Goal: Task Accomplishment & Management: Manage account settings

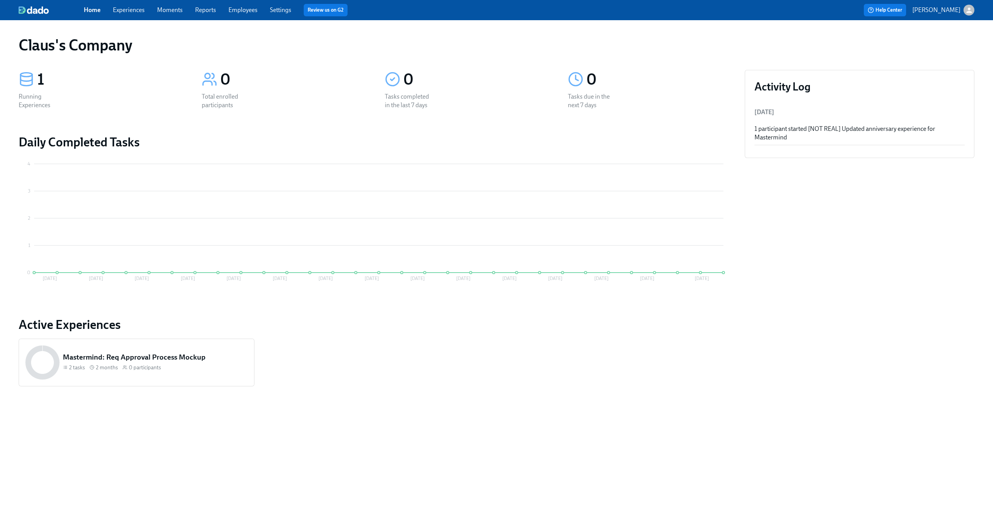
click at [121, 14] on link "Experiences" at bounding box center [129, 9] width 32 height 7
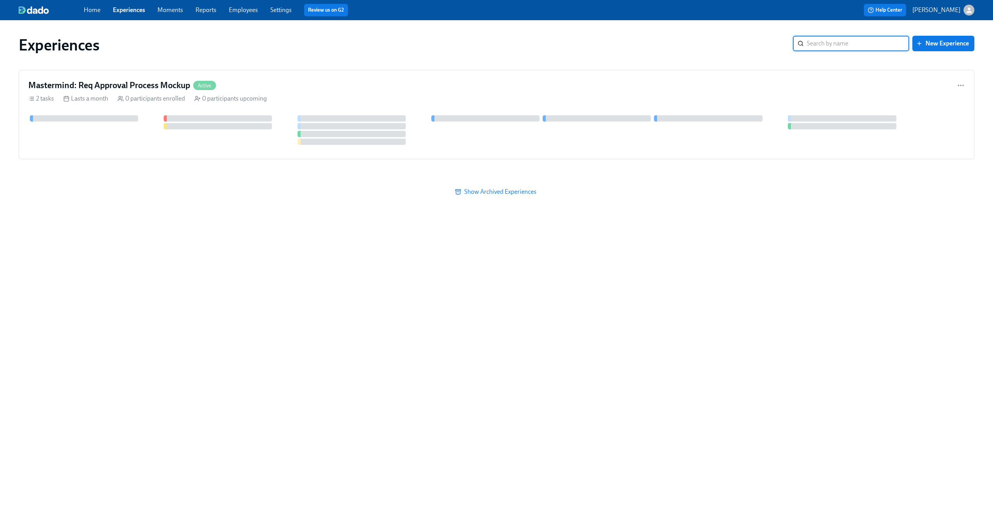
click at [964, 11] on div "button" at bounding box center [969, 10] width 11 height 11
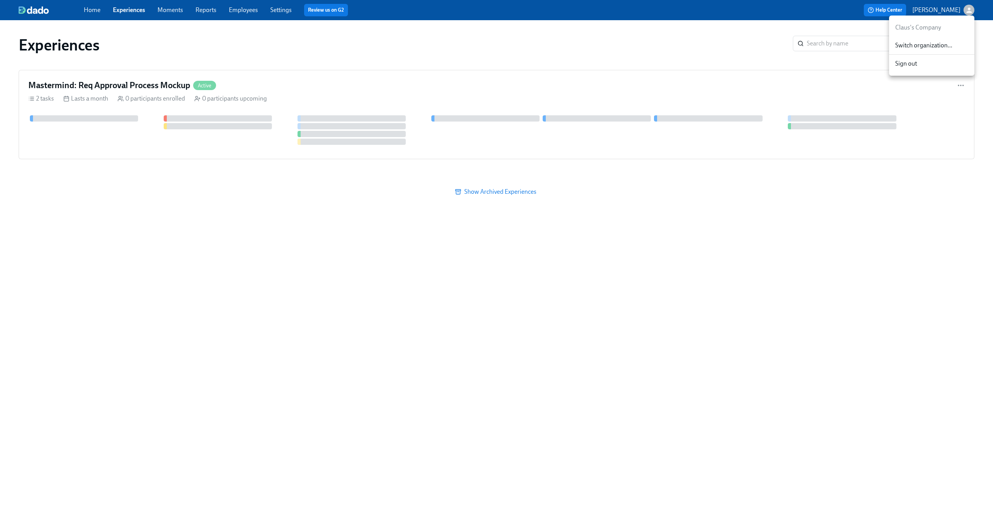
click at [945, 45] on span "Switch organization..." at bounding box center [931, 45] width 73 height 9
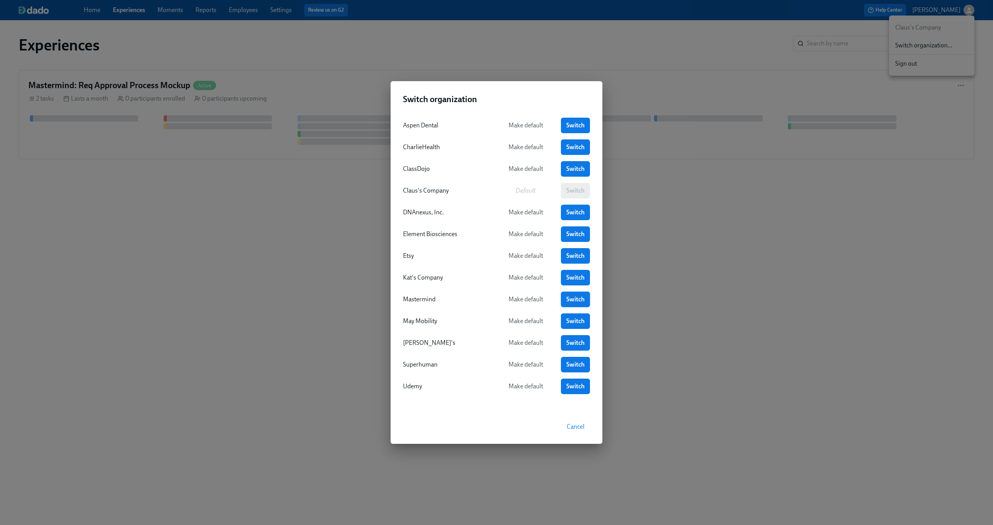
click at [567, 298] on span "Switch" at bounding box center [575, 299] width 18 height 8
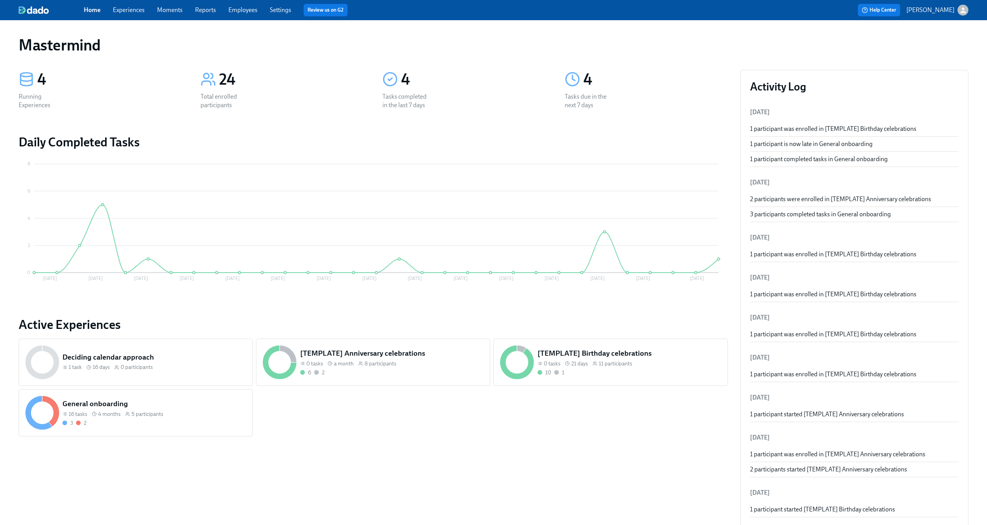
click at [137, 17] on div "Home Experiences Moments Reports Employees Settings Review us on G2 Help Center…" at bounding box center [493, 10] width 987 height 20
click at [135, 14] on div "Home Experiences Moments Reports Employees Settings Review us on G2" at bounding box center [305, 10] width 443 height 12
click at [134, 12] on link "Experiences" at bounding box center [129, 9] width 32 height 7
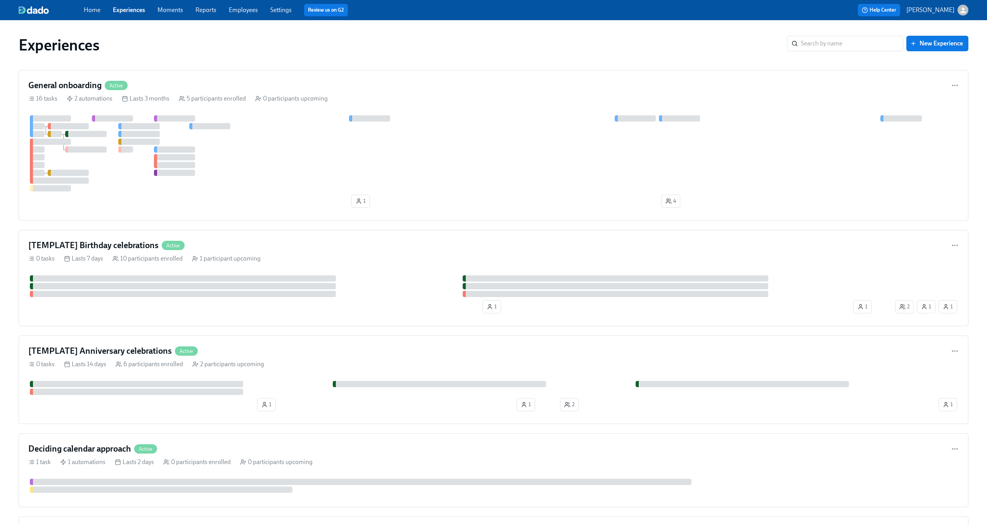
click at [277, 14] on span "Settings" at bounding box center [280, 10] width 21 height 9
click at [279, 11] on link "Settings" at bounding box center [280, 9] width 21 height 7
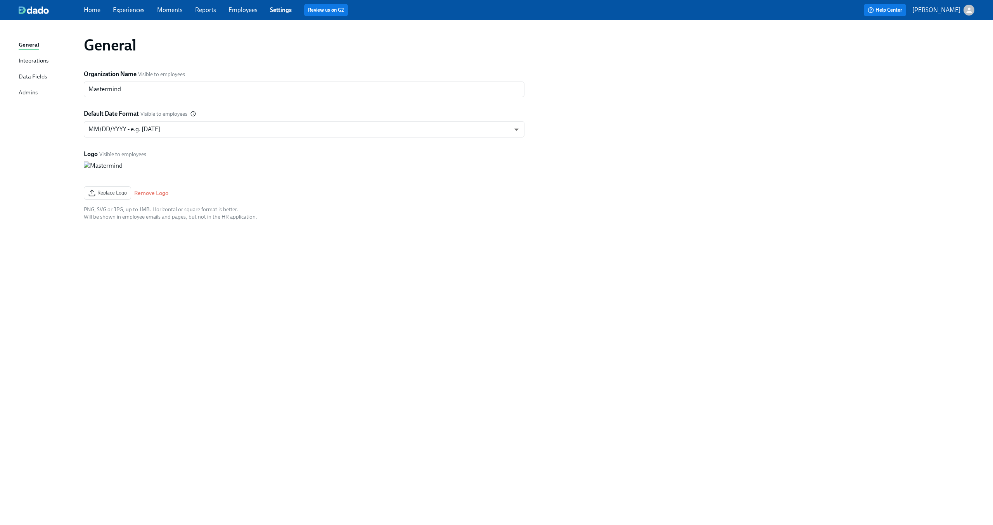
click at [33, 73] on div "Data Fields" at bounding box center [33, 77] width 28 height 10
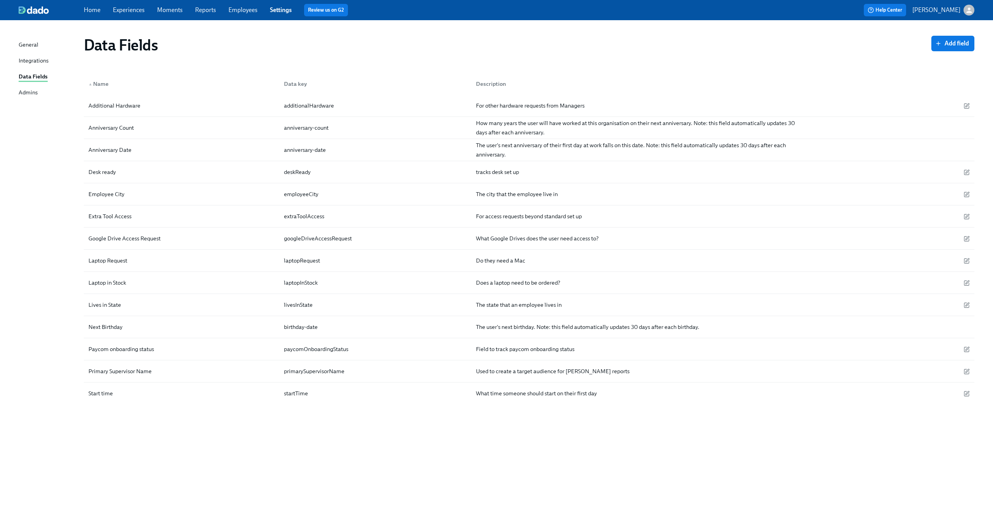
click at [35, 62] on div "Integrations" at bounding box center [34, 61] width 30 height 10
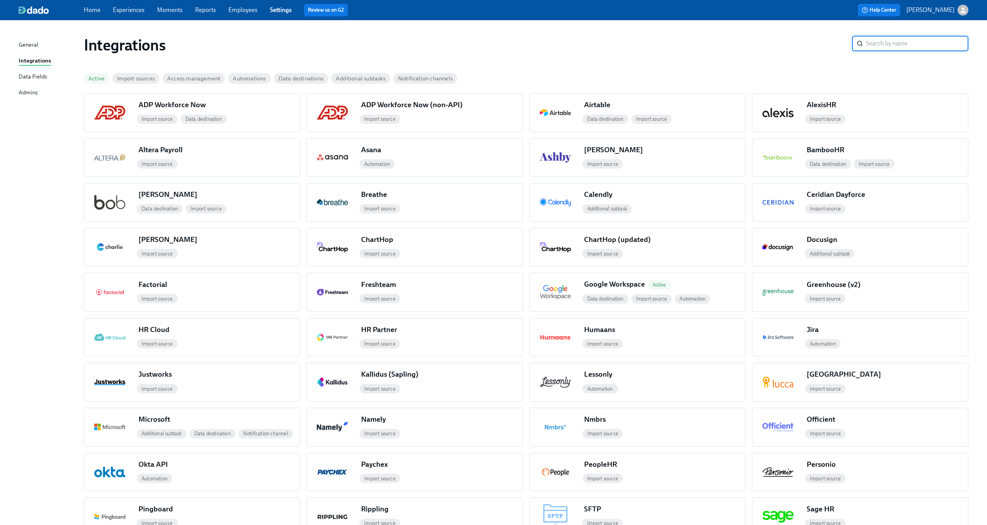
click at [237, 14] on link "Employees" at bounding box center [243, 9] width 29 height 7
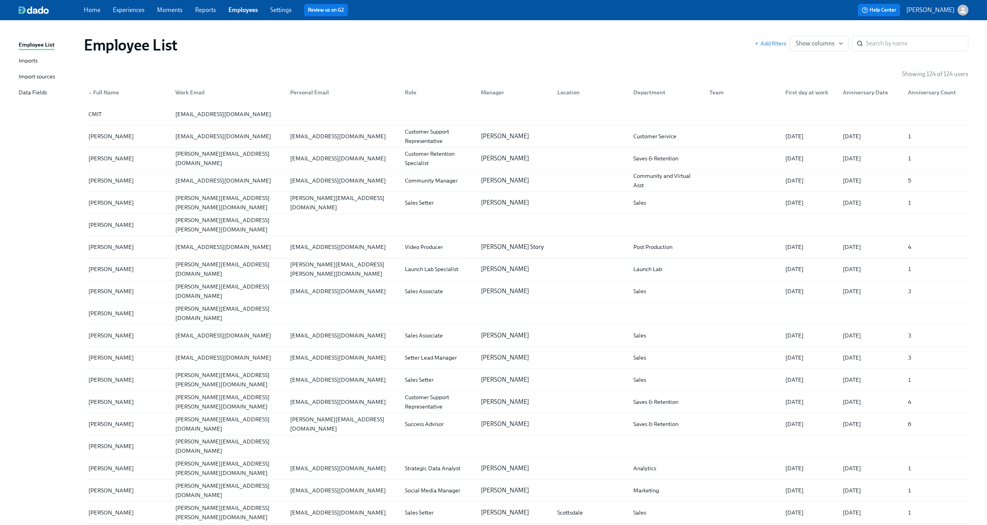
click at [36, 61] on div "Imports" at bounding box center [28, 61] width 19 height 10
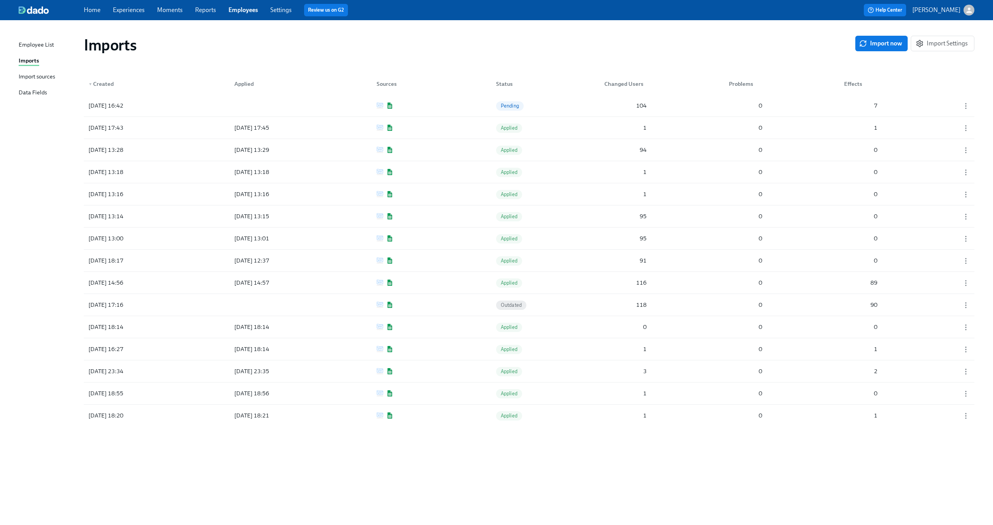
click at [35, 75] on div "Import sources" at bounding box center [37, 77] width 36 height 10
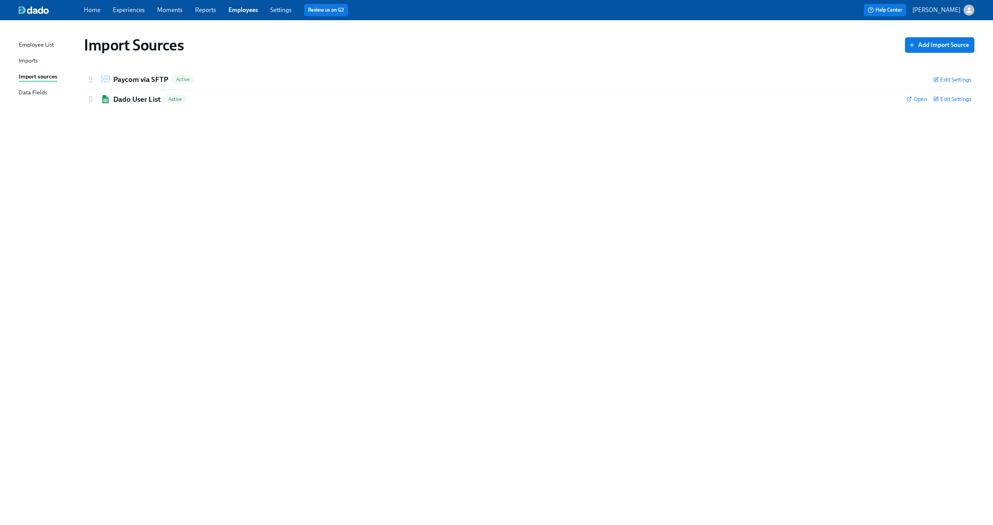
click at [35, 63] on div "Imports" at bounding box center [28, 61] width 19 height 10
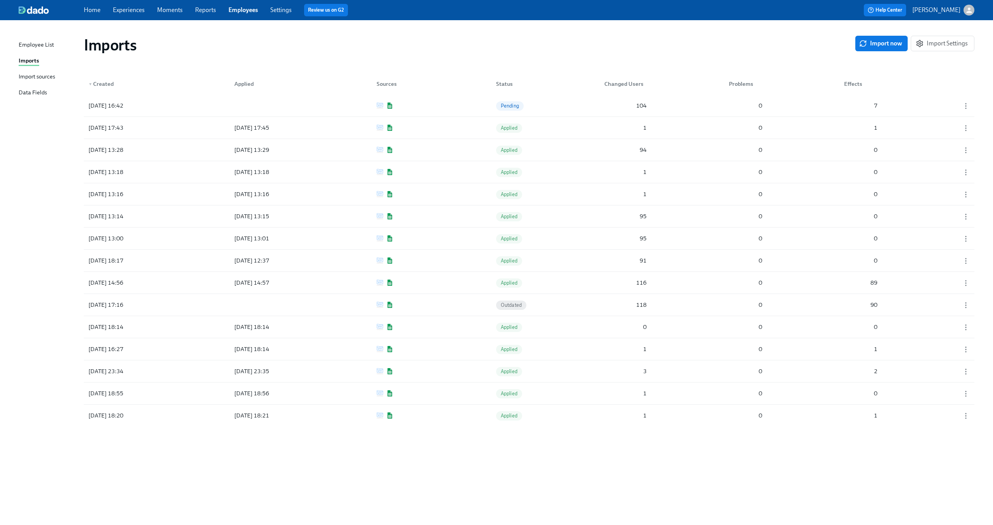
click at [38, 92] on div "Data Fields" at bounding box center [33, 93] width 28 height 10
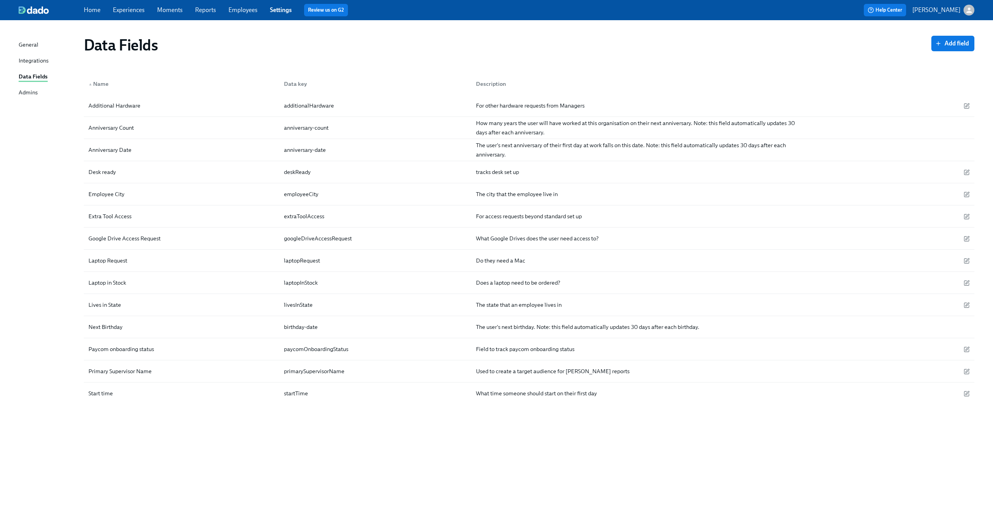
click at [35, 64] on div "Integrations" at bounding box center [34, 61] width 30 height 10
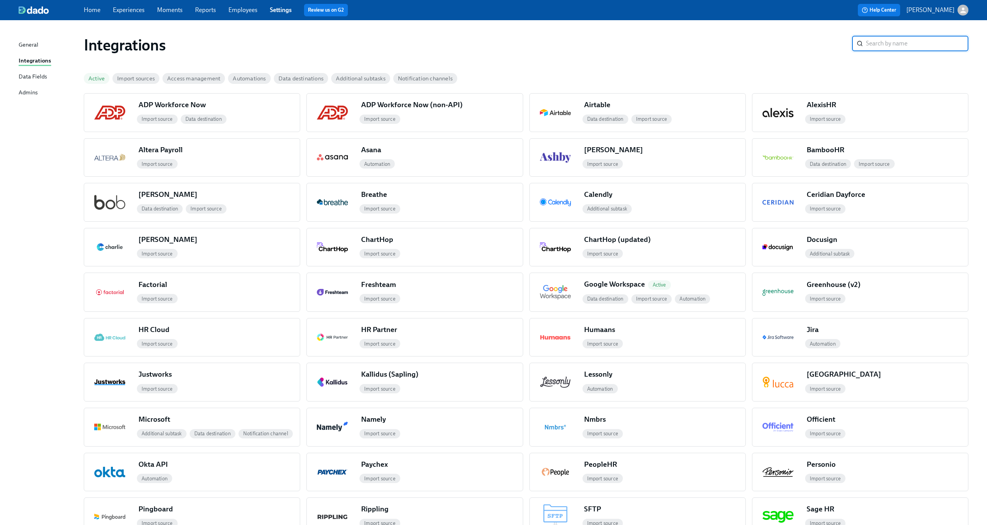
click at [32, 47] on div "General" at bounding box center [29, 45] width 20 height 10
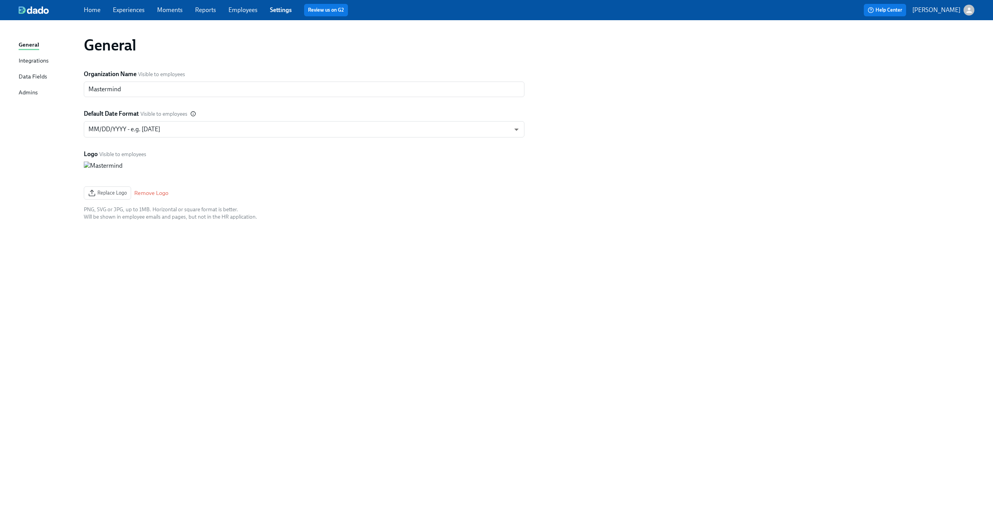
click at [28, 59] on div "Integrations" at bounding box center [34, 61] width 30 height 10
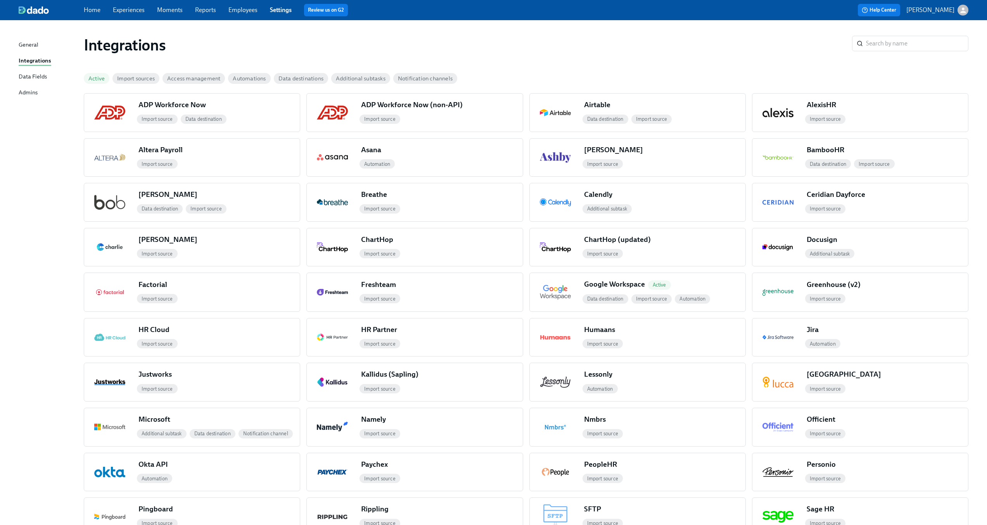
click at [26, 74] on div "Data Fields" at bounding box center [33, 77] width 28 height 10
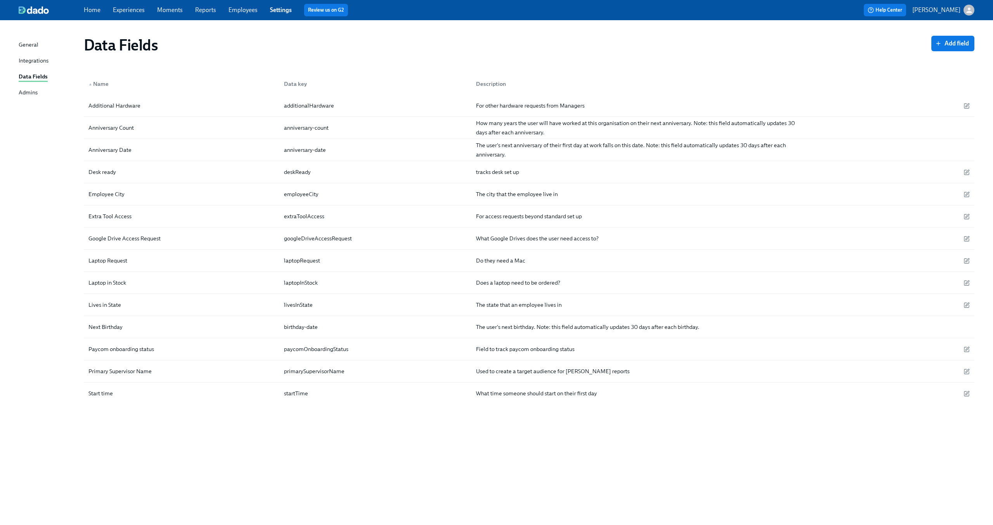
click at [31, 61] on div "Integrations" at bounding box center [34, 61] width 30 height 10
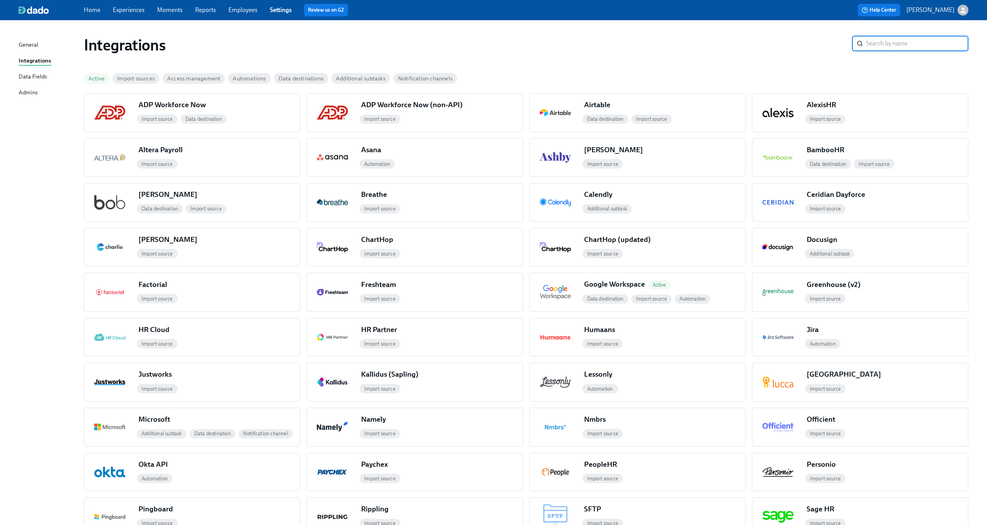
click at [243, 8] on link "Employees" at bounding box center [243, 9] width 29 height 7
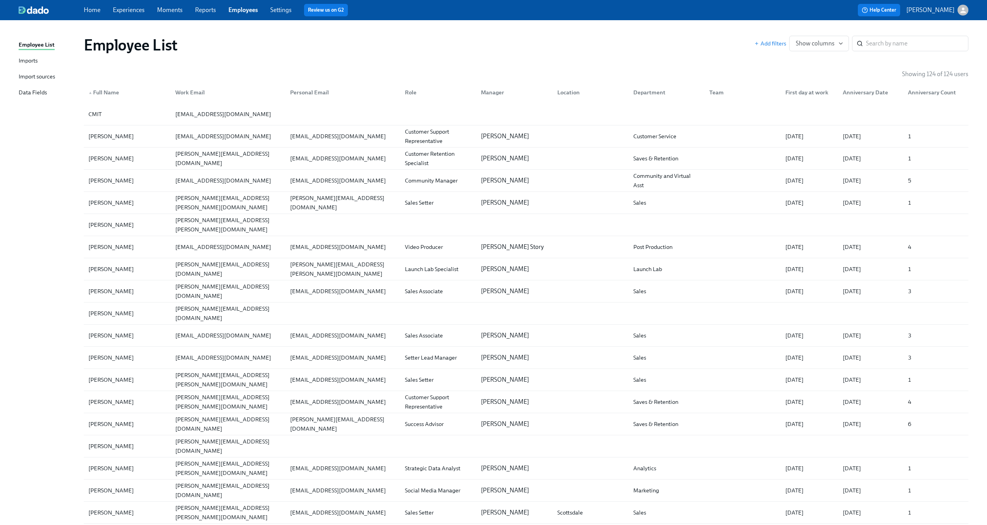
click at [52, 75] on div "Import sources" at bounding box center [37, 77] width 36 height 10
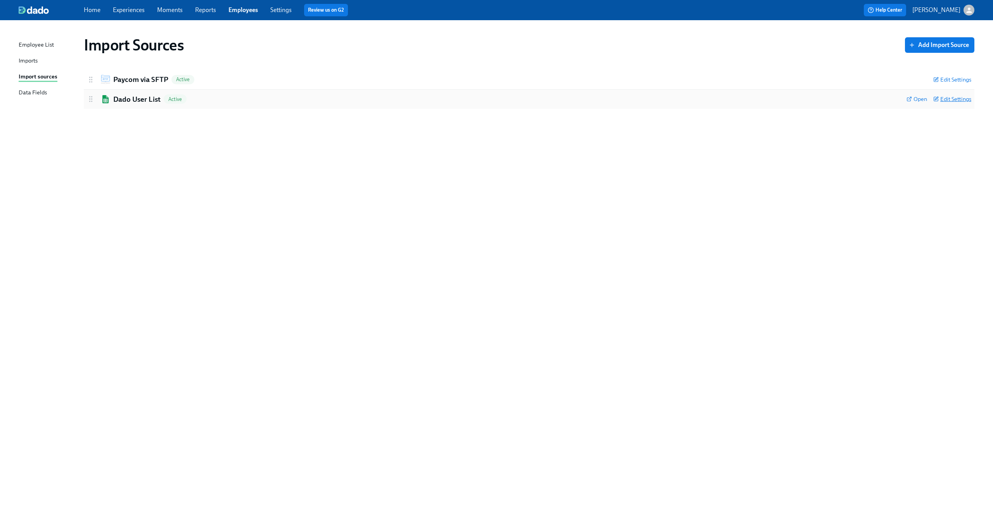
click at [958, 101] on span "Edit Settings" at bounding box center [952, 99] width 38 height 8
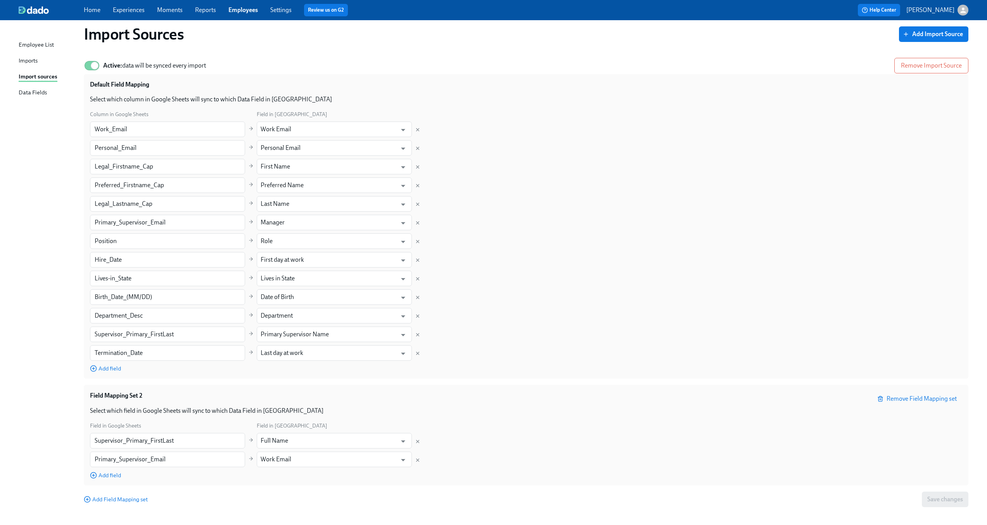
scroll to position [59, 0]
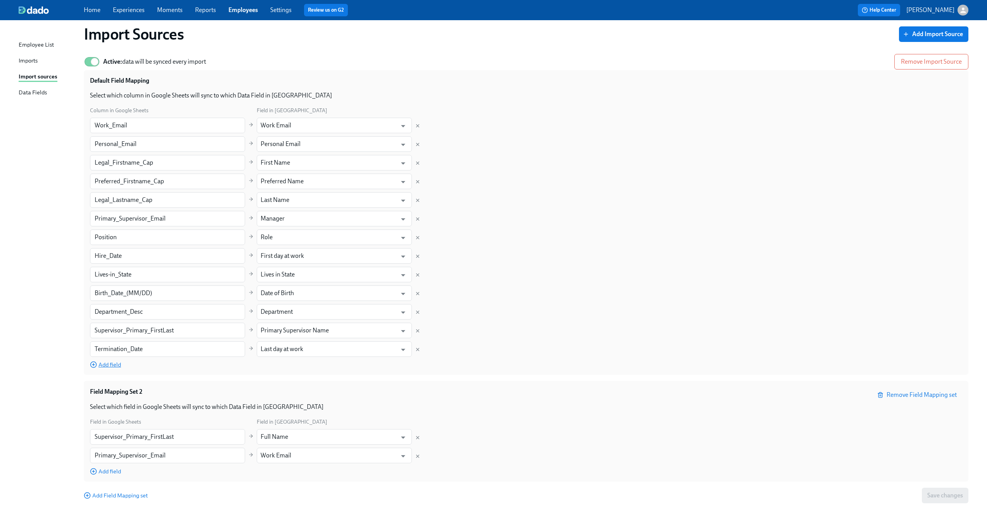
click at [104, 363] on span "Add field" at bounding box center [105, 364] width 31 height 8
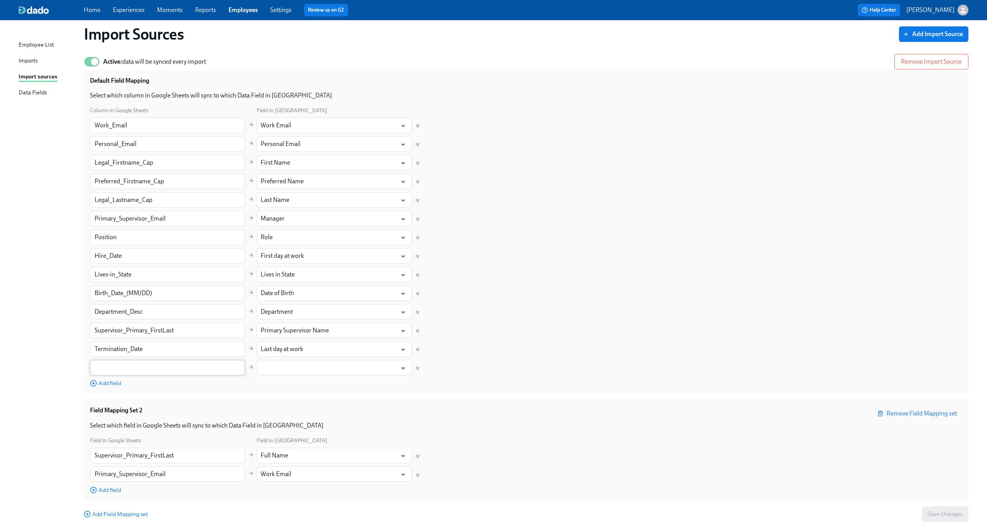
click at [113, 370] on input "text" at bounding box center [167, 368] width 155 height 16
type input "p"
click at [284, 364] on input "text" at bounding box center [329, 368] width 136 height 16
click at [291, 388] on li "Phone Number" at bounding box center [334, 386] width 155 height 13
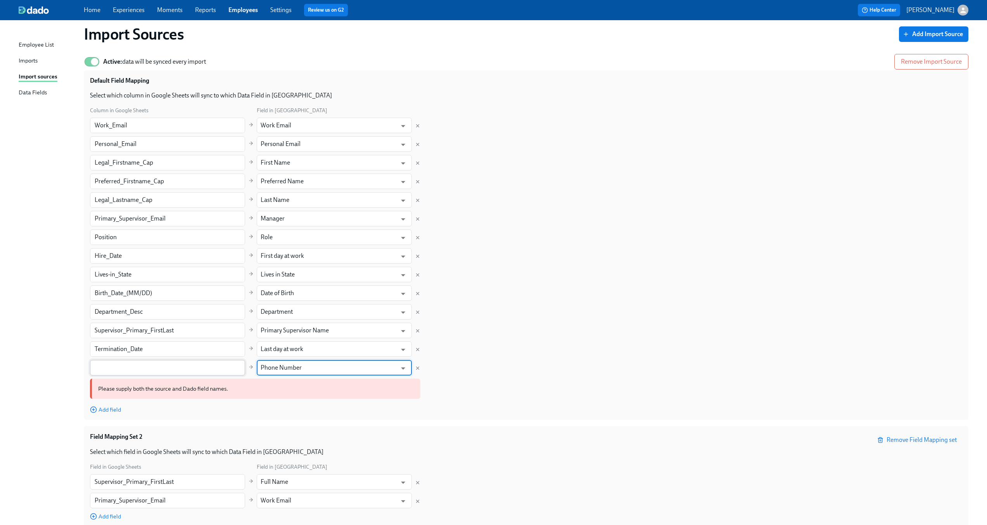
type input "Phone Number"
click at [205, 366] on input "text" at bounding box center [167, 368] width 155 height 16
click at [161, 372] on input "text" at bounding box center [167, 368] width 155 height 16
paste input "Primary_Phone"
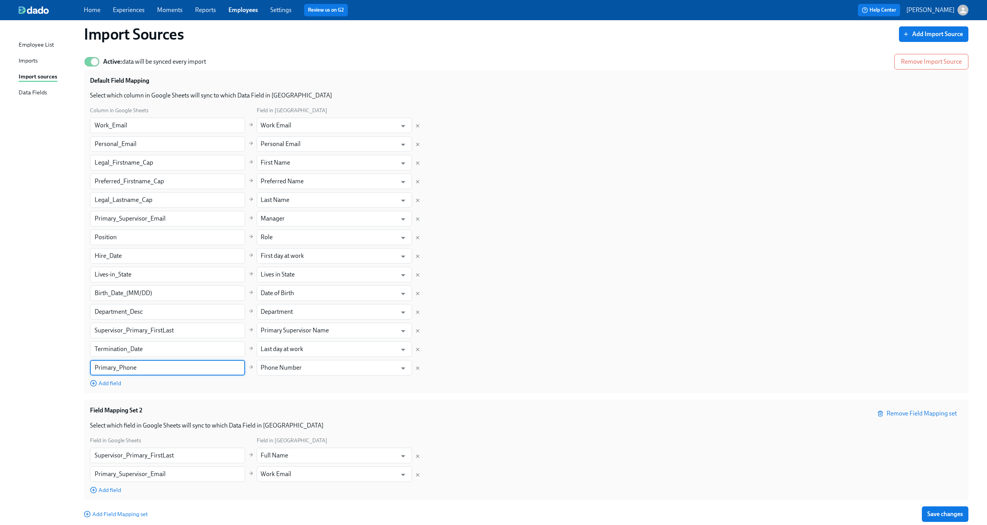
type input "Primary_Phone"
click at [507, 320] on div "Column in Google Sheets Field in Dado Work_Email ​ Work Email ​ Personal_Email …" at bounding box center [526, 246] width 872 height 281
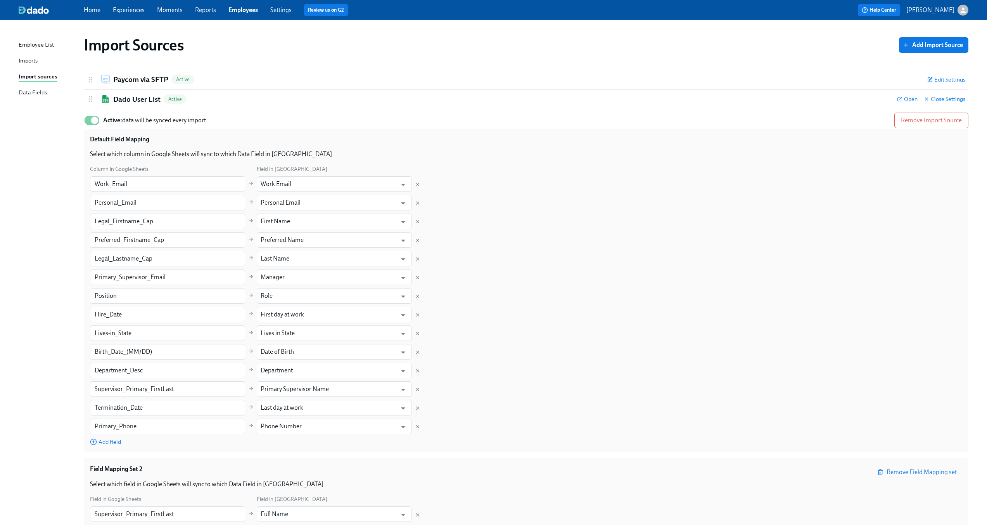
click at [968, 12] on div "button" at bounding box center [963, 10] width 11 height 11
click at [781, 60] on div at bounding box center [496, 262] width 993 height 525
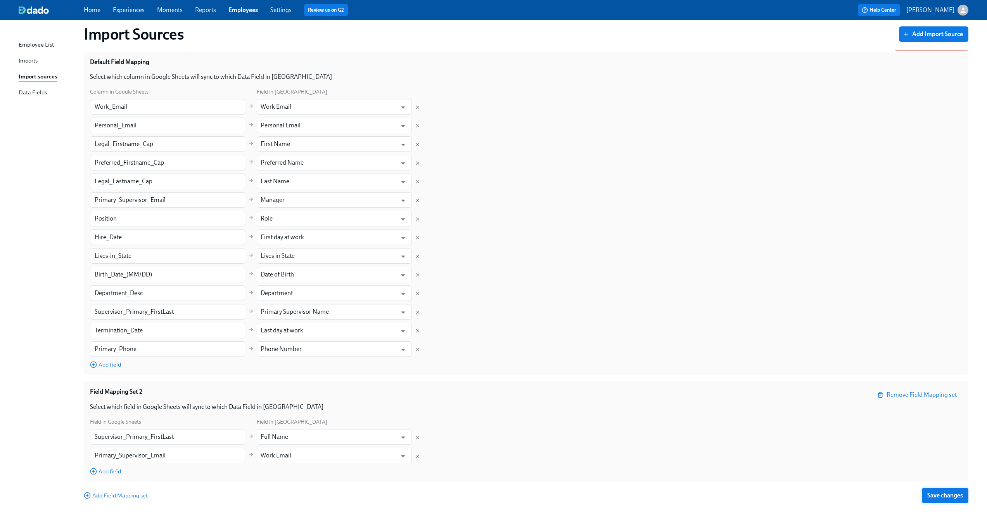
click at [947, 496] on span "Save changes" at bounding box center [946, 495] width 36 height 8
click at [30, 60] on div "Imports" at bounding box center [28, 61] width 19 height 10
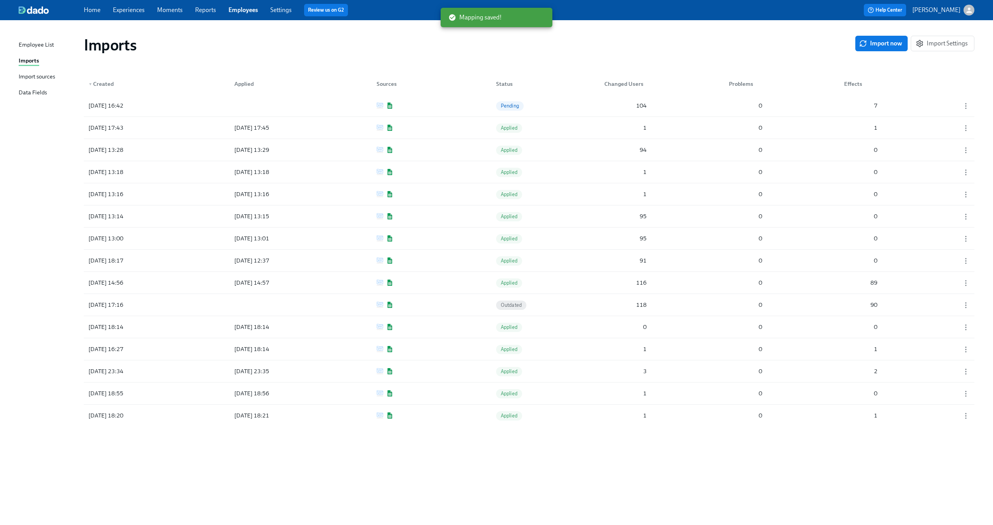
click at [746, 45] on div "Imports" at bounding box center [470, 45] width 772 height 19
click at [882, 41] on span "Import now" at bounding box center [882, 44] width 42 height 8
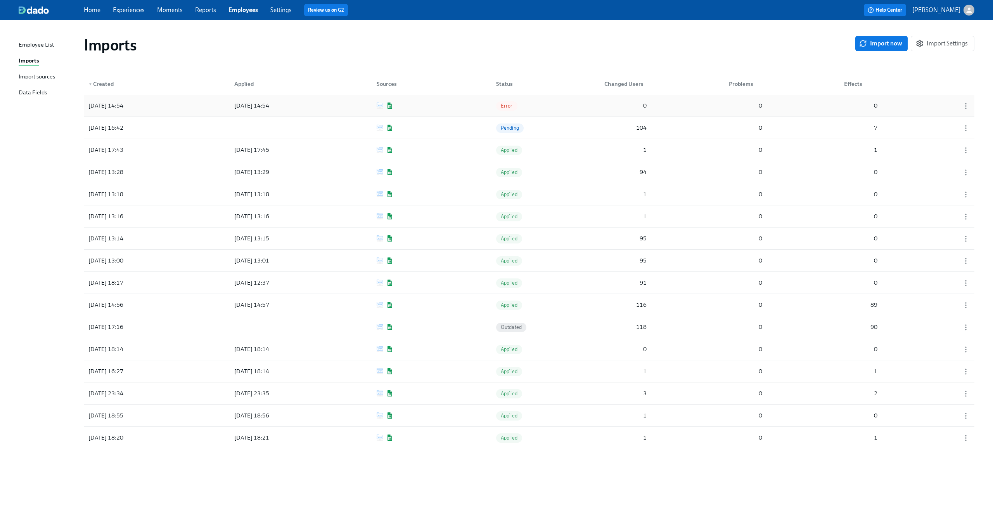
click at [506, 105] on span "Error" at bounding box center [506, 106] width 21 height 6
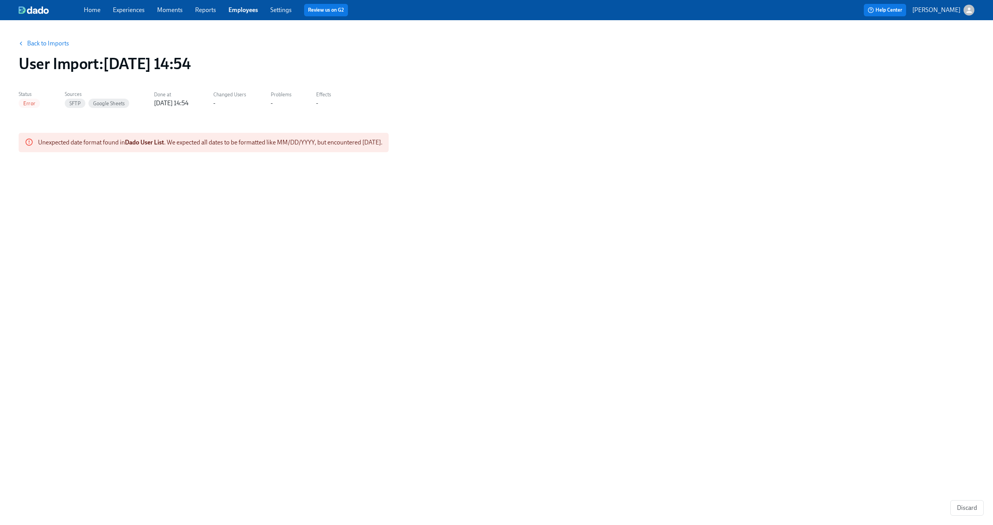
click at [45, 41] on link "Back to Imports" at bounding box center [48, 44] width 42 height 8
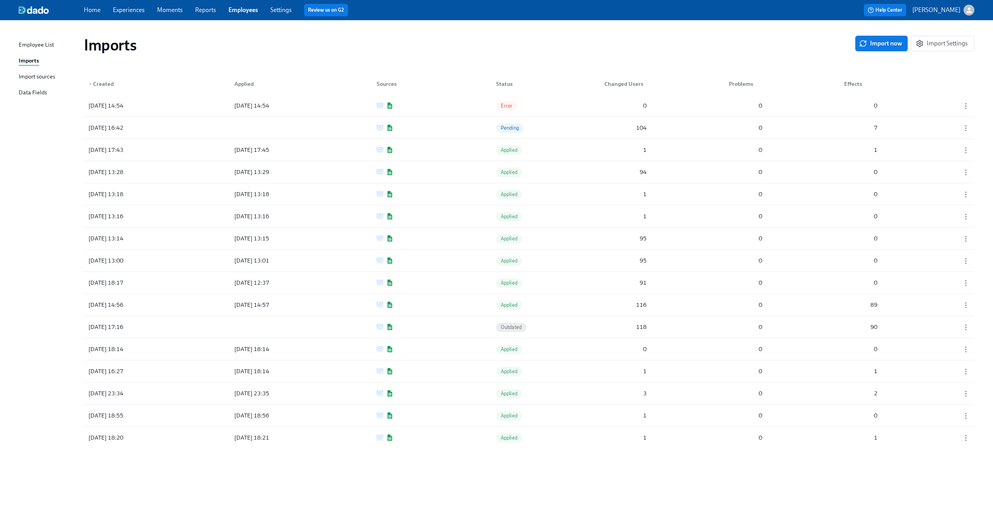
click at [887, 42] on span "Import now" at bounding box center [882, 44] width 42 height 8
click at [968, 129] on icon "button" at bounding box center [966, 128] width 8 height 8
click at [957, 130] on div "Discard" at bounding box center [952, 128] width 20 height 9
click at [576, 104] on div "2025/09/03 14:57 Pending 105 0 3" at bounding box center [529, 106] width 891 height 22
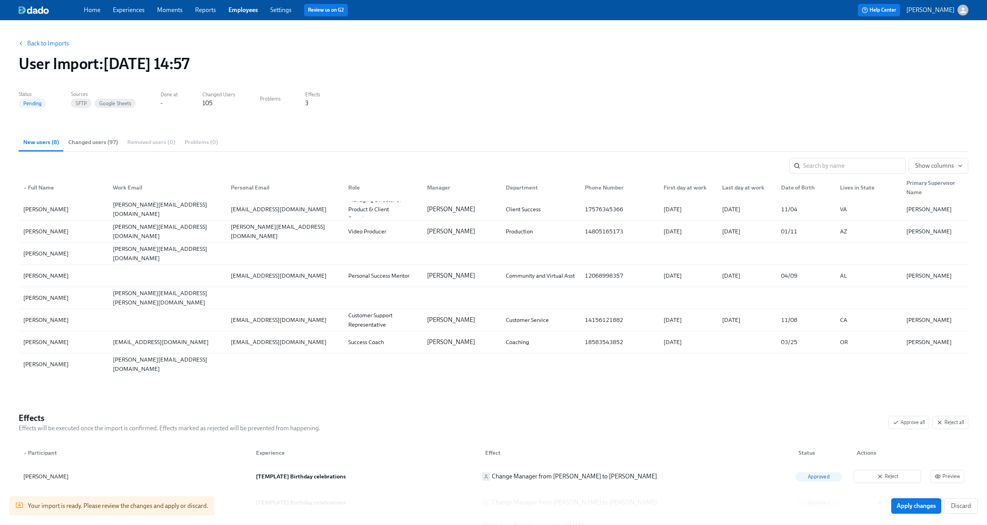
click at [96, 140] on span "Changed users (97)" at bounding box center [93, 142] width 50 height 9
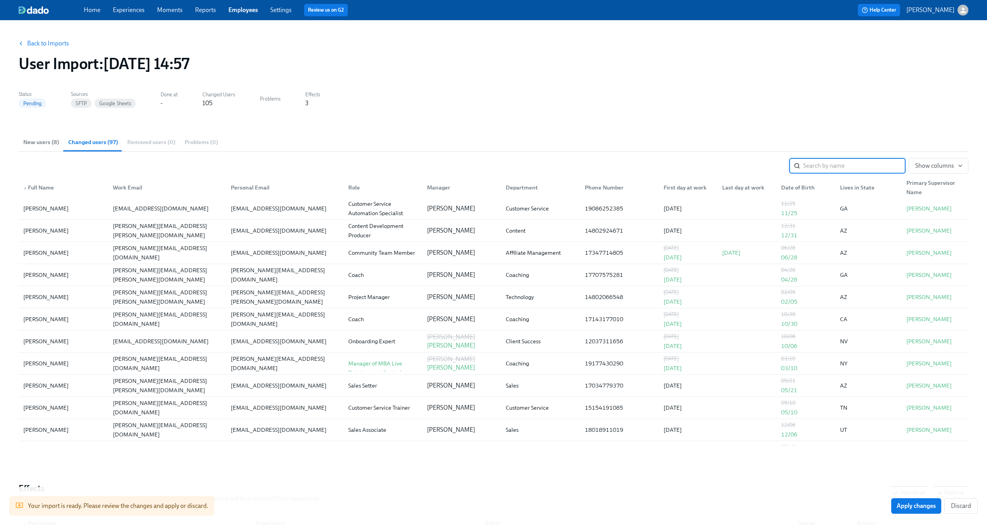
click at [40, 36] on button "Back to Imports" at bounding box center [44, 44] width 61 height 16
click at [53, 44] on link "Back to Imports" at bounding box center [48, 44] width 42 height 8
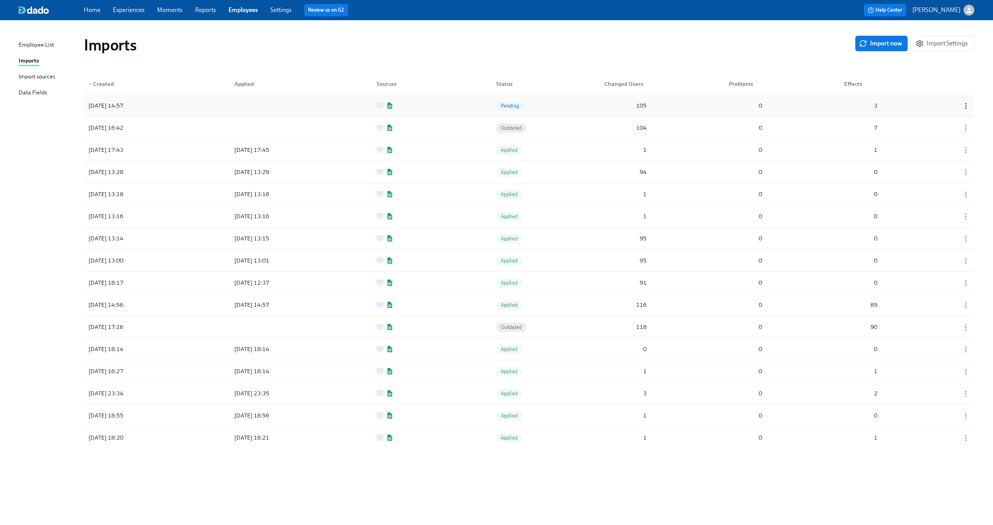
click at [968, 107] on icon "button" at bounding box center [966, 106] width 8 height 8
click at [966, 116] on li "Discard" at bounding box center [961, 119] width 51 height 13
click at [871, 41] on span "Import now" at bounding box center [882, 44] width 42 height 8
click at [599, 107] on div "2025/09/03 15:03 Pending 105 0 3" at bounding box center [529, 106] width 891 height 22
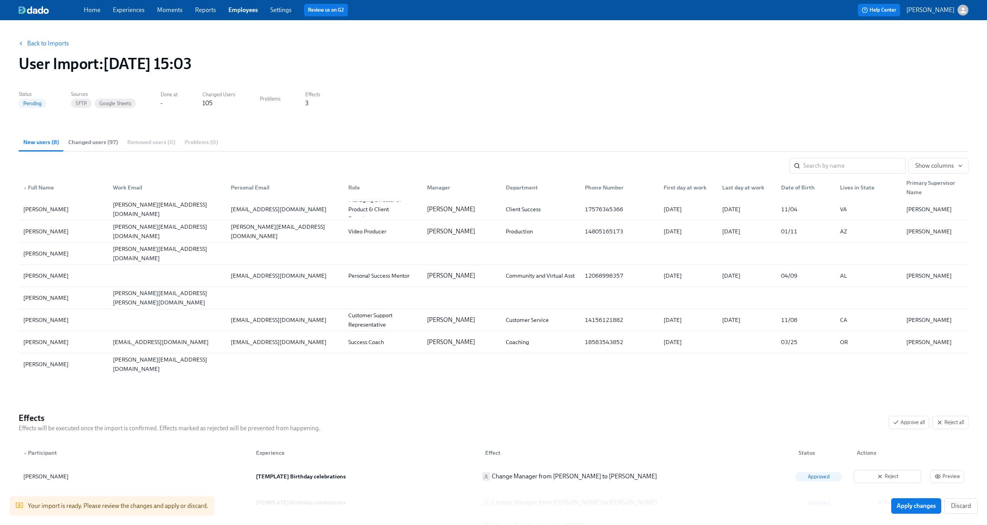
click at [107, 145] on span "Changed users (97)" at bounding box center [93, 142] width 50 height 9
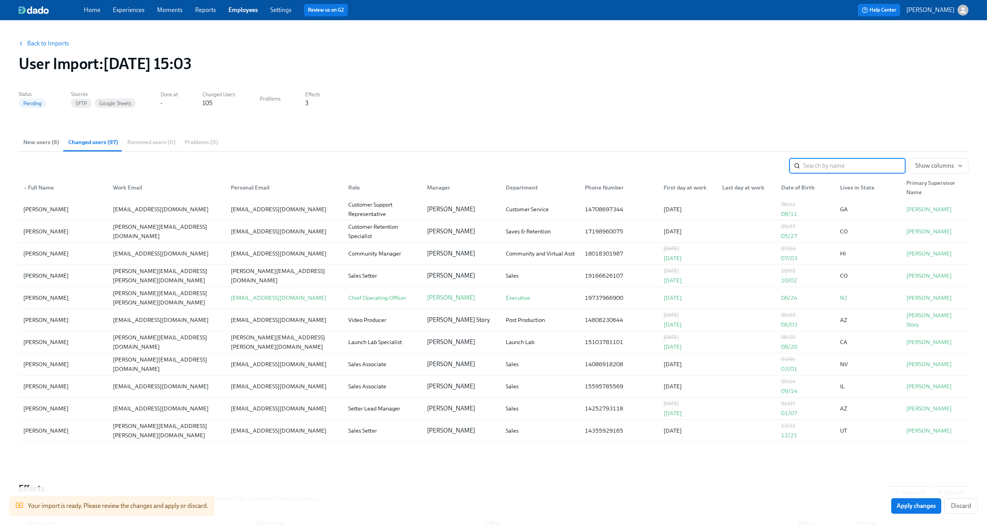
click at [653, 117] on section "Status Pending Sources SFTP Google Sheets Done at - Changed Users 105 Problems …" at bounding box center [494, 104] width 950 height 32
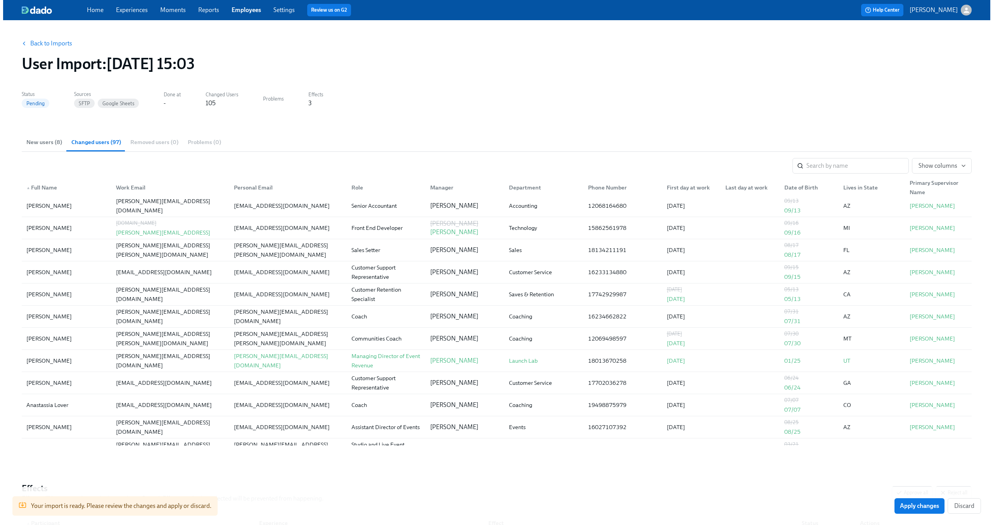
scroll to position [935, 0]
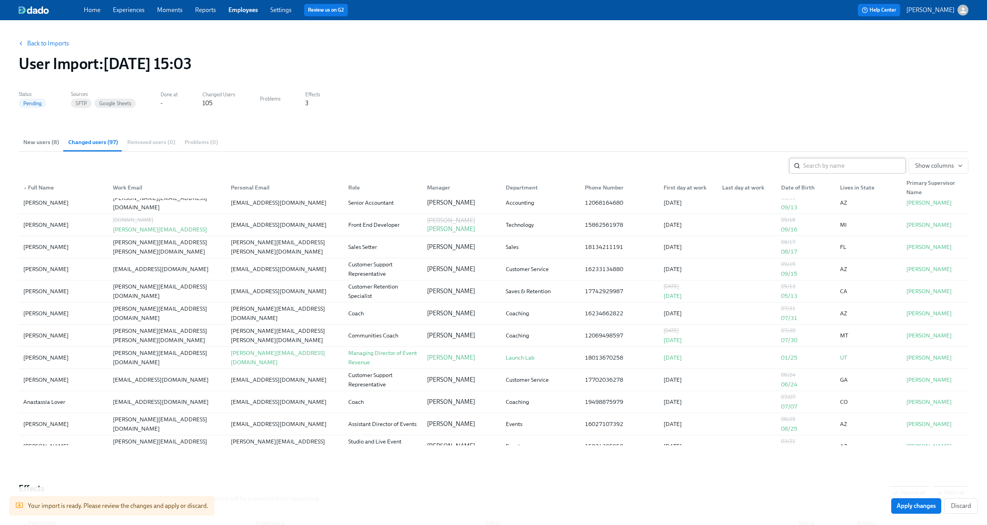
click at [834, 160] on input "search" at bounding box center [854, 166] width 102 height 16
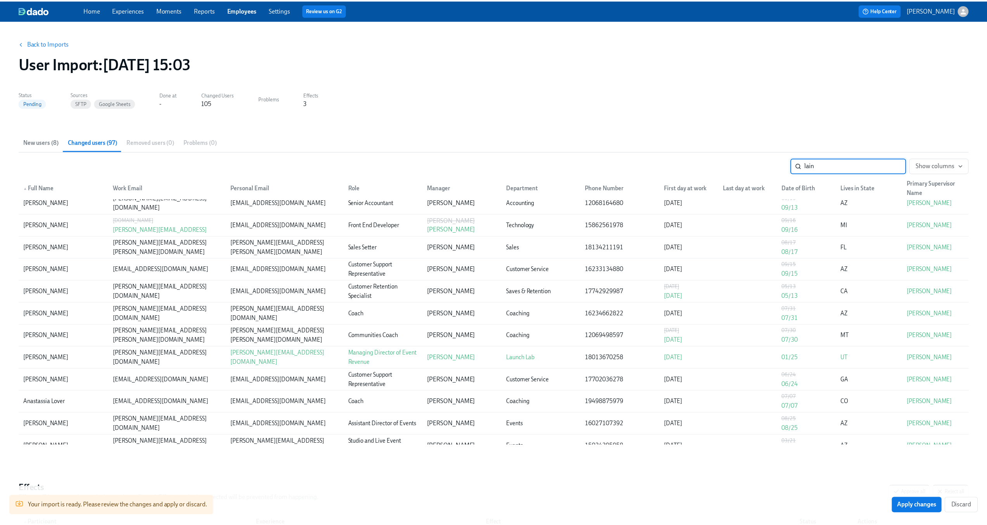
scroll to position [0, 0]
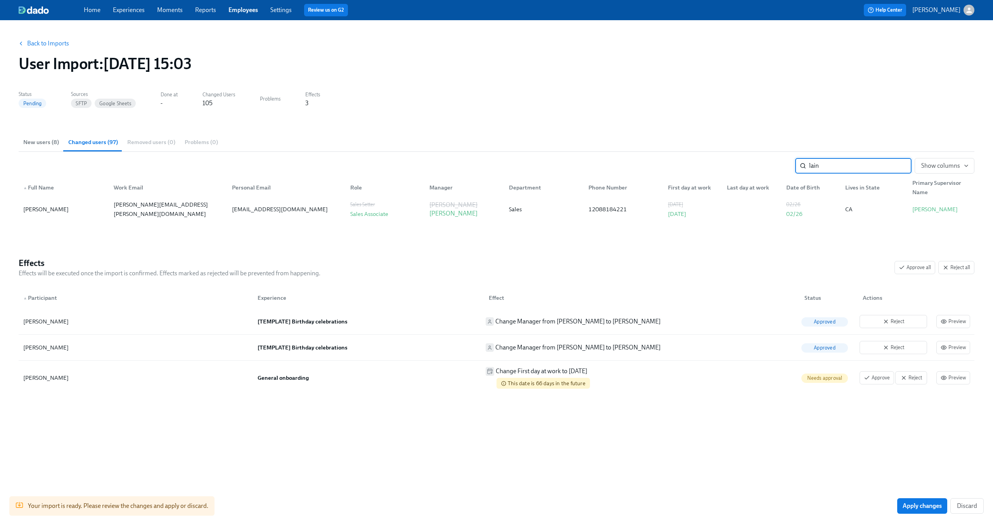
type input "lain"
click at [869, 169] on input "lain" at bounding box center [860, 166] width 102 height 16
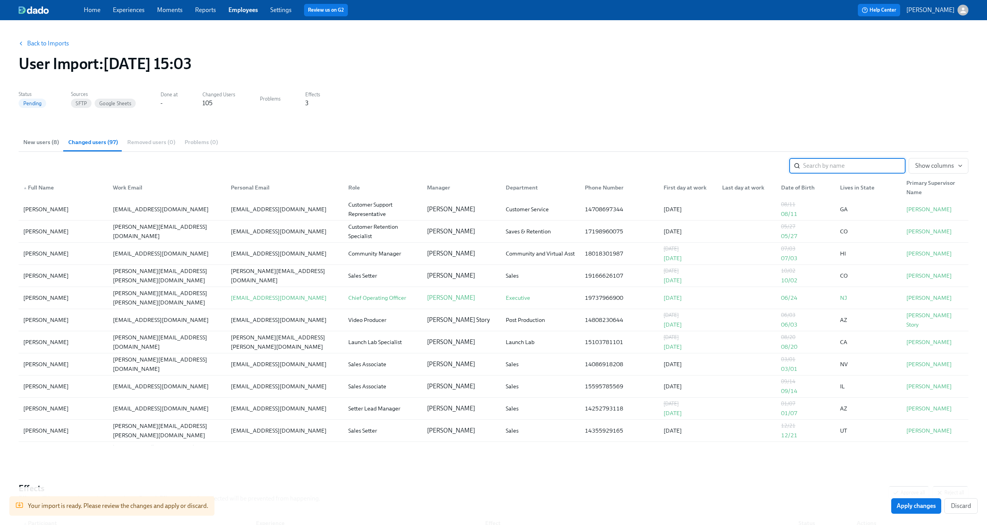
click at [43, 141] on span "New users (8)" at bounding box center [41, 142] width 36 height 9
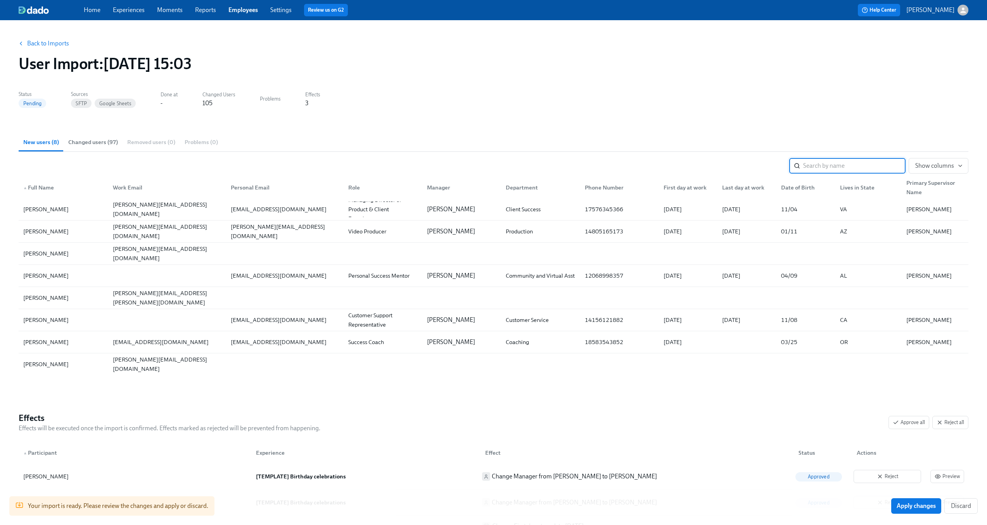
click at [870, 164] on input "search" at bounding box center [854, 166] width 102 height 16
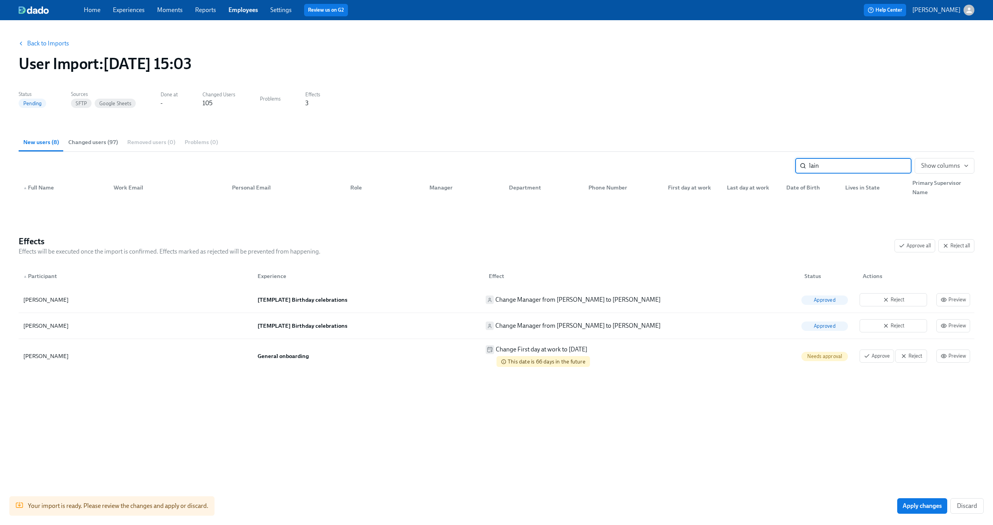
type input "lain"
click at [104, 147] on button "Changed users (97)" at bounding box center [93, 142] width 59 height 19
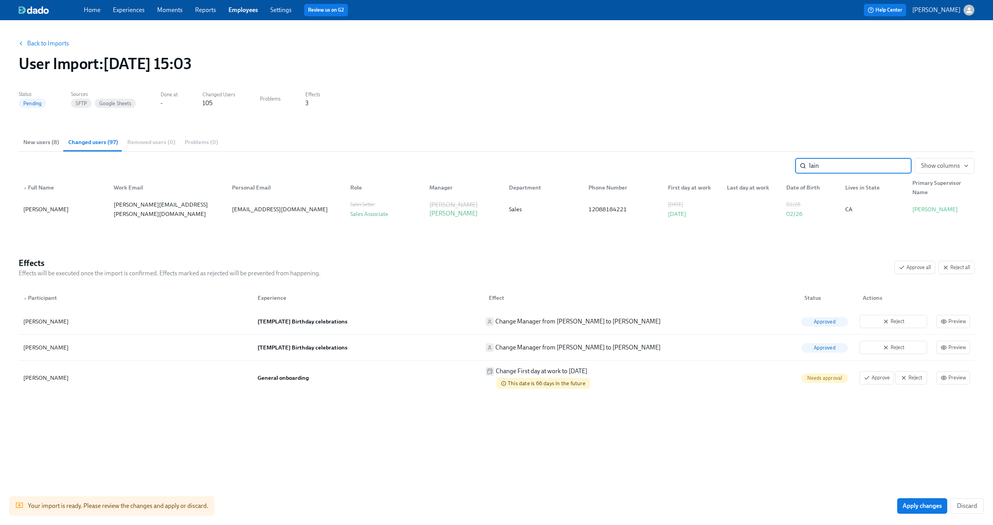
click at [900, 168] on input "lain" at bounding box center [860, 166] width 102 height 16
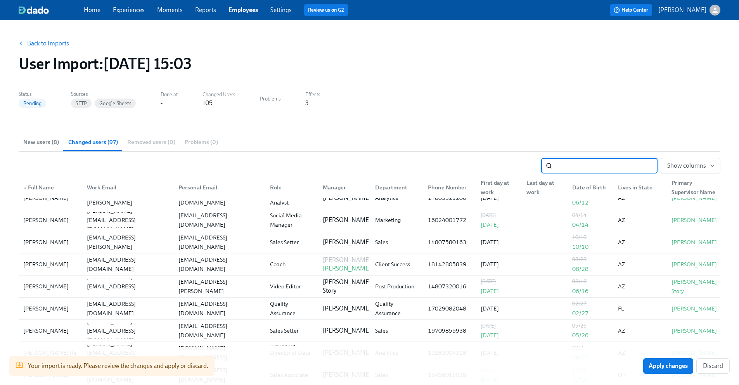
scroll to position [314, 0]
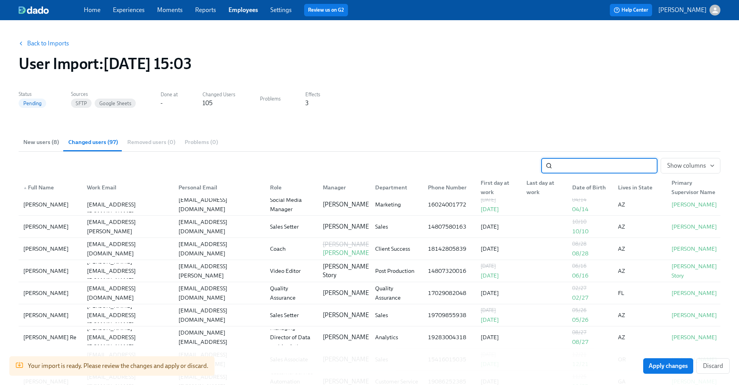
click at [47, 43] on link "Back to Imports" at bounding box center [48, 44] width 42 height 8
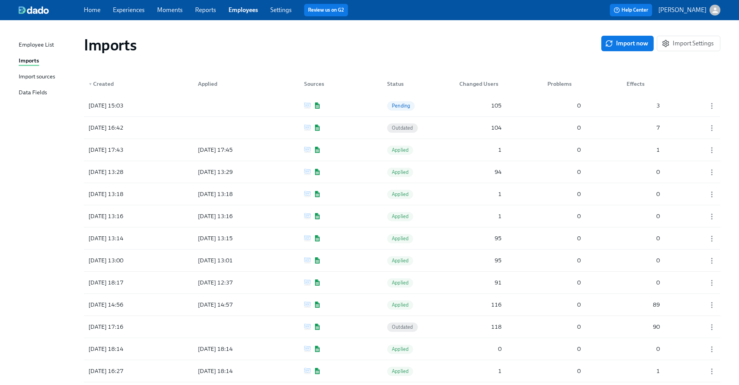
click at [559, 43] on div "Imports" at bounding box center [343, 45] width 518 height 19
click at [627, 40] on span "Import now" at bounding box center [628, 44] width 42 height 8
click at [400, 106] on span "Error" at bounding box center [397, 106] width 21 height 6
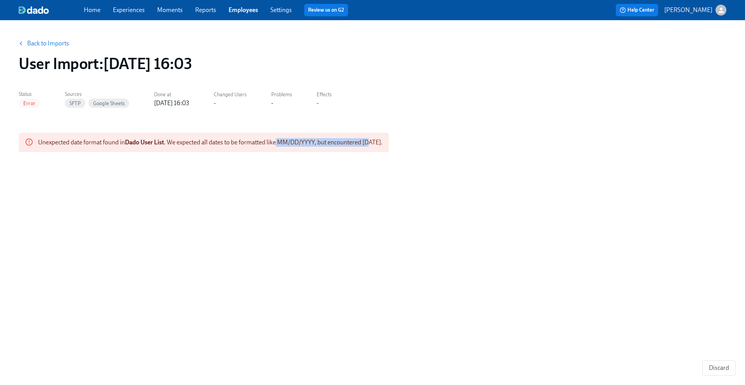
drag, startPoint x: 279, startPoint y: 142, endPoint x: 370, endPoint y: 141, distance: 91.6
click at [370, 141] on span "Unexpected date format found in Dado User List . We expected all dates to be fo…" at bounding box center [210, 141] width 344 height 7
click at [360, 143] on span "Unexpected date format found in Dado User List . We expected all dates to be fo…" at bounding box center [210, 141] width 344 height 7
click at [361, 142] on span "Unexpected date format found in Dado User List . We expected all dates to be fo…" at bounding box center [210, 141] width 344 height 7
drag, startPoint x: 364, startPoint y: 144, endPoint x: 373, endPoint y: 144, distance: 9.3
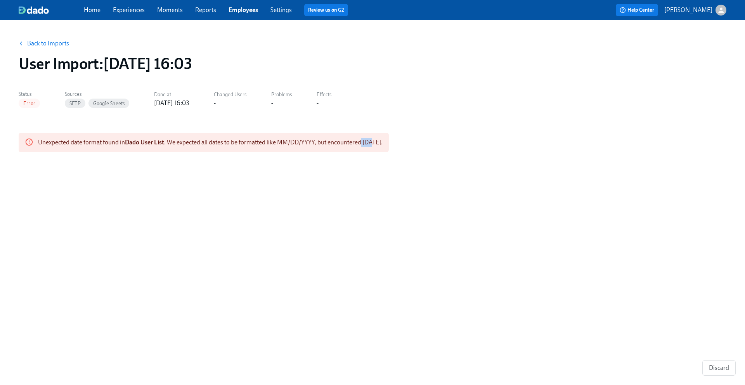
click at [373, 144] on span "Unexpected date format found in Dado User List . We expected all dates to be fo…" at bounding box center [210, 141] width 344 height 7
click at [367, 163] on div "Back to Imports User Import : 2025/09/03 16:03 Status Error Sources SFTP Google…" at bounding box center [373, 197] width 708 height 337
click at [39, 45] on link "Back to Imports" at bounding box center [48, 44] width 42 height 8
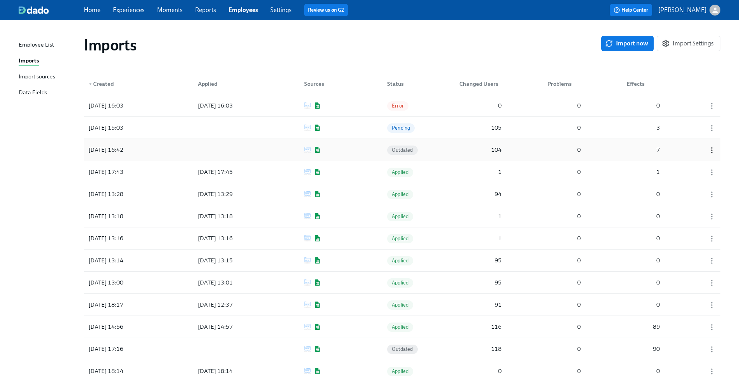
click at [712, 149] on icon "button" at bounding box center [712, 150] width 8 height 8
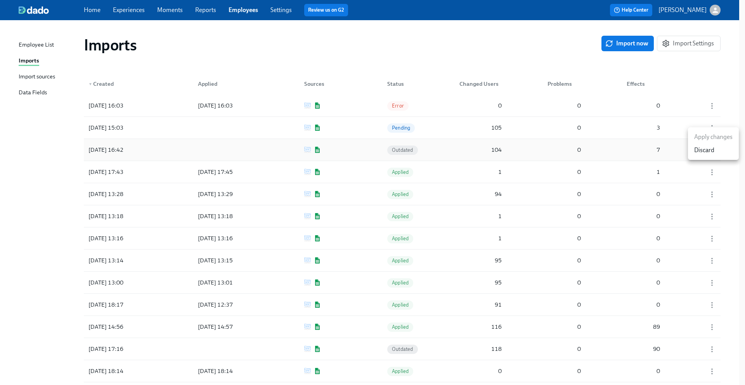
click at [712, 149] on div "Discard" at bounding box center [704, 150] width 20 height 9
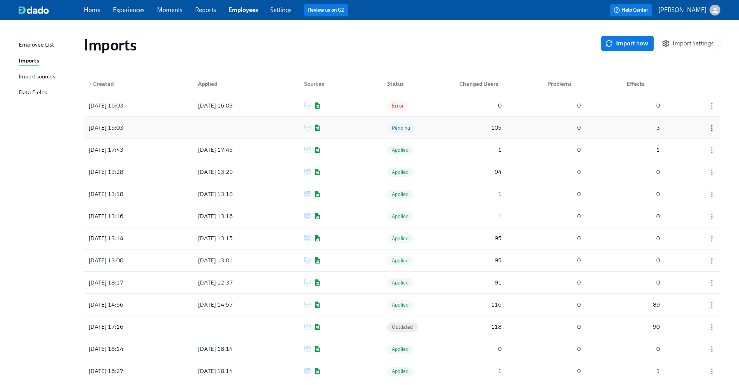
click at [714, 129] on icon "button" at bounding box center [712, 128] width 8 height 8
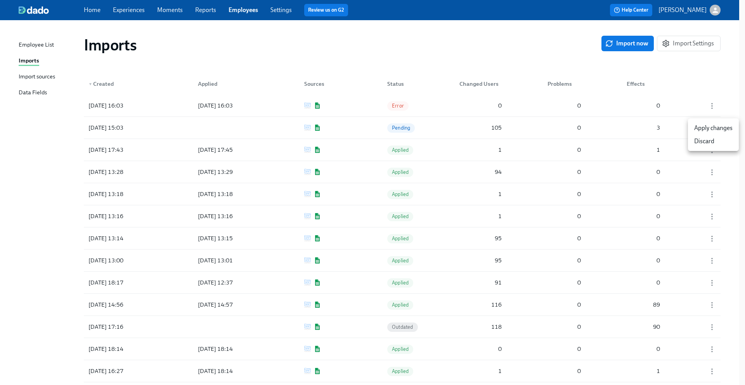
click at [712, 138] on div "Discard" at bounding box center [704, 141] width 20 height 9
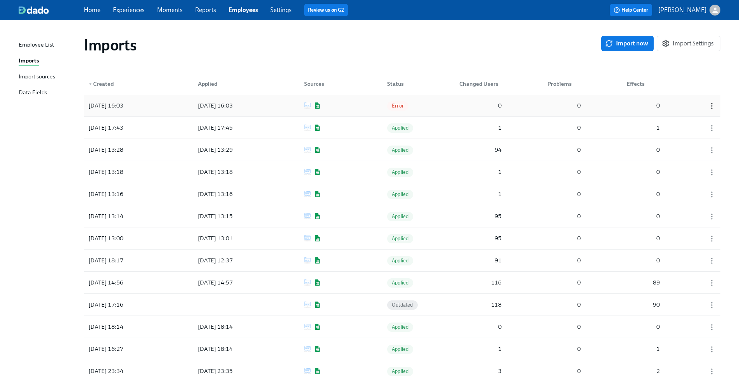
click at [714, 107] on icon "button" at bounding box center [712, 106] width 8 height 8
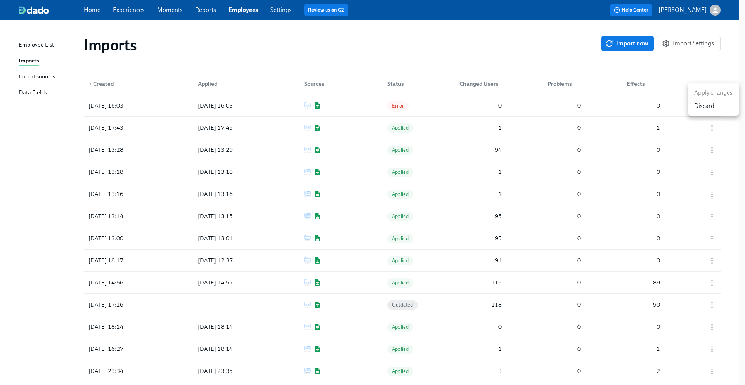
click at [713, 109] on div "Discard" at bounding box center [704, 106] width 20 height 9
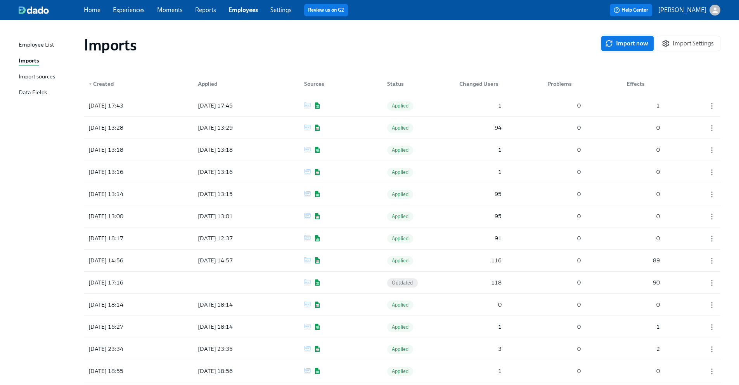
click at [634, 45] on span "Import now" at bounding box center [628, 44] width 42 height 8
click at [446, 108] on div "2025/09/03 16:04 Pending 105 0 2" at bounding box center [402, 106] width 637 height 22
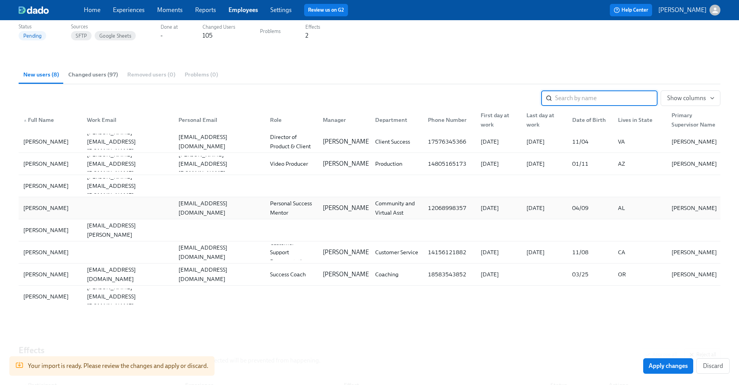
scroll to position [57, 0]
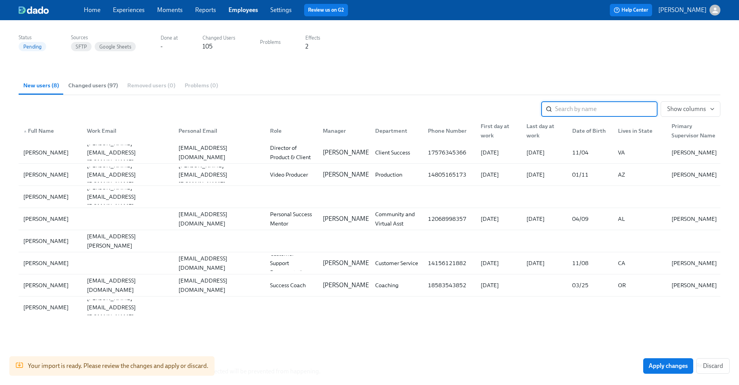
click at [84, 79] on button "Changed users (97)" at bounding box center [93, 85] width 59 height 19
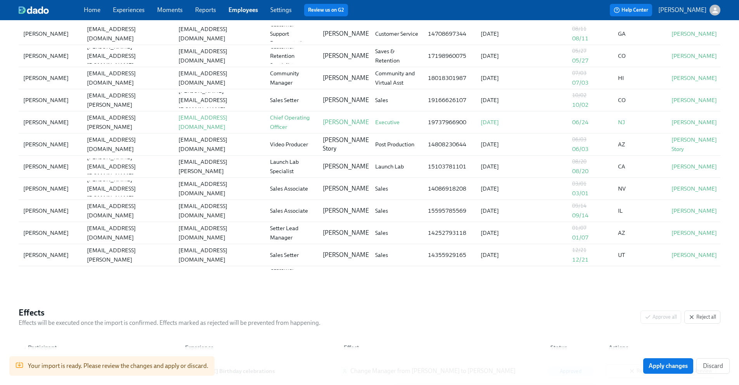
scroll to position [0, 0]
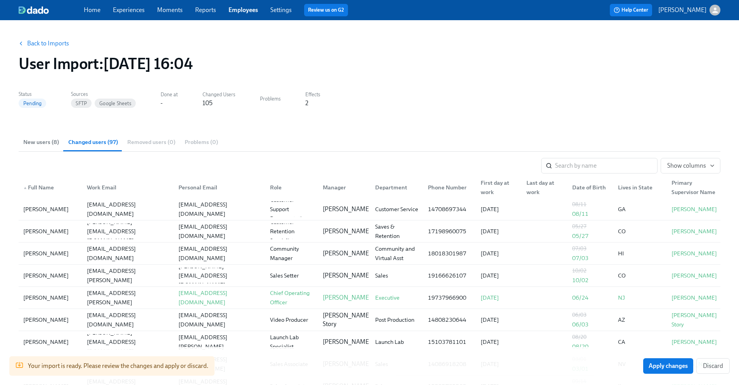
click at [476, 116] on section "Status Pending Sources SFTP Google Sheets Done at - Changed Users 105 Problems …" at bounding box center [370, 104] width 702 height 32
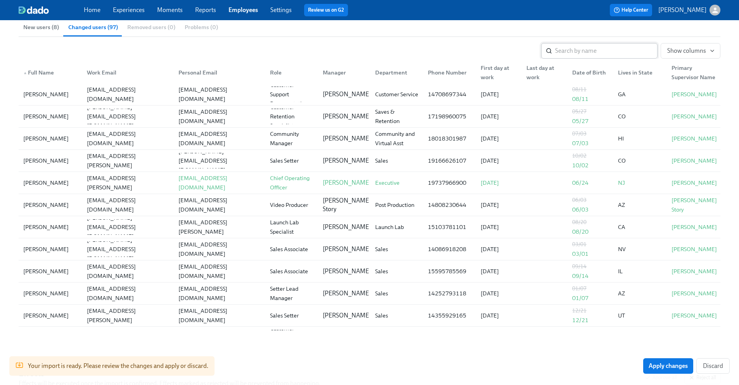
click at [625, 48] on input "search" at bounding box center [606, 51] width 102 height 16
type input "aus"
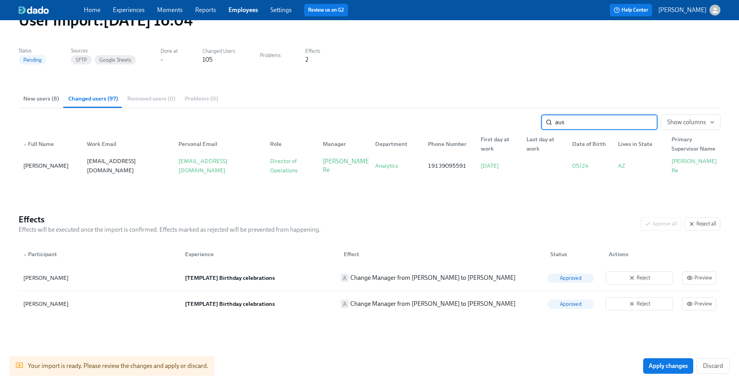
click at [644, 122] on input "aus" at bounding box center [606, 122] width 102 height 16
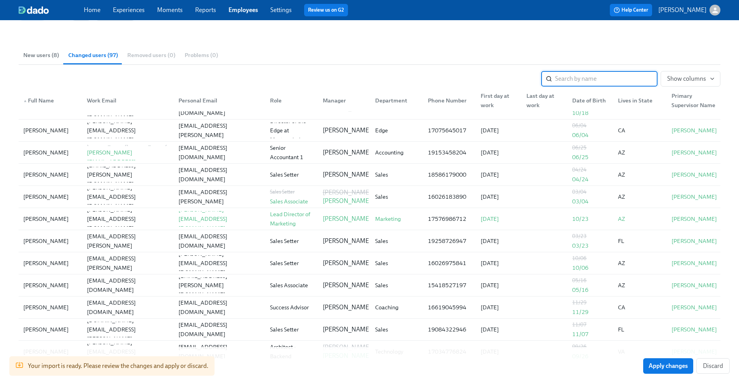
scroll to position [1255, 0]
click at [672, 79] on span "Show columns" at bounding box center [690, 79] width 47 height 8
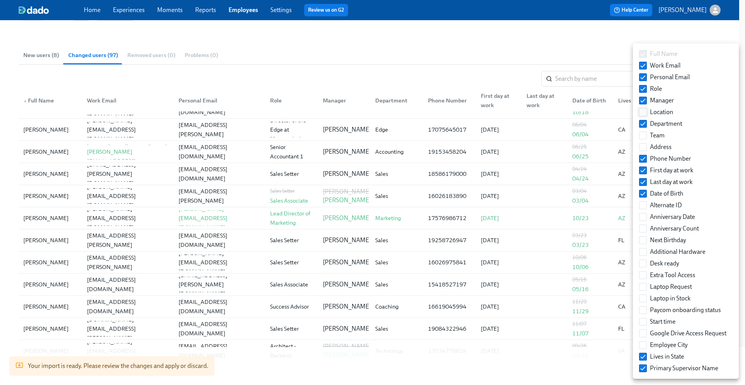
click at [643, 113] on input "Location" at bounding box center [642, 112] width 7 height 7
checkbox input "true"
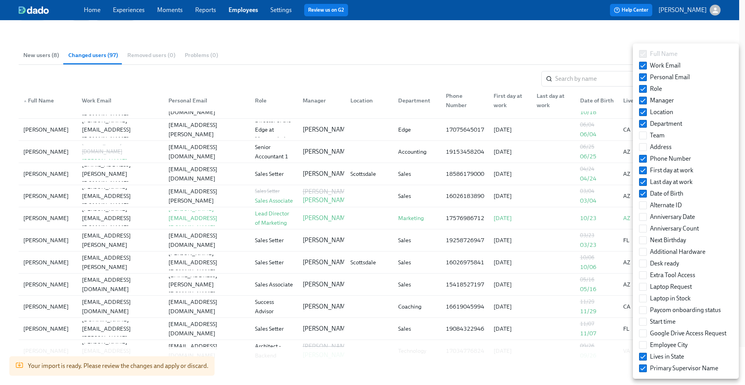
click at [590, 50] on div at bounding box center [372, 192] width 745 height 385
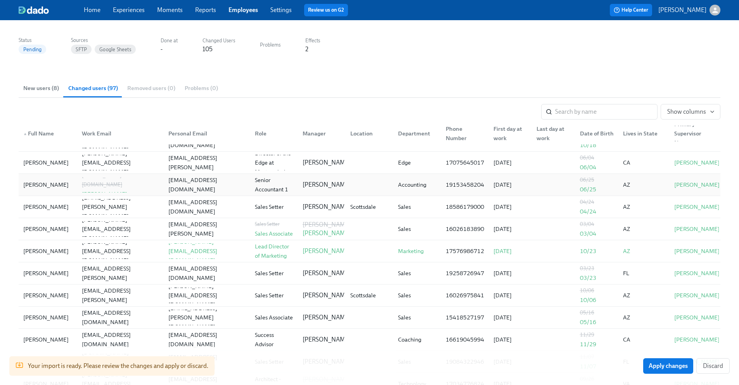
scroll to position [62, 0]
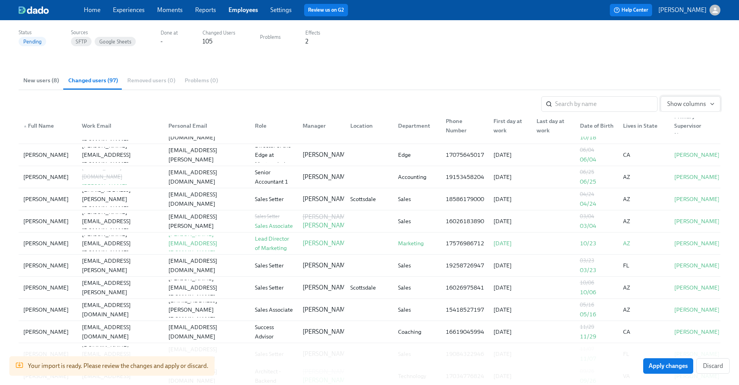
click at [687, 99] on button "Show columns" at bounding box center [691, 104] width 60 height 16
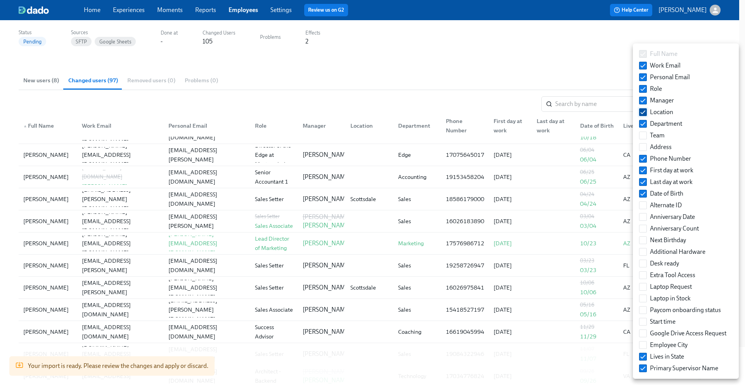
click at [645, 113] on input "Location" at bounding box center [642, 112] width 7 height 7
checkbox input "false"
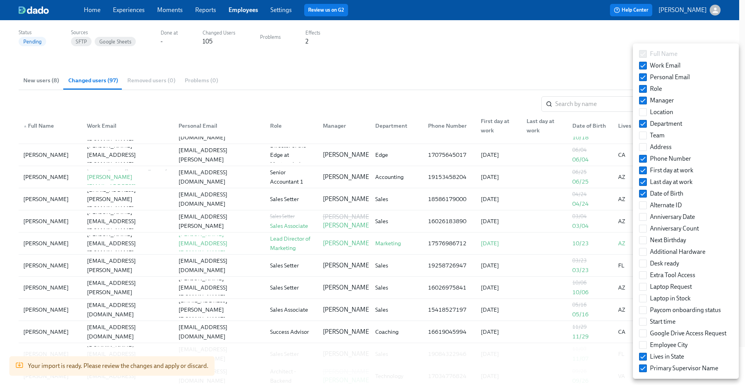
click at [560, 69] on div at bounding box center [372, 192] width 745 height 385
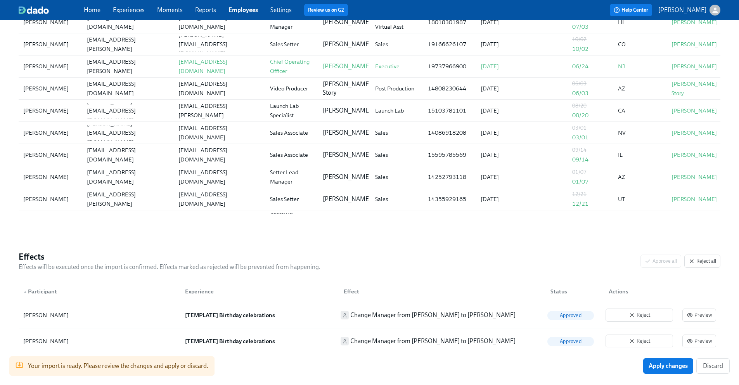
scroll to position [0, 0]
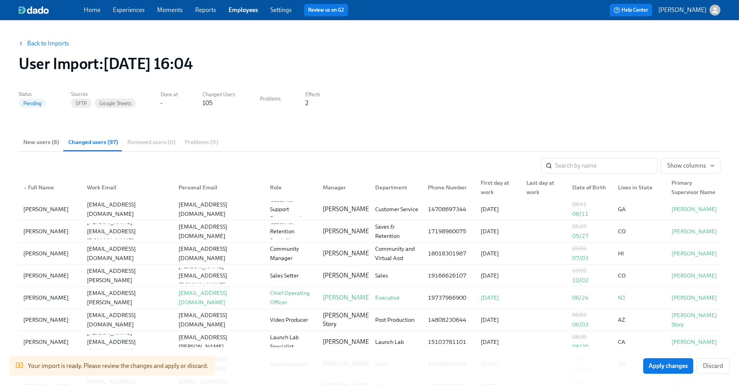
click at [41, 146] on button "New users (8)" at bounding box center [41, 142] width 45 height 19
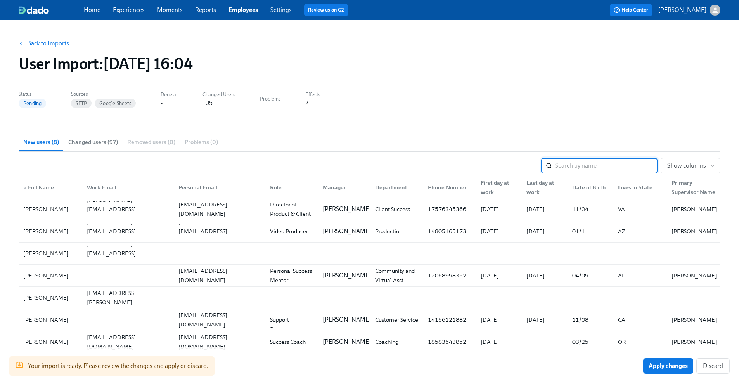
click at [506, 81] on div "Back to Imports User Import : 2025/09/03 16:04 Status Pending Sources SFTP Goog…" at bounding box center [370, 296] width 702 height 535
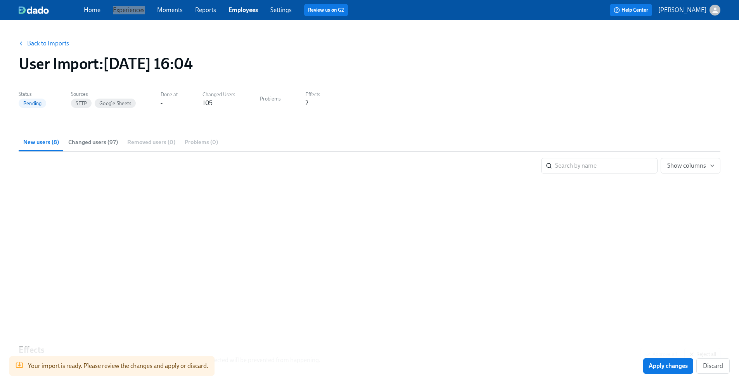
drag, startPoint x: 136, startPoint y: 12, endPoint x: 560, endPoint y: 0, distance: 424.2
click at [0, 0] on div "Home Experiences Moments Reports Employees Settings Review us on G2 Help Center…" at bounding box center [369, 10] width 739 height 20
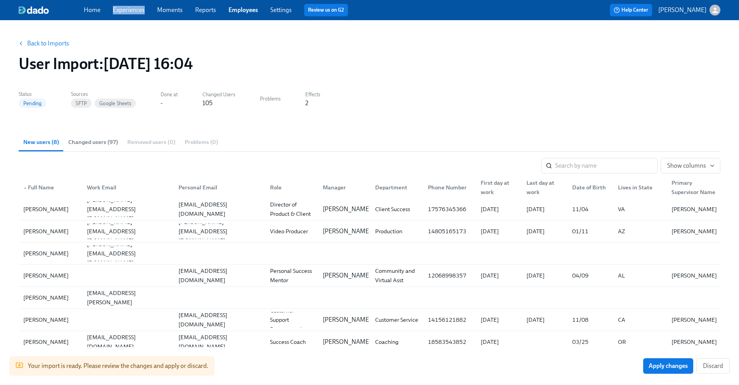
click at [107, 141] on span "Changed users (97)" at bounding box center [93, 142] width 50 height 9
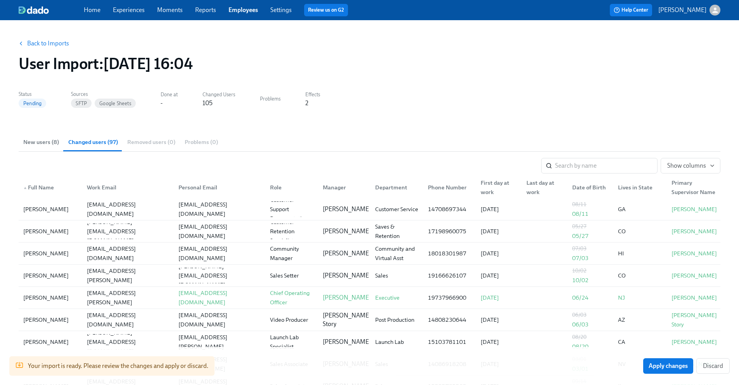
click at [48, 144] on span "New users (8)" at bounding box center [41, 142] width 36 height 9
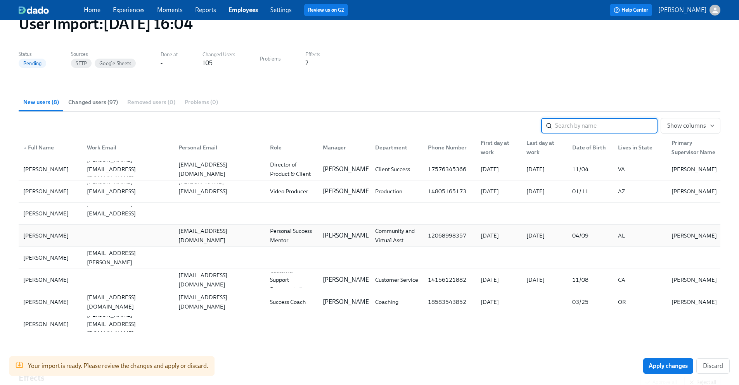
scroll to position [39, 0]
click at [104, 102] on span "Changed users (97)" at bounding box center [93, 103] width 50 height 9
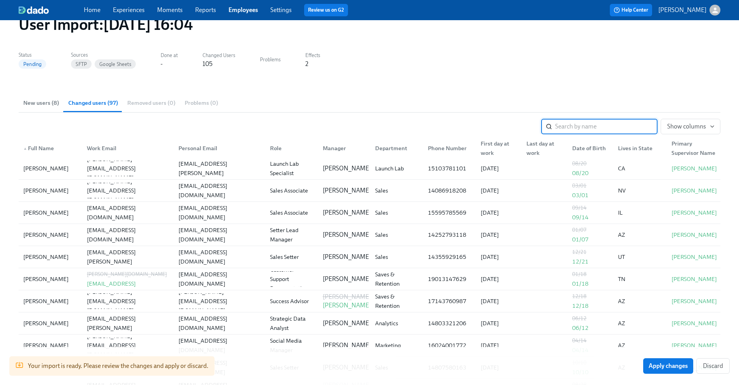
scroll to position [230, 0]
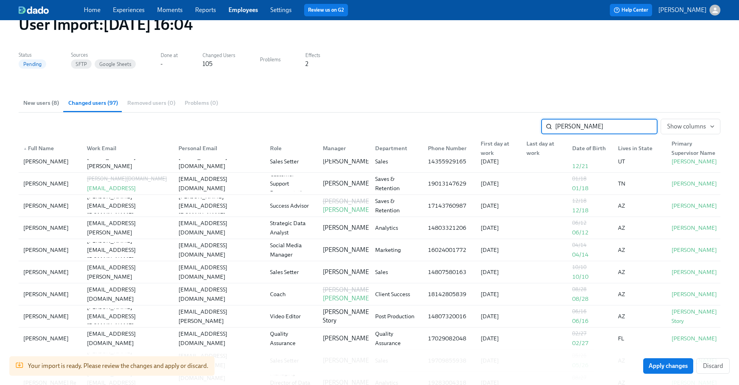
type input "corbin"
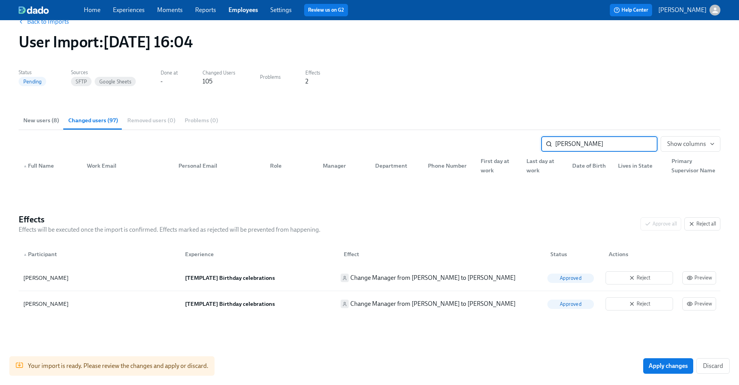
scroll to position [0, 0]
click at [644, 145] on input "corbin" at bounding box center [606, 144] width 102 height 16
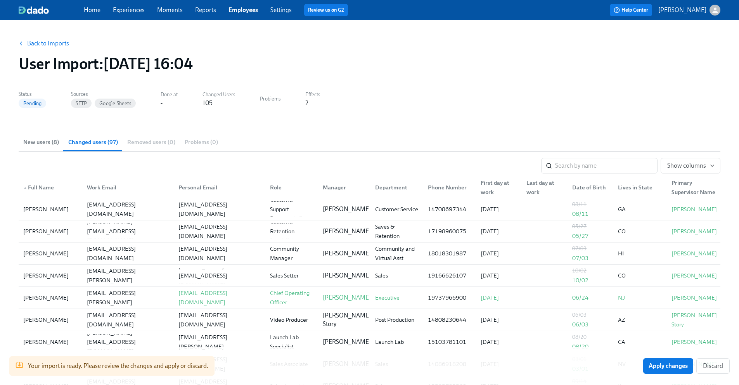
click at [33, 144] on span "New users (8)" at bounding box center [41, 142] width 36 height 9
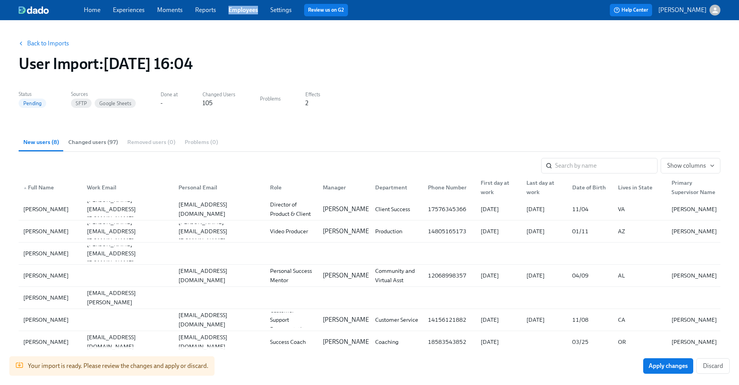
drag, startPoint x: 242, startPoint y: 7, endPoint x: 258, endPoint y: 2, distance: 15.8
click at [0, 0] on div "Home Experiences Moments Reports Employees Settings Review us on G2 Help Center…" at bounding box center [369, 10] width 739 height 20
click at [76, 144] on span "Changed users (97)" at bounding box center [93, 142] width 50 height 9
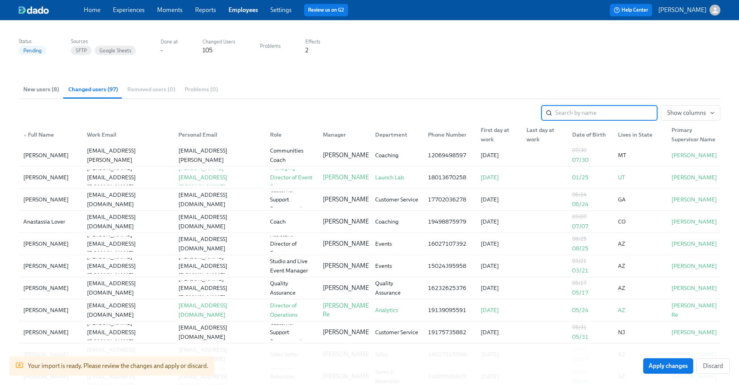
scroll to position [1064, 0]
drag, startPoint x: 133, startPoint y: 13, endPoint x: 170, endPoint y: 3, distance: 37.4
click at [0, 0] on div "Home Experiences Moments Reports Employees Settings Review us on G2 Help Center…" at bounding box center [369, 10] width 739 height 20
click at [678, 358] on button "Apply changes" at bounding box center [668, 366] width 50 height 16
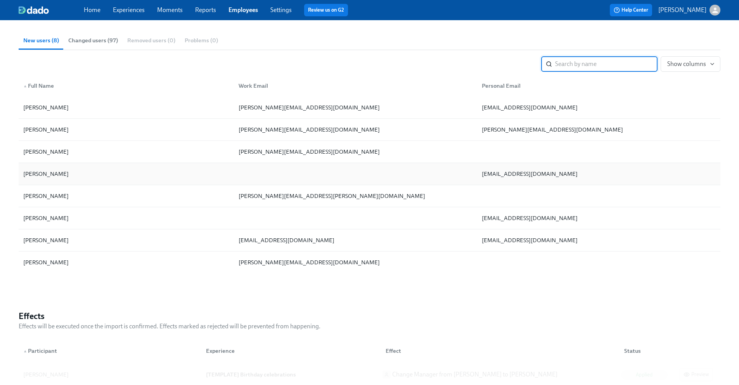
scroll to position [0, 0]
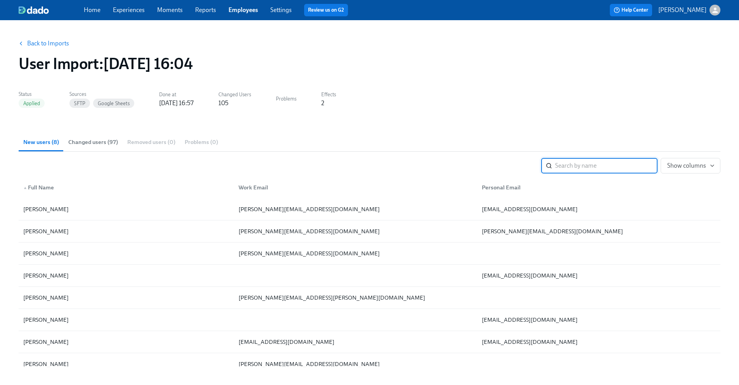
click at [98, 138] on span "Changed users (97)" at bounding box center [93, 142] width 50 height 9
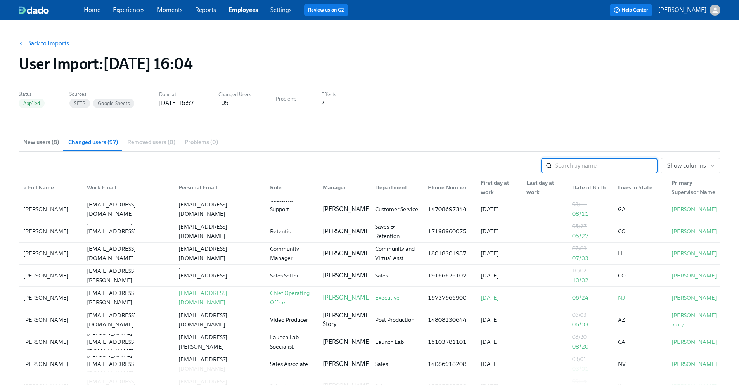
click at [53, 42] on link "Back to Imports" at bounding box center [48, 44] width 42 height 8
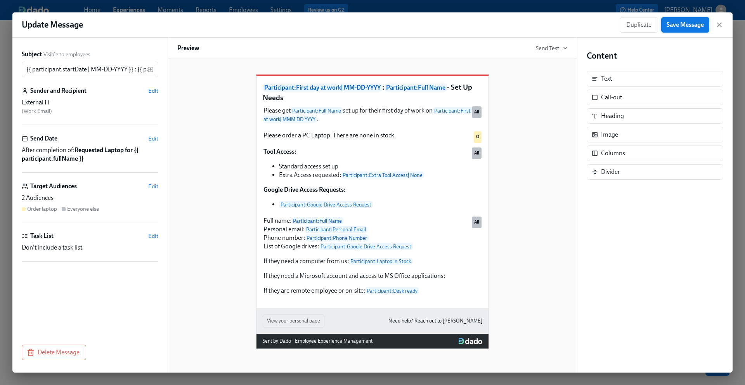
click at [694, 31] on button "Save Message" at bounding box center [685, 25] width 48 height 16
click at [717, 24] on icon "button" at bounding box center [719, 25] width 8 height 8
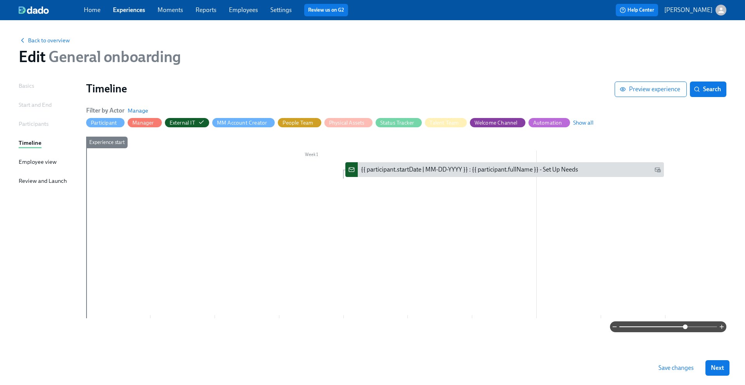
click at [646, 326] on span at bounding box center [668, 326] width 98 height 11
click at [683, 326] on span at bounding box center [685, 326] width 5 height 5
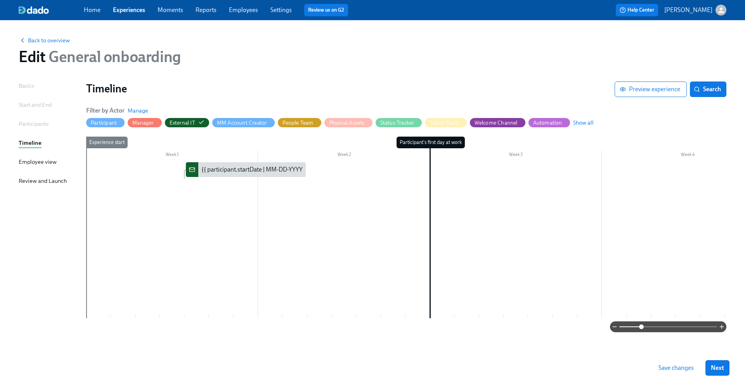
click at [641, 327] on span at bounding box center [641, 326] width 5 height 5
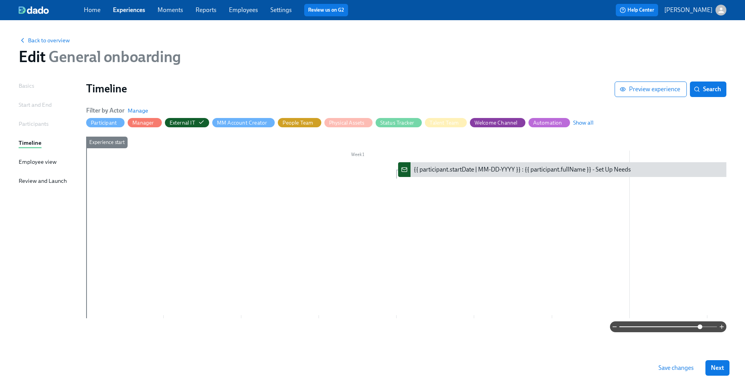
drag, startPoint x: 641, startPoint y: 327, endPoint x: 701, endPoint y: 332, distance: 60.0
click at [701, 329] on span at bounding box center [700, 326] width 5 height 5
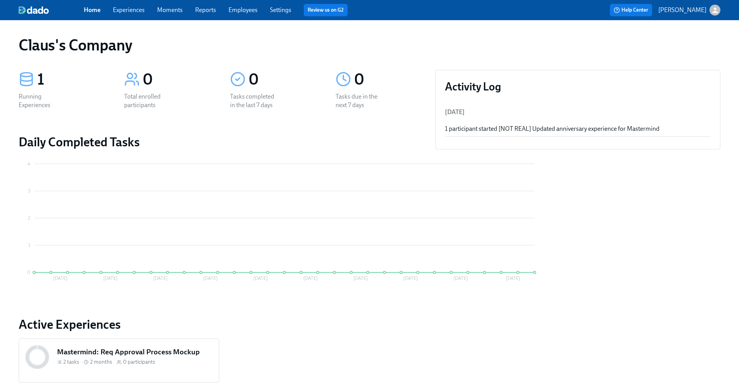
click at [716, 12] on icon "button" at bounding box center [714, 9] width 5 height 5
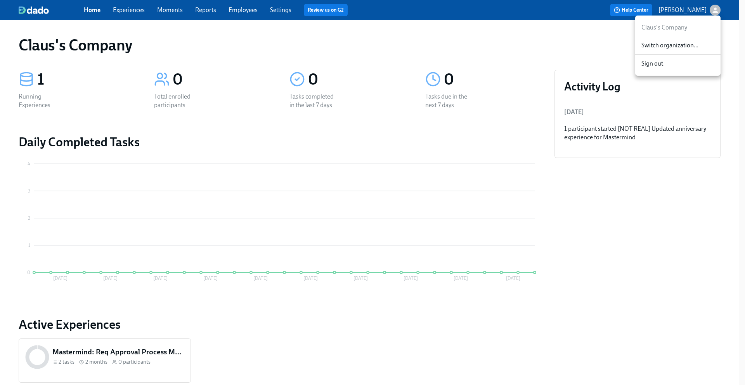
click at [694, 42] on span "Switch organization..." at bounding box center [677, 45] width 73 height 9
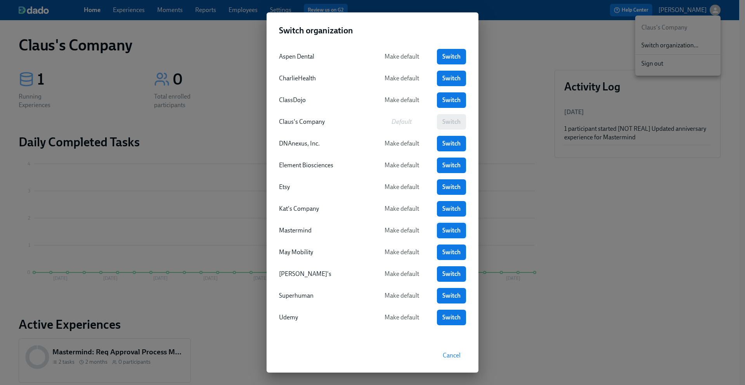
click at [443, 229] on span "Switch" at bounding box center [451, 231] width 18 height 8
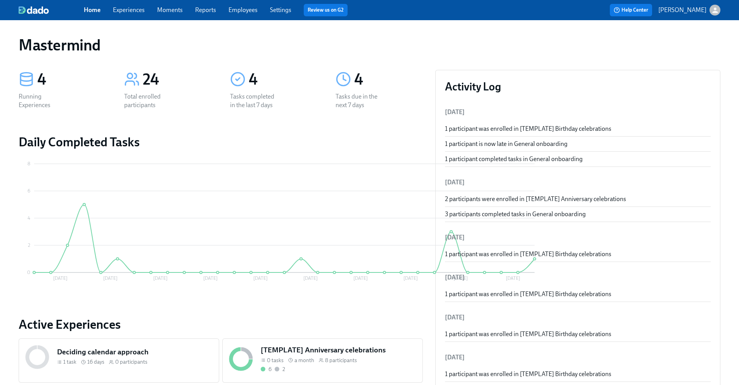
click at [128, 9] on link "Experiences" at bounding box center [129, 9] width 32 height 7
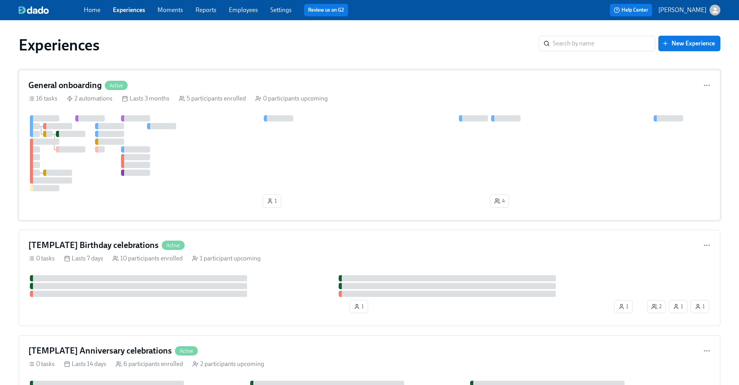
click at [234, 175] on div at bounding box center [369, 153] width 682 height 76
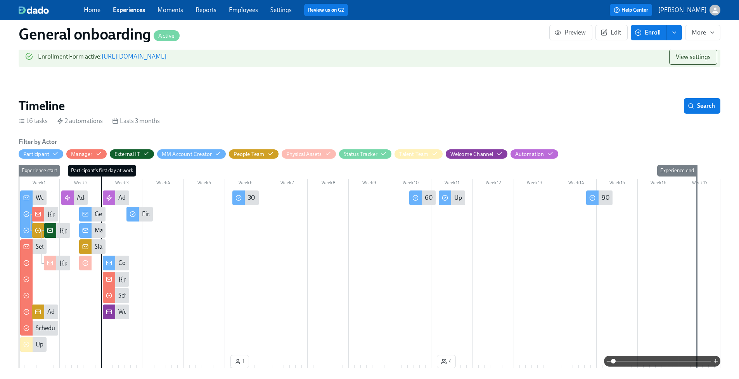
scroll to position [0, 1376]
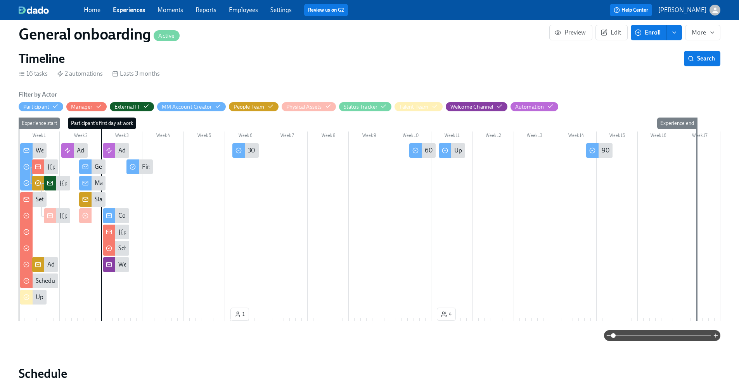
click at [649, 330] on span at bounding box center [662, 335] width 98 height 11
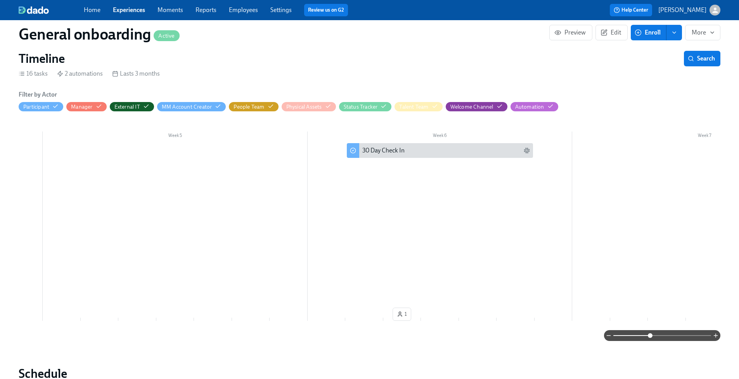
scroll to position [0, 1015]
click at [630, 330] on span at bounding box center [662, 335] width 98 height 11
click at [628, 333] on span at bounding box center [630, 335] width 5 height 5
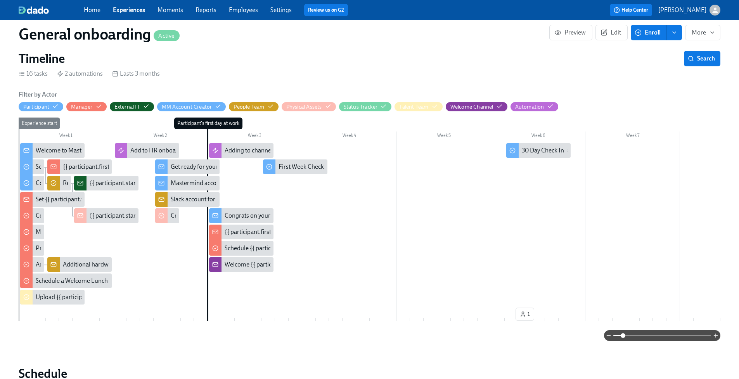
scroll to position [0, 0]
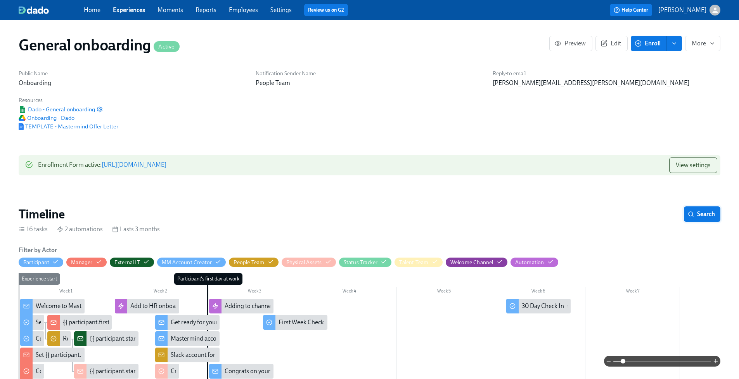
click at [699, 210] on span "Search" at bounding box center [702, 214] width 26 height 8
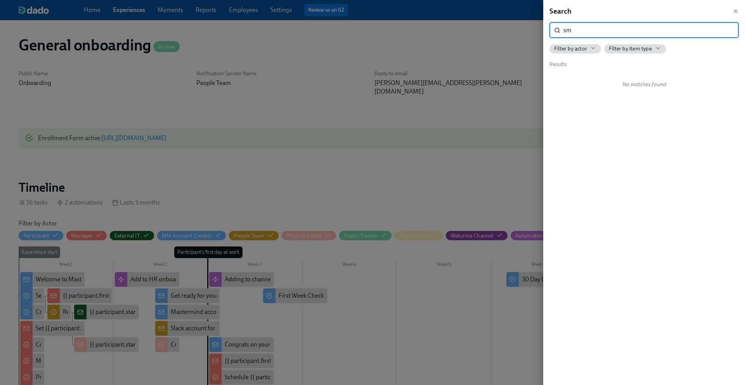
type input "s"
type input "cmit"
click at [727, 29] on input "cmit" at bounding box center [650, 31] width 175 height 16
click at [734, 14] on icon "button" at bounding box center [735, 11] width 6 height 6
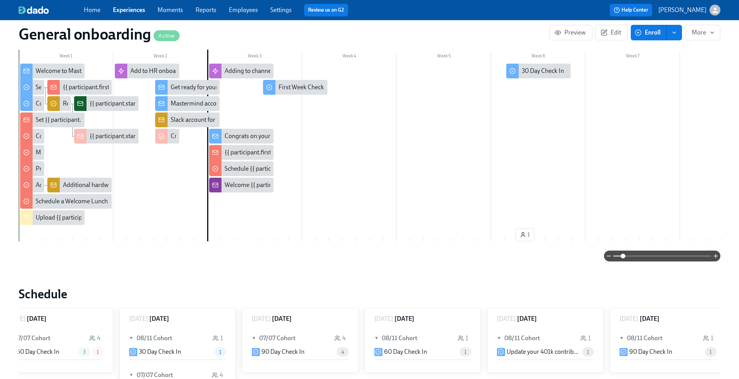
scroll to position [229, 0]
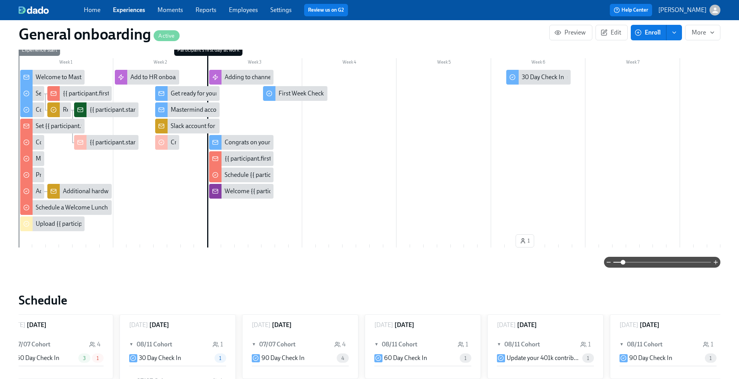
click at [654, 257] on span at bounding box center [662, 262] width 98 height 11
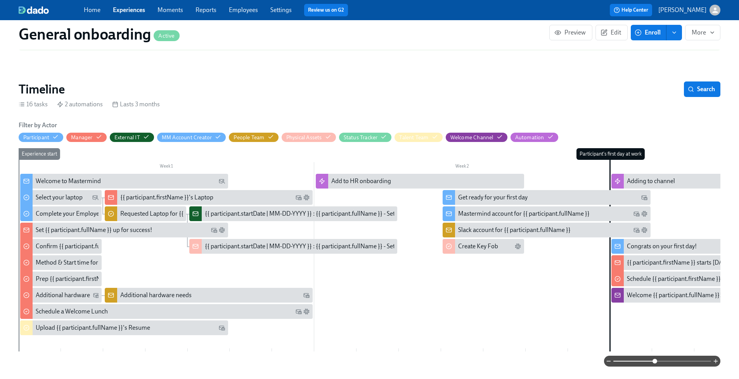
scroll to position [161, 0]
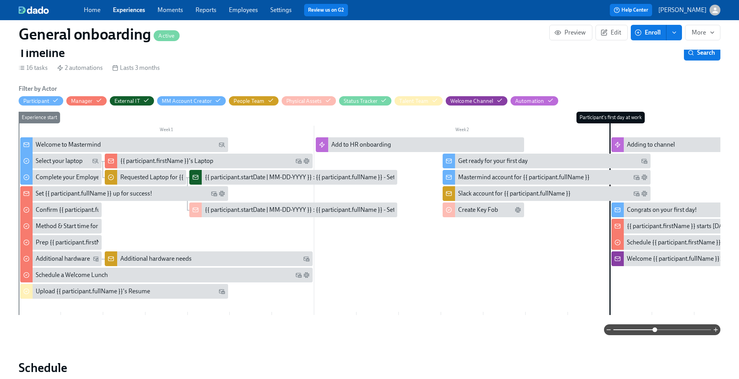
click at [677, 324] on span at bounding box center [662, 329] width 98 height 11
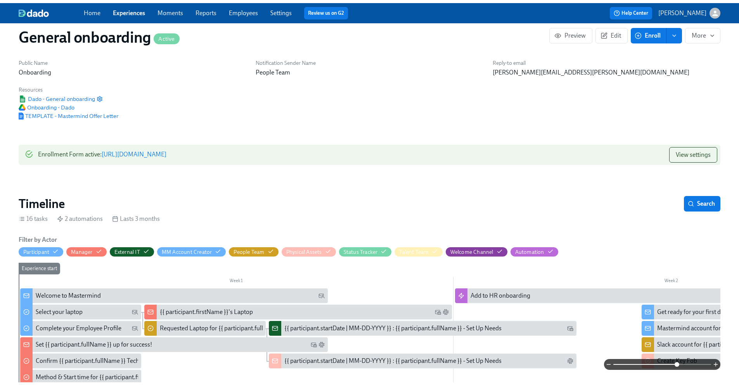
scroll to position [0, 0]
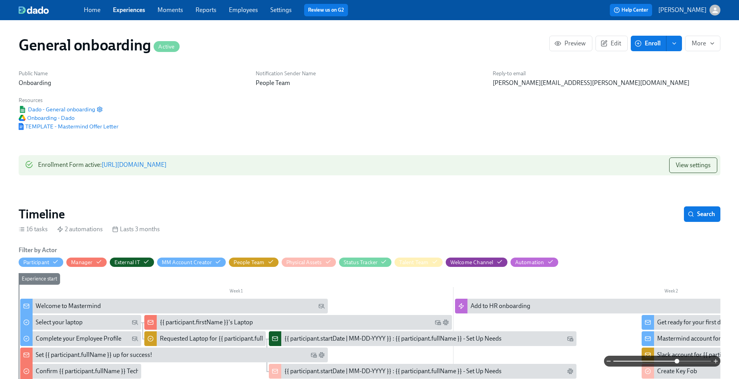
click at [129, 10] on link "Experiences" at bounding box center [129, 9] width 32 height 7
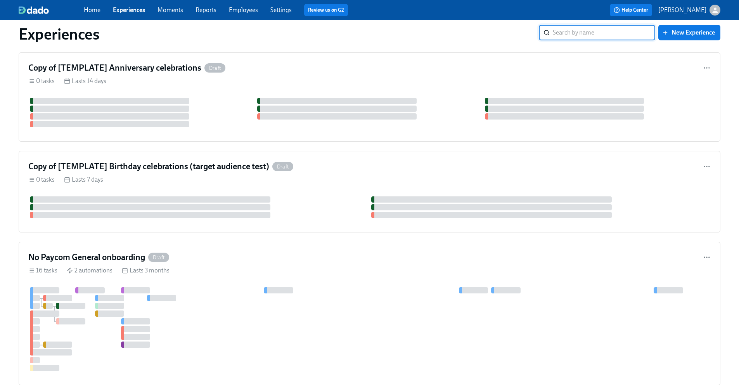
scroll to position [464, 0]
click at [271, 71] on div "Copy of [TEMPLATE] Anniversary celebrations Draft" at bounding box center [369, 68] width 682 height 12
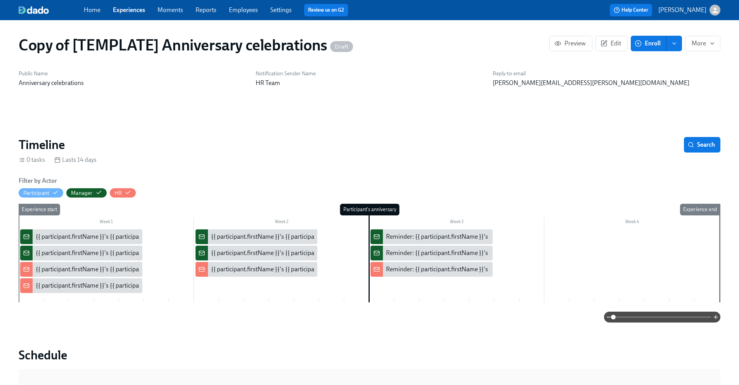
click at [132, 10] on link "Experiences" at bounding box center [129, 9] width 32 height 7
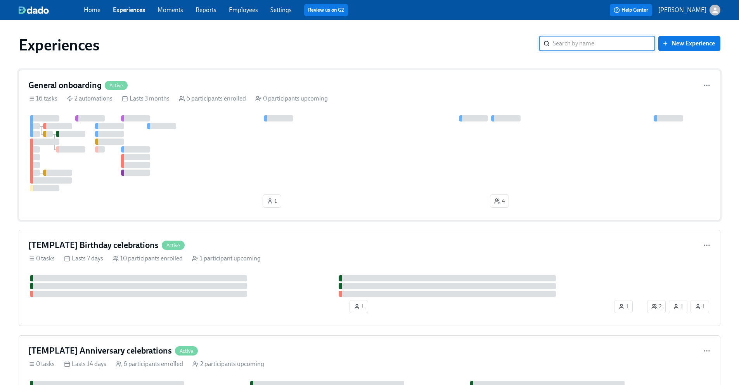
click at [192, 91] on div "General onboarding Active 16 tasks 2 automations Lasts 3 months 5 participants …" at bounding box center [370, 145] width 702 height 151
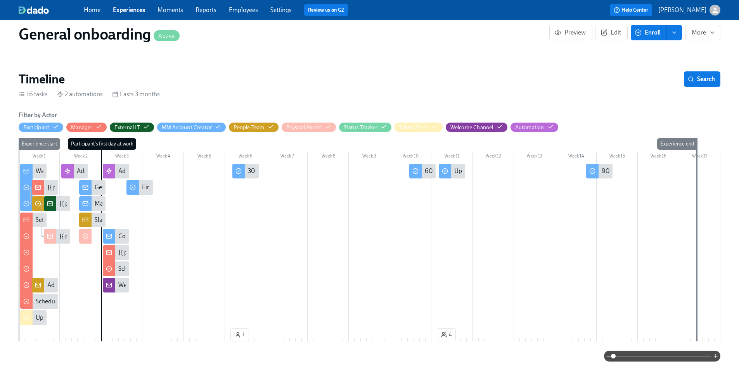
scroll to position [147, 0]
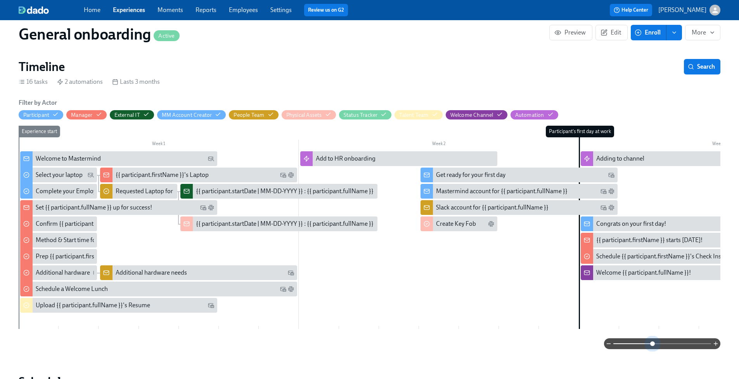
click at [652, 338] on span at bounding box center [662, 343] width 98 height 11
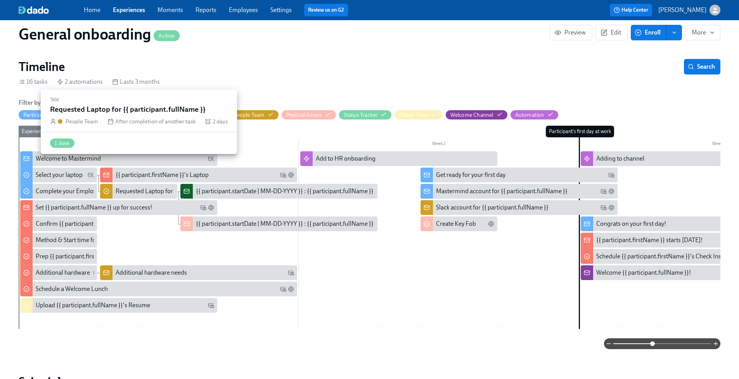
click at [125, 187] on div "Requested Laptop for {{ participant.fullName }}" at bounding box center [178, 191] width 125 height 9
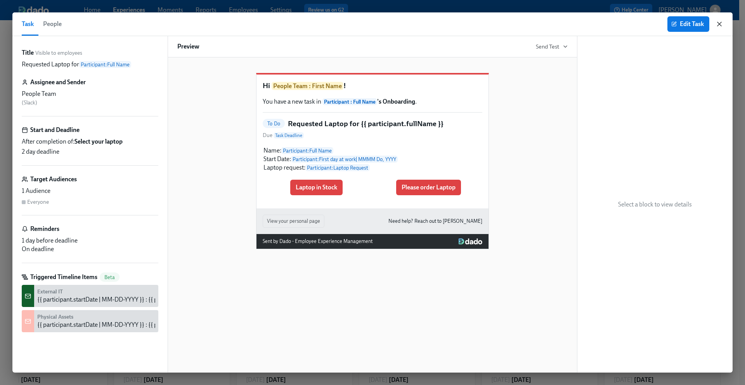
click at [719, 21] on icon "button" at bounding box center [719, 24] width 8 height 8
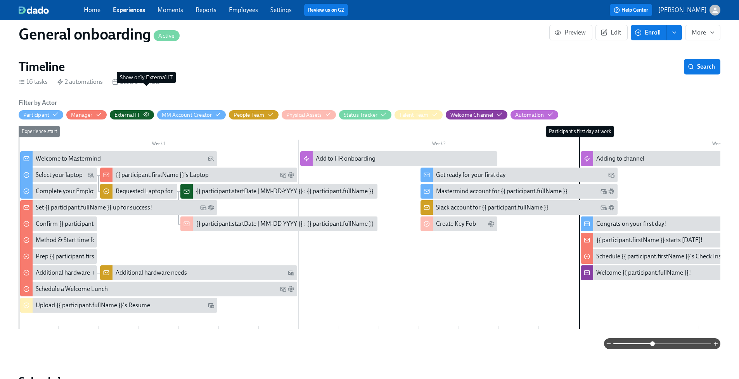
click at [144, 111] on icon "button" at bounding box center [146, 114] width 6 height 6
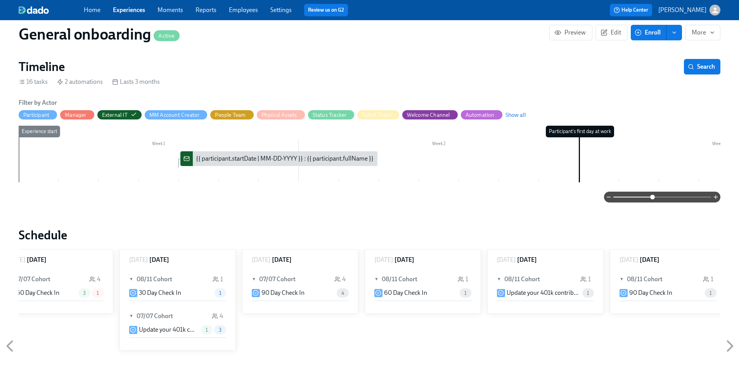
click at [304, 154] on div "{{ participant.startDate | MM-DD-YYYY }} : {{ participant.fullName }} - Set Up …" at bounding box center [304, 158] width 217 height 9
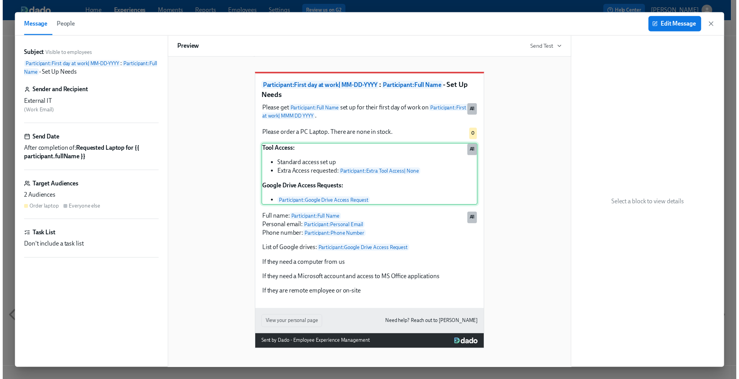
scroll to position [2, 0]
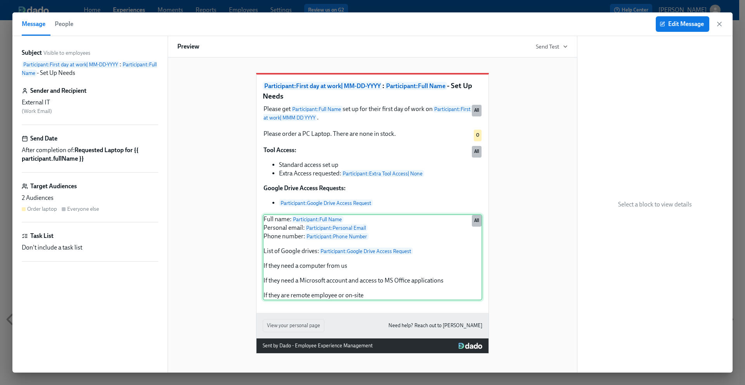
click at [384, 291] on div "Full name: Participant : Full Name Personal email: Participant : Personal Email…" at bounding box center [373, 257] width 220 height 86
click at [377, 300] on div "Full name: Participant : Full Name Personal email: Participant : Personal Email…" at bounding box center [373, 257] width 220 height 86
click at [719, 24] on icon "button" at bounding box center [719, 24] width 8 height 8
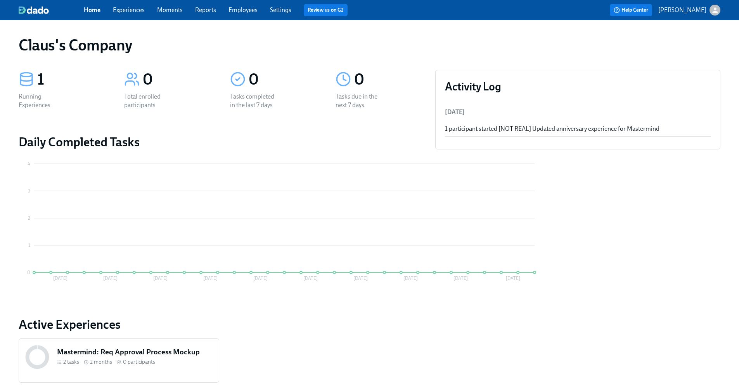
click at [714, 9] on icon "button" at bounding box center [714, 9] width 5 height 5
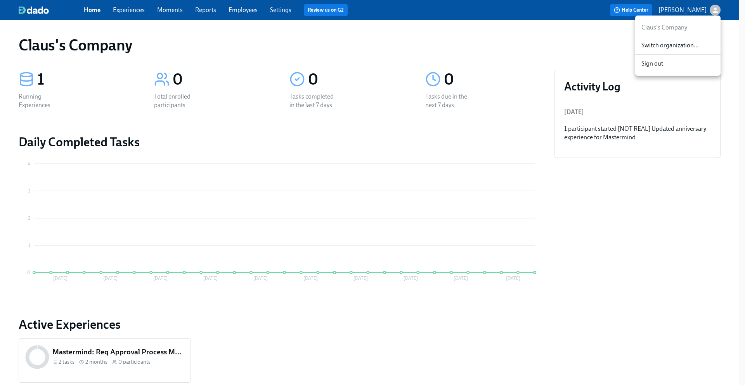
click at [688, 46] on span "Switch organization..." at bounding box center [677, 45] width 73 height 9
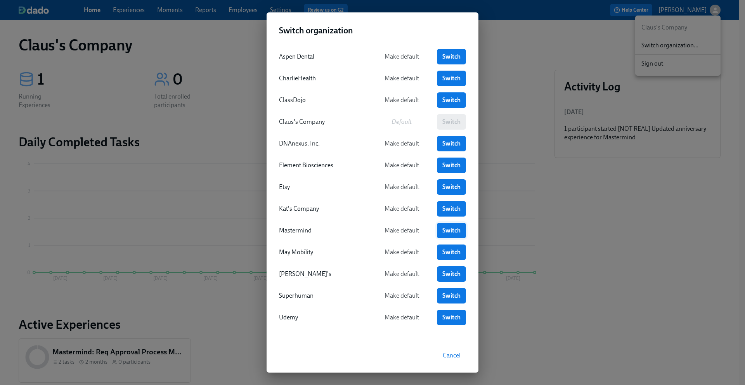
click at [442, 230] on span "Switch" at bounding box center [451, 231] width 18 height 8
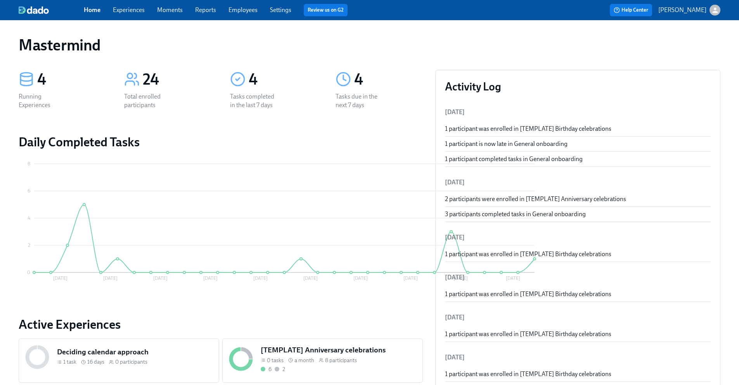
click at [118, 12] on link "Experiences" at bounding box center [129, 9] width 32 height 7
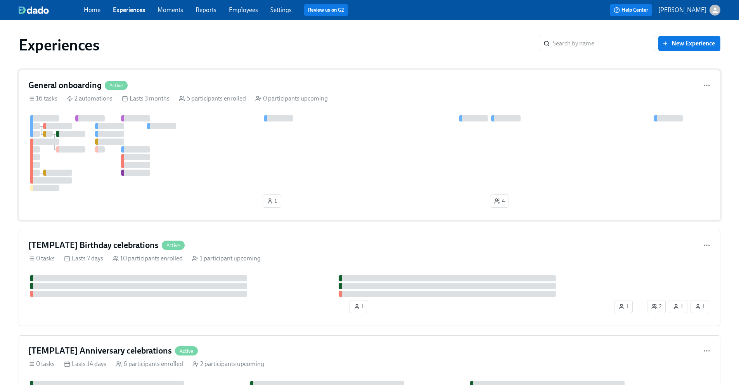
click at [244, 83] on div "General onboarding Active" at bounding box center [369, 86] width 682 height 12
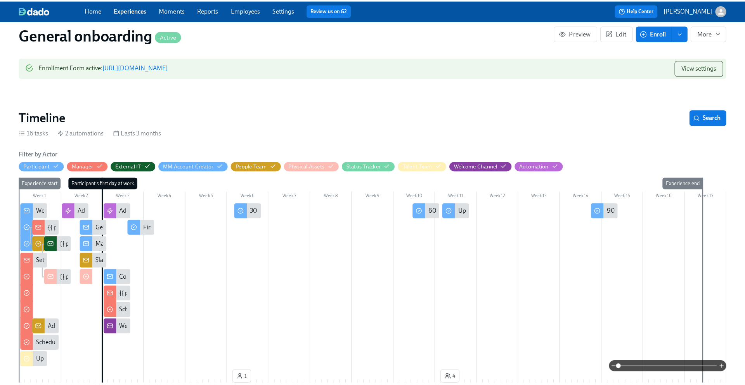
scroll to position [142, 0]
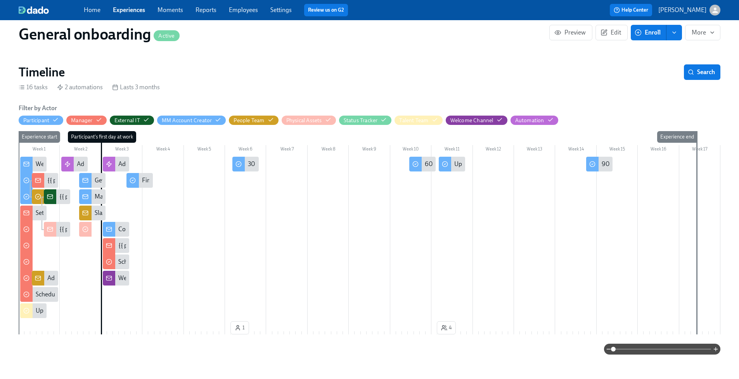
click at [657, 344] on span at bounding box center [662, 349] width 98 height 11
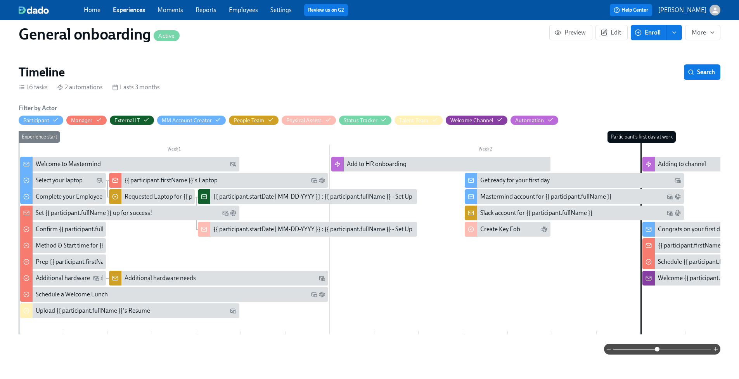
click at [225, 192] on div "{{ participant.startDate | MM-DD-YYYY }} : {{ participant.fullName }} - Set Up …" at bounding box center [321, 196] width 217 height 9
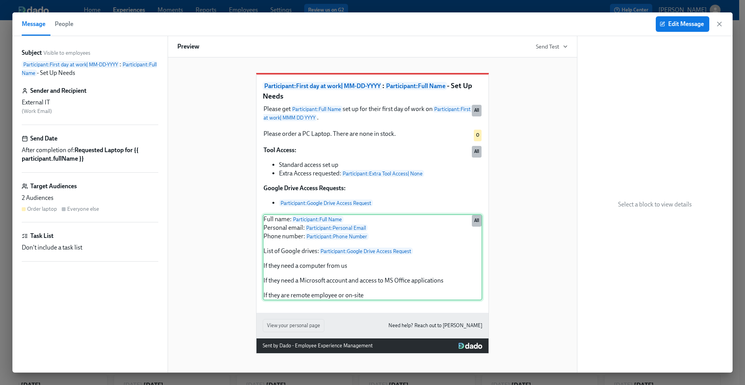
click at [389, 275] on div "Full name: Participant : Full Name Personal email: Participant : Personal Email…" at bounding box center [373, 257] width 220 height 86
click at [680, 27] on span "Edit Message" at bounding box center [682, 24] width 43 height 8
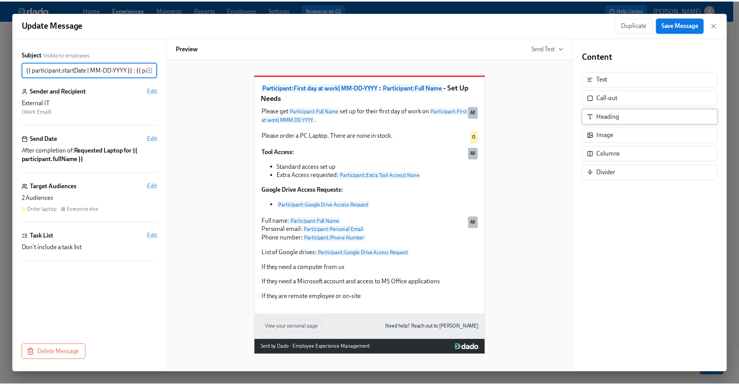
scroll to position [0, 97]
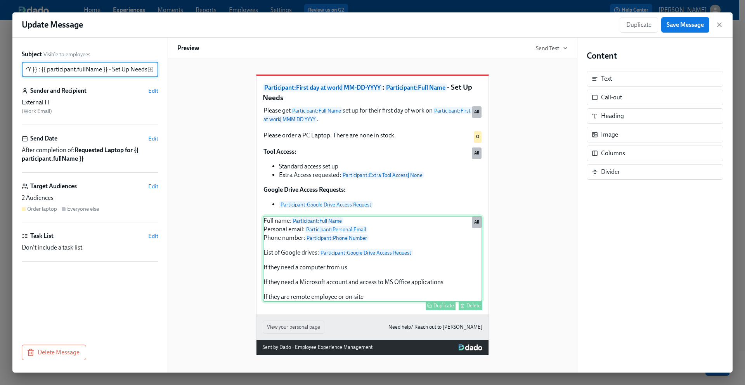
click at [377, 302] on div "Full name: Participant : Full Name Personal email: Participant : Personal Email…" at bounding box center [373, 259] width 220 height 86
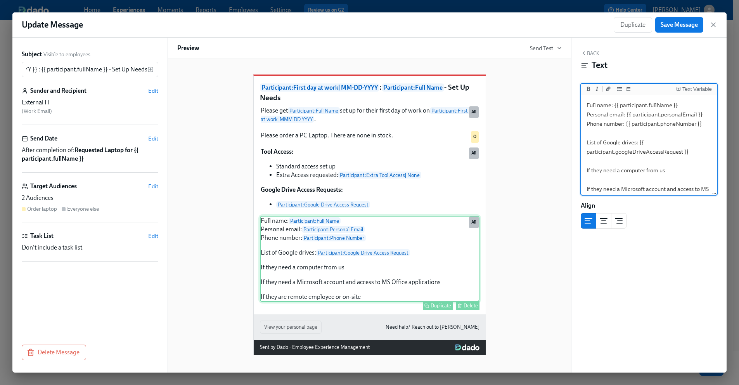
scroll to position [0, 0]
click at [702, 187] on textarea "Full name: {{ participant.fullName }} Personal email: {{ participant.personalEm…" at bounding box center [649, 161] width 133 height 129
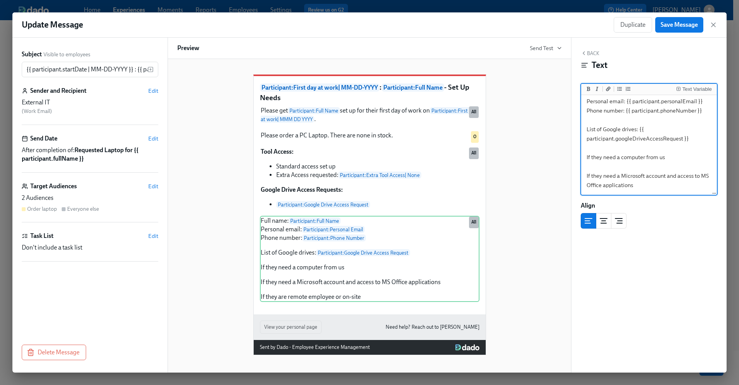
scroll to position [31, 0]
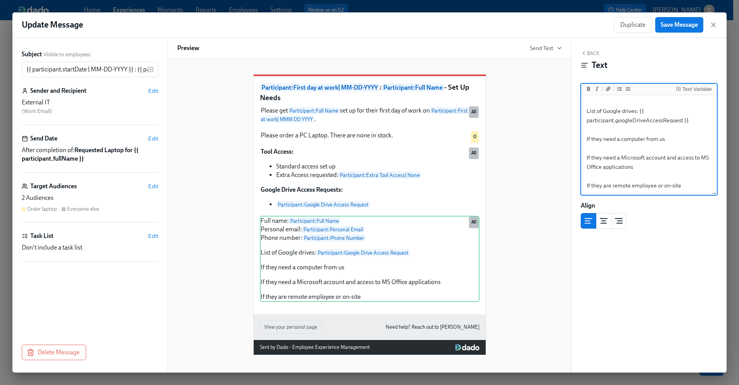
click at [695, 187] on textarea "Full name: {{ participant.fullName }} Personal email: {{ participant.personalEm…" at bounding box center [649, 129] width 133 height 129
type textarea "Full name: {{ participant.fullName }} Personal email: {{ participant.personalEm…"
click at [677, 87] on icon "Insert Text Variable" at bounding box center [678, 89] width 5 height 5
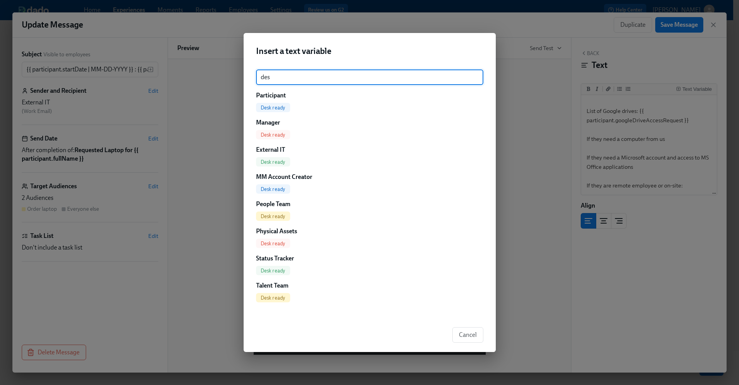
type input "des"
click at [267, 106] on span "Desk ready" at bounding box center [273, 108] width 34 height 6
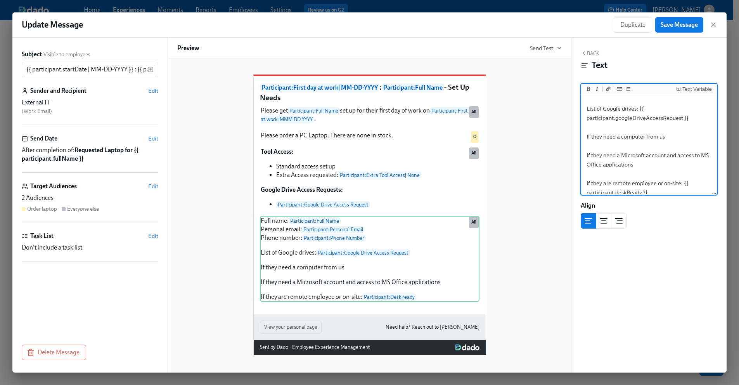
scroll to position [32, 0]
click at [674, 138] on textarea "Full name: {{ participant.fullName }} Personal email: {{ participant.personalEm…" at bounding box center [649, 134] width 133 height 138
click at [675, 133] on textarea "Full name: {{ participant.fullName }} Personal email: {{ participant.personalEm…" at bounding box center [649, 134] width 133 height 138
click at [672, 140] on textarea "Full name: {{ participant.fullName }} Personal email: {{ participant.personalEm…" at bounding box center [649, 134] width 133 height 138
type textarea "Full name: {{ participant.fullName }} Personal email: {{ participant.personalEm…"
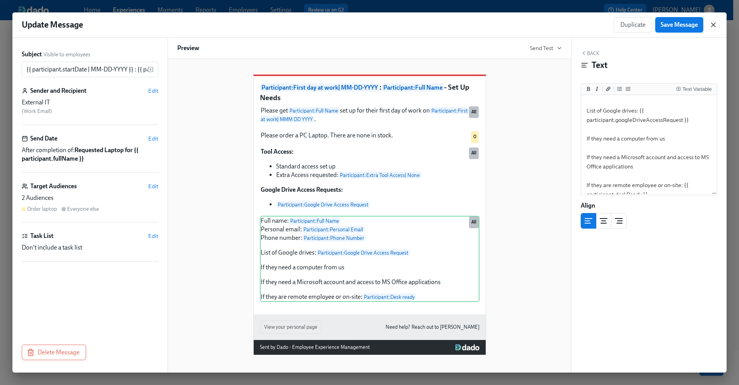
click at [713, 26] on icon "button" at bounding box center [714, 25] width 8 height 8
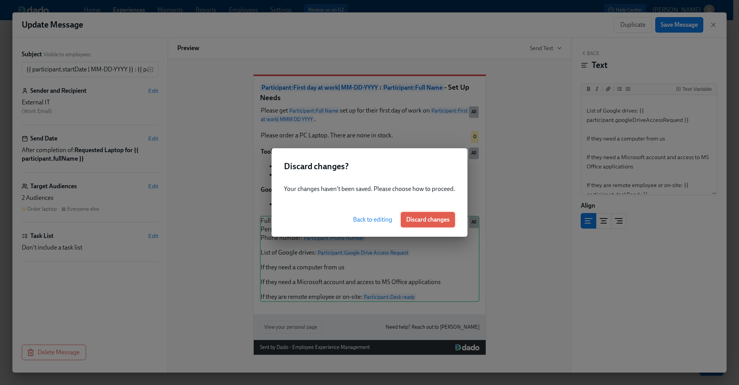
click at [421, 219] on span "Discard changes" at bounding box center [427, 220] width 43 height 8
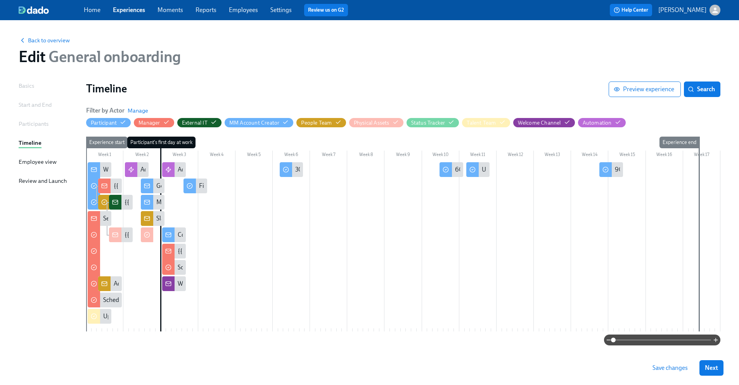
scroll to position [13, 0]
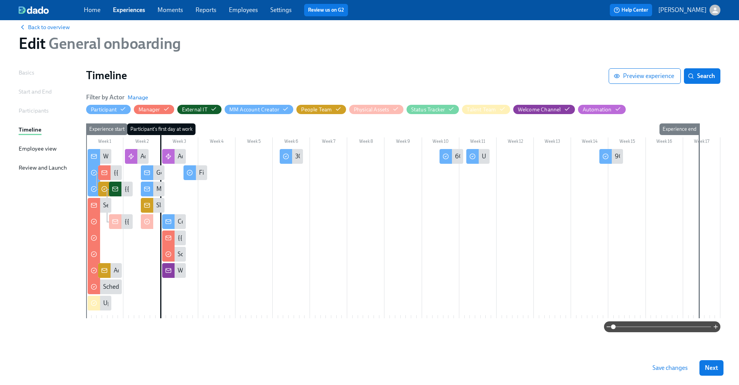
click at [632, 329] on span at bounding box center [662, 326] width 98 height 11
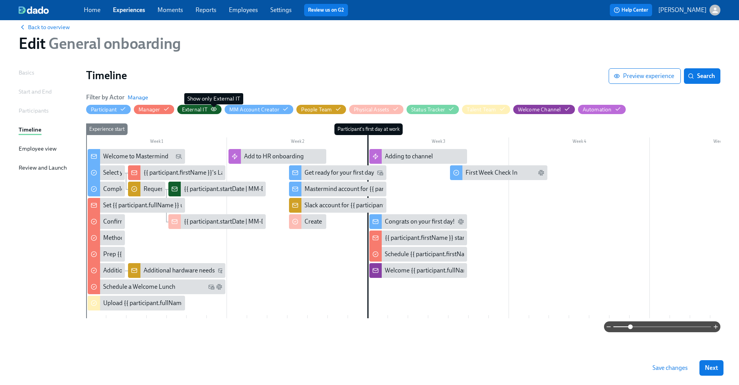
click at [214, 107] on icon "button" at bounding box center [214, 109] width 6 height 6
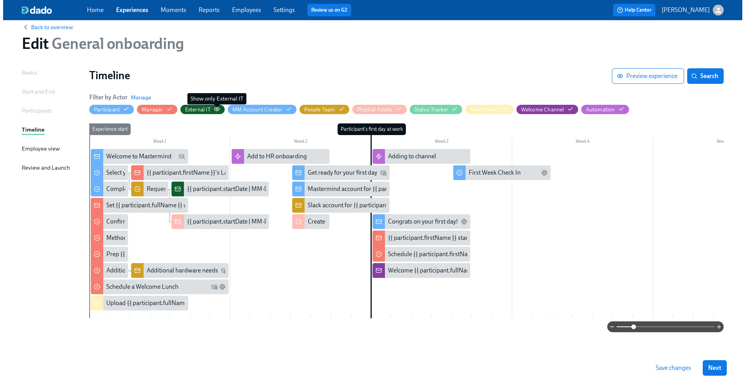
scroll to position [0, 0]
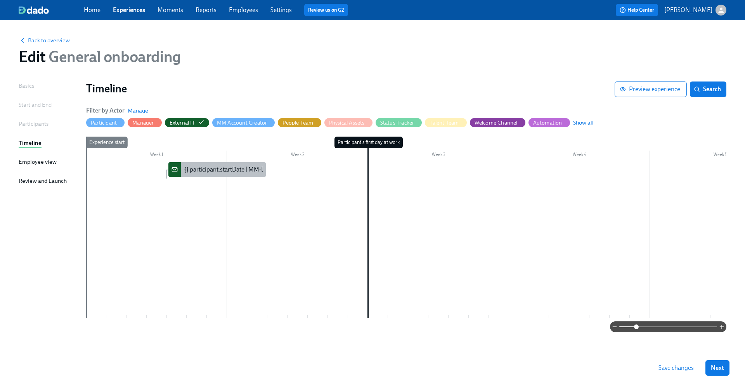
click at [219, 172] on div "{{ participant.startDate | MM-DD-YYYY }} : {{ participant.fullName }} - Set Up …" at bounding box center [292, 169] width 217 height 9
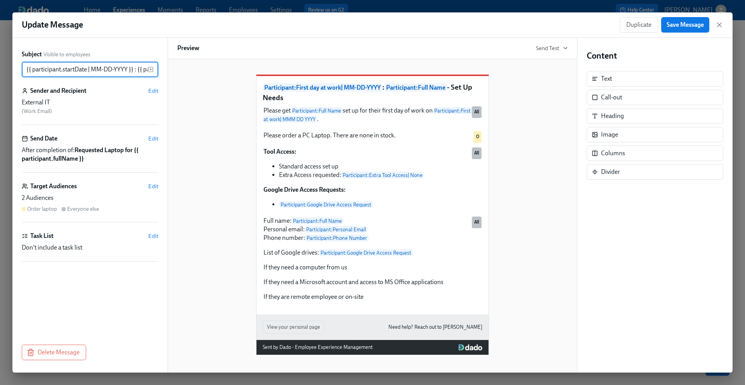
scroll to position [0, 97]
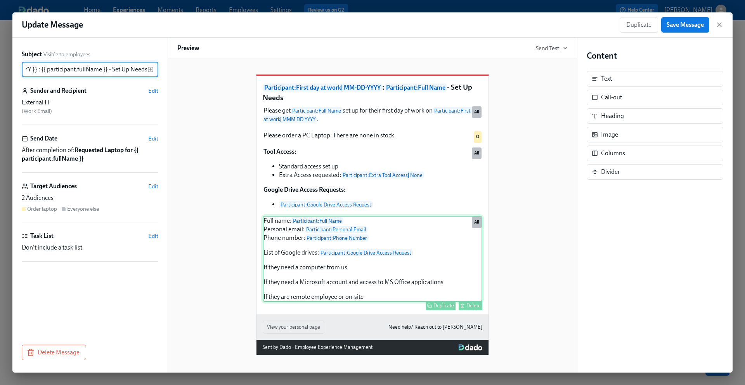
click at [419, 286] on div "Full name: Participant : Full Name Personal email: Participant : Personal Email…" at bounding box center [373, 259] width 220 height 86
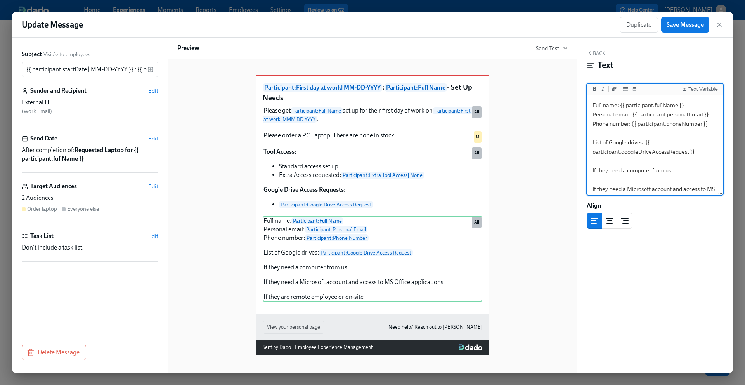
scroll to position [31, 0]
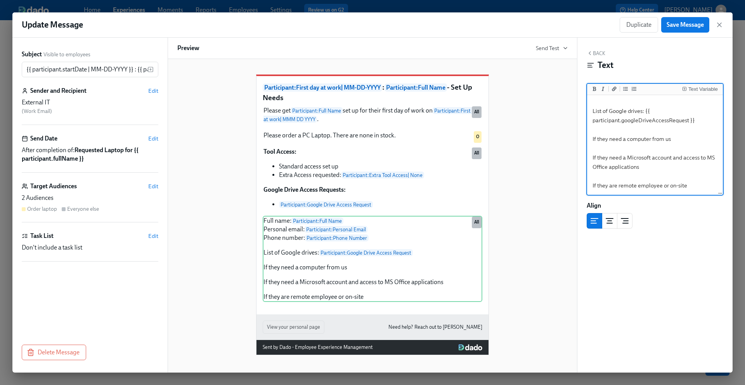
click at [691, 185] on textarea "Full name: {{ participant.fullName }} Personal email: {{ participant.personalEm…" at bounding box center [655, 129] width 133 height 129
type textarea "Full name: {{ participant.fullName }} Personal email: {{ participant.personalEm…"
click at [684, 90] on icon "Insert Text Variable" at bounding box center [684, 89] width 5 height 5
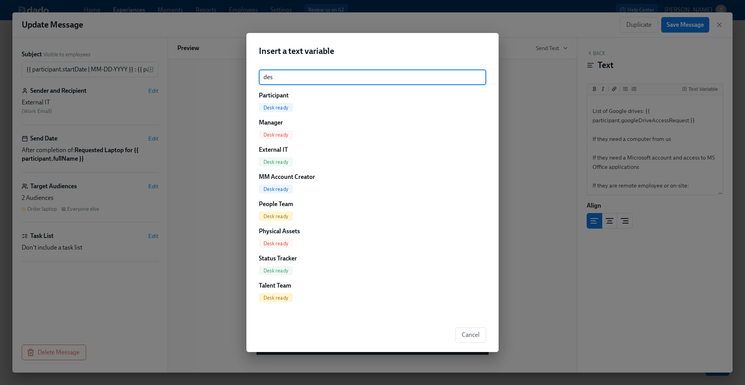
type input "des"
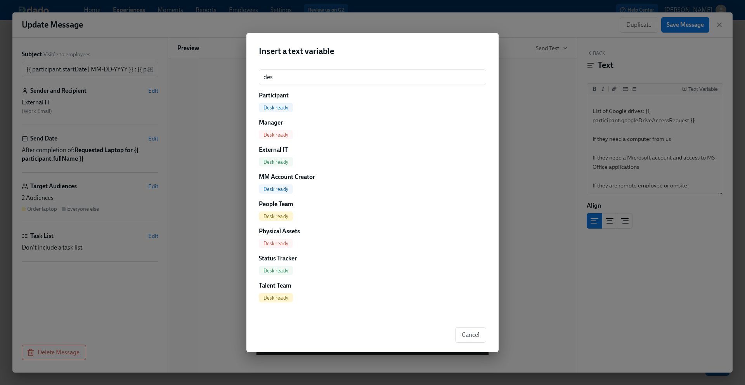
click at [275, 107] on span "Desk ready" at bounding box center [276, 108] width 34 height 6
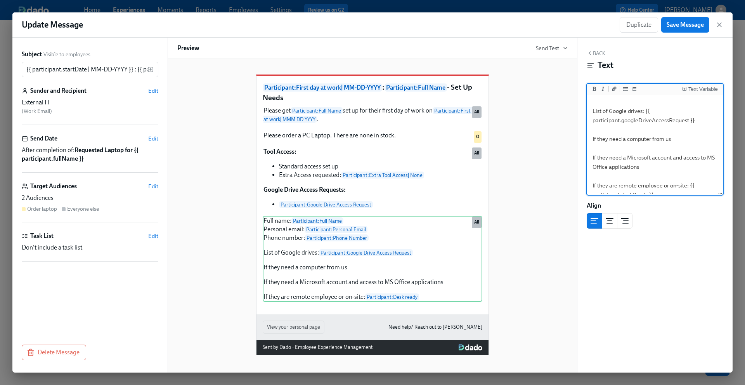
scroll to position [41, 0]
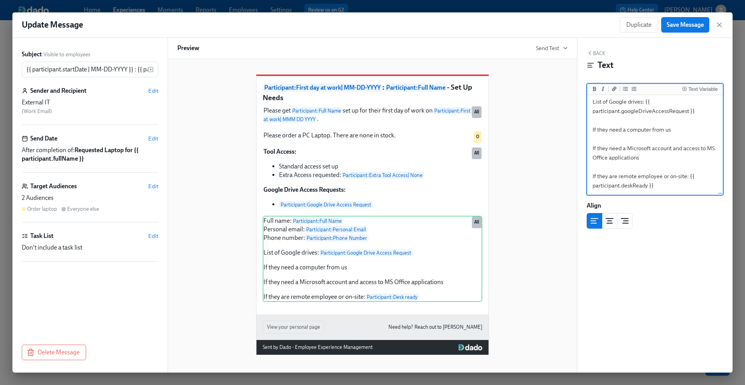
click at [682, 128] on textarea "Full name: {{ participant.fullName }} Personal email: {{ participant.personalEm…" at bounding box center [655, 125] width 133 height 138
type textarea "Full name: {{ participant.fullName }} Personal email: {{ participant.personalEm…"
click at [684, 89] on icon "Insert Text Variable" at bounding box center [685, 89] width 2 height 0
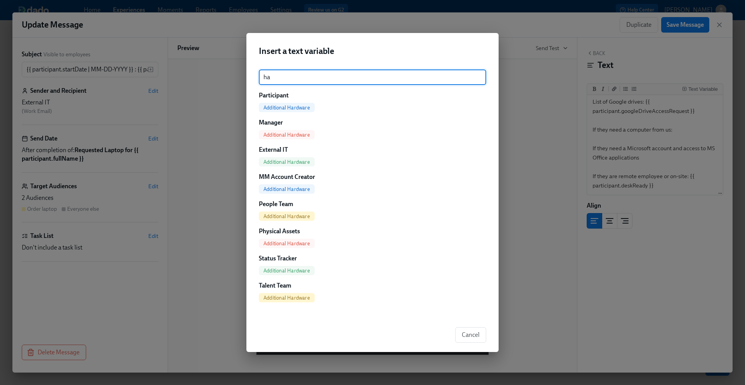
type input "h"
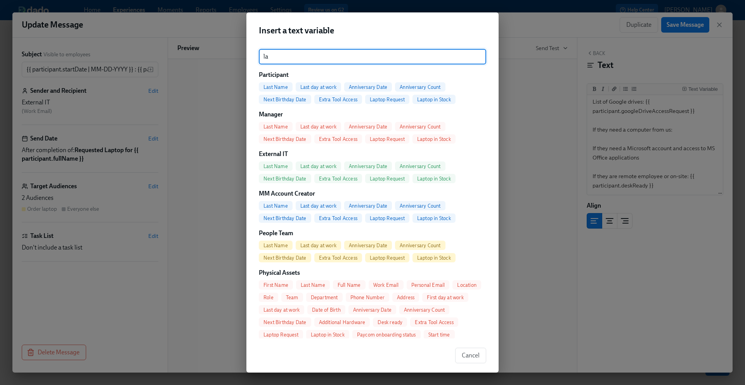
type input "lap"
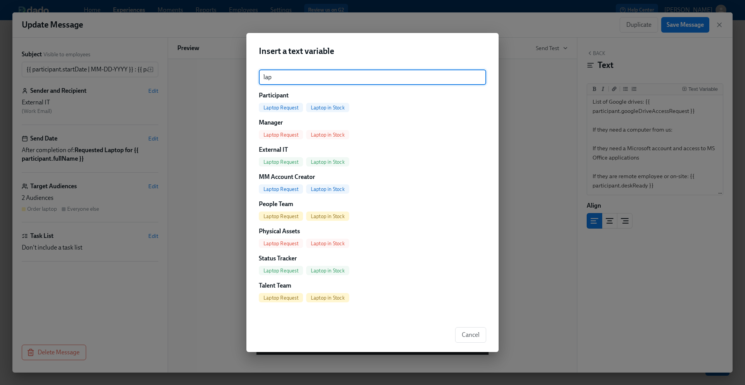
click at [475, 74] on input "lap" at bounding box center [372, 77] width 227 height 16
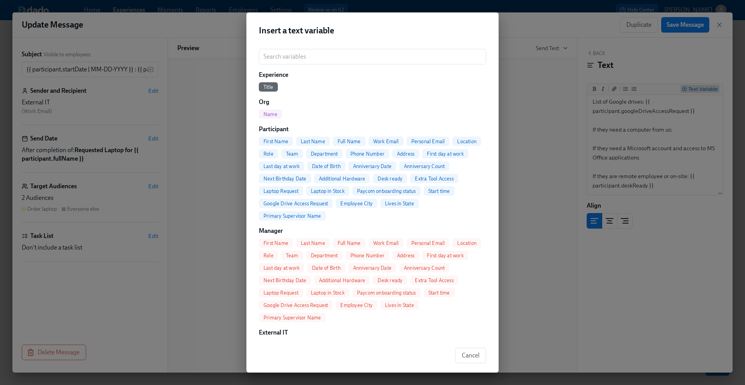
click at [540, 107] on div "Insert a text variable ​ Experience Title Org Name Participant First Name Last …" at bounding box center [372, 192] width 745 height 385
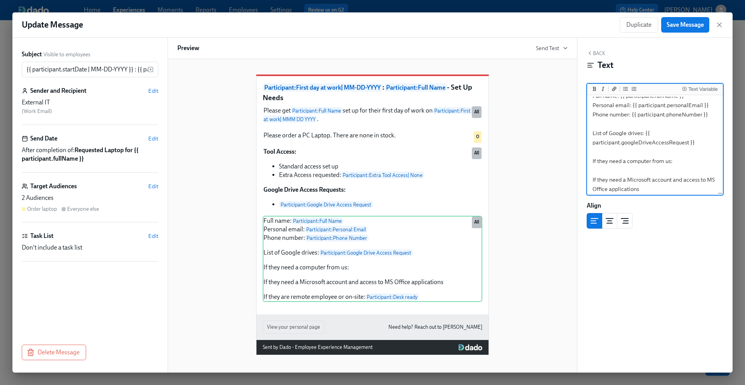
scroll to position [0, 0]
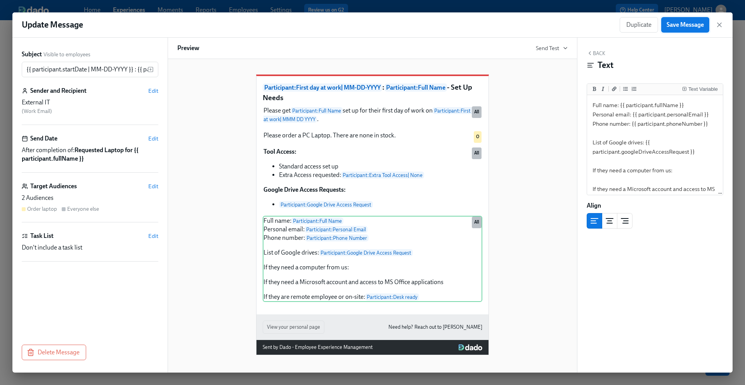
click at [694, 28] on span "Save Message" at bounding box center [684, 25] width 37 height 8
click at [719, 24] on icon "button" at bounding box center [719, 25] width 4 height 4
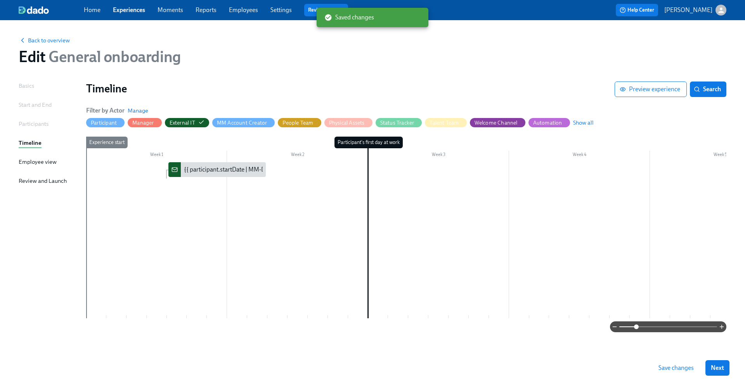
click at [682, 362] on button "Save changes" at bounding box center [676, 368] width 46 height 16
click at [584, 125] on span "Show all" at bounding box center [583, 123] width 21 height 8
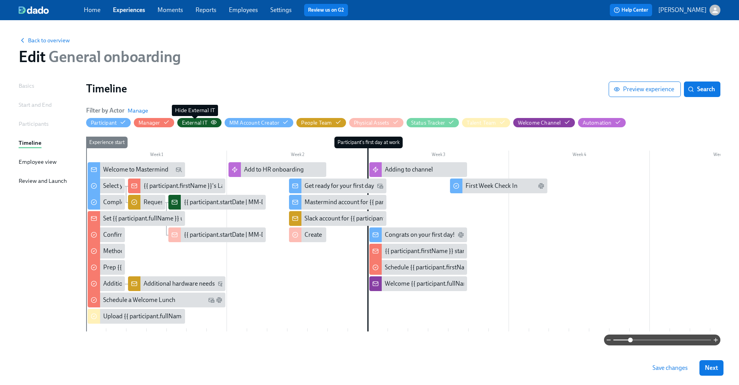
click at [195, 122] on div "External IT" at bounding box center [195, 122] width 26 height 7
click at [204, 123] on div "External IT" at bounding box center [195, 122] width 26 height 7
click at [216, 121] on icon "button" at bounding box center [214, 122] width 6 height 6
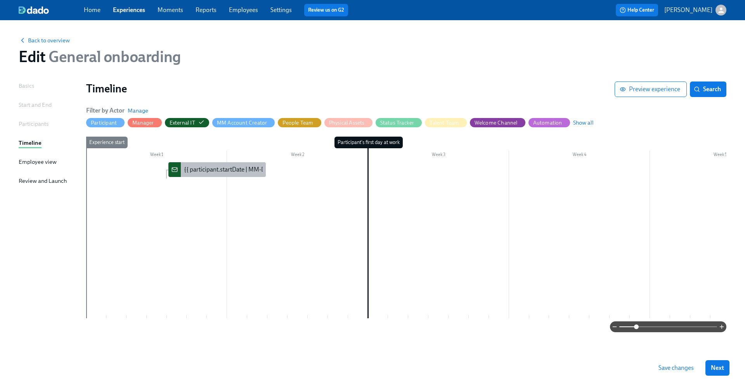
click at [215, 171] on div "{{ participant.startDate | MM-DD-YYYY }} : {{ participant.fullName }} - Set Up …" at bounding box center [292, 169] width 217 height 9
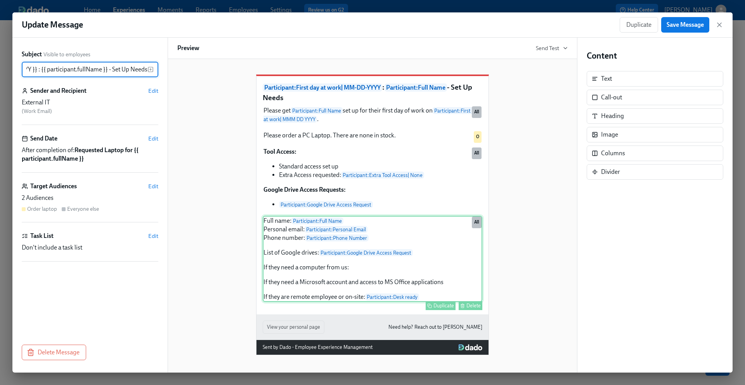
scroll to position [4, 0]
click at [376, 241] on div "Full name: Participant : Full Name Personal email: Participant : Personal Email…" at bounding box center [373, 259] width 220 height 86
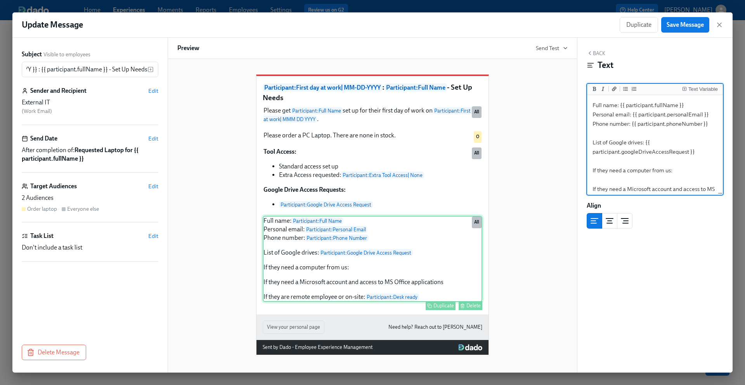
scroll to position [0, 0]
click at [661, 132] on textarea "Full name: {{ participant.fullName }} Personal email: {{ participant.personalEm…" at bounding box center [655, 166] width 133 height 138
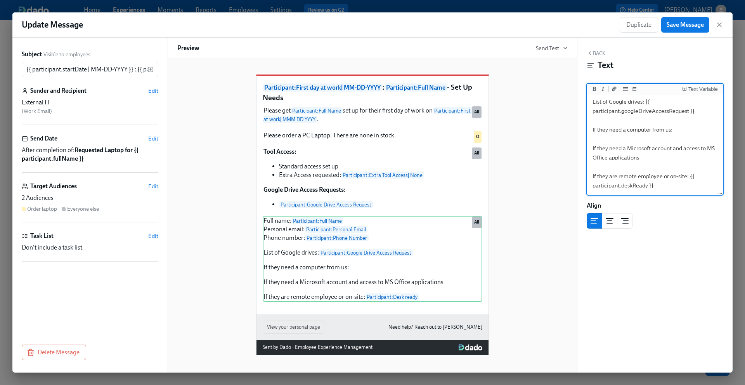
click at [659, 183] on textarea "Full name: {{ participant.fullName }} Personal email: {{ participant.personalEm…" at bounding box center [655, 125] width 133 height 138
click at [375, 278] on div "Full name: Participant : Full Name Personal email: Participant : Personal Email…" at bounding box center [373, 259] width 220 height 86
click at [682, 128] on textarea "Full name: {{ participant.fullName }} Personal email: {{ participant.personalEm…" at bounding box center [655, 125] width 133 height 138
click at [699, 87] on div "Text Variable" at bounding box center [702, 89] width 29 height 5
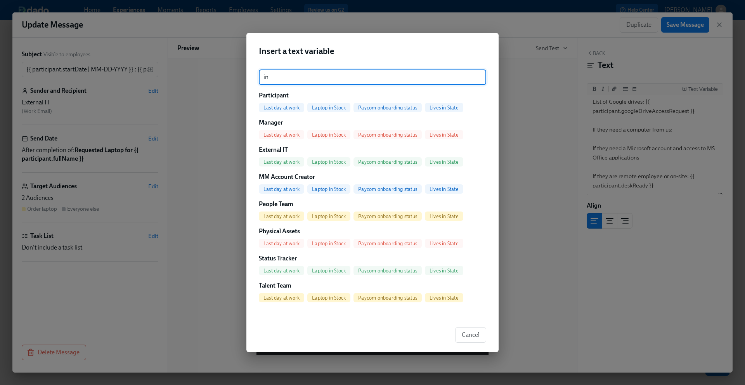
type input "in"
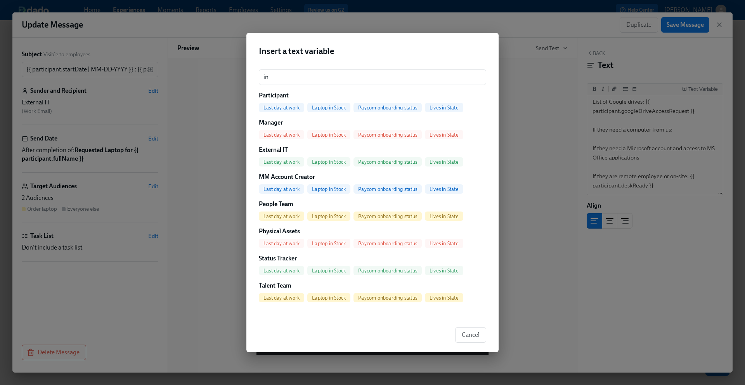
click at [329, 106] on span "Laptop in Stock" at bounding box center [328, 108] width 43 height 6
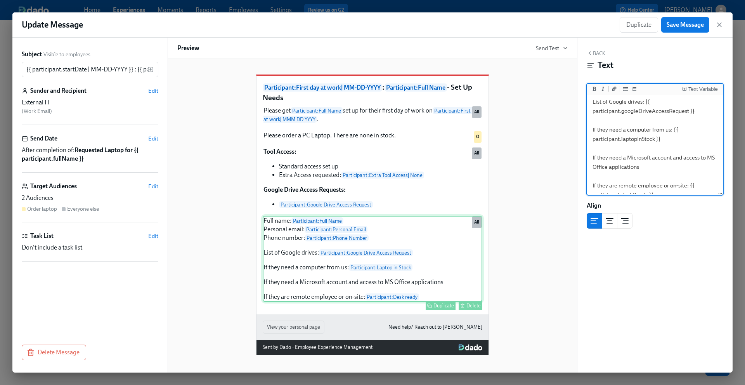
click at [409, 284] on div "Full name: Participant : Full Name Personal email: Participant : Personal Email…" at bounding box center [373, 259] width 220 height 86
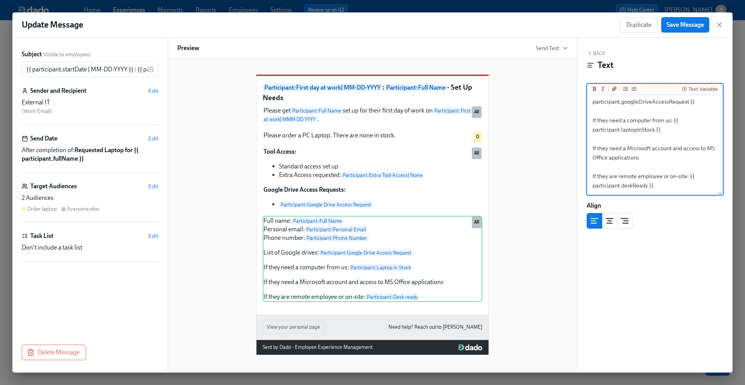
click at [650, 164] on textarea "Full name: {{ participant.fullName }} Personal email: {{ participant.personalEm…" at bounding box center [655, 120] width 133 height 147
click at [652, 156] on textarea "Full name: {{ participant.fullName }} Personal email: {{ participant.personalEm…" at bounding box center [655, 120] width 133 height 147
type textarea "Full name: {{ participant.fullName }} Personal email: {{ participant.personalEm…"
click at [701, 88] on div "Text Variable" at bounding box center [702, 89] width 29 height 5
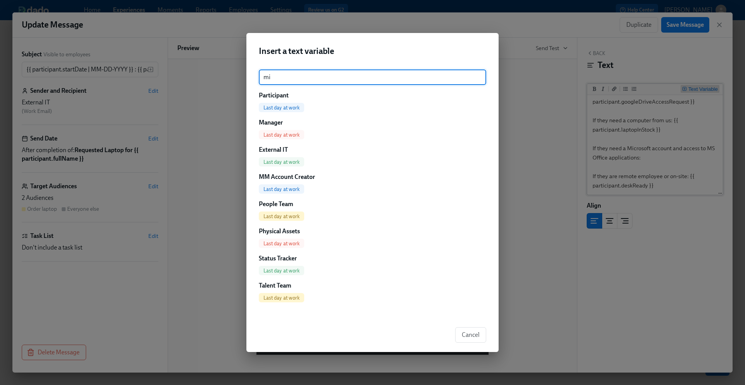
type input "m"
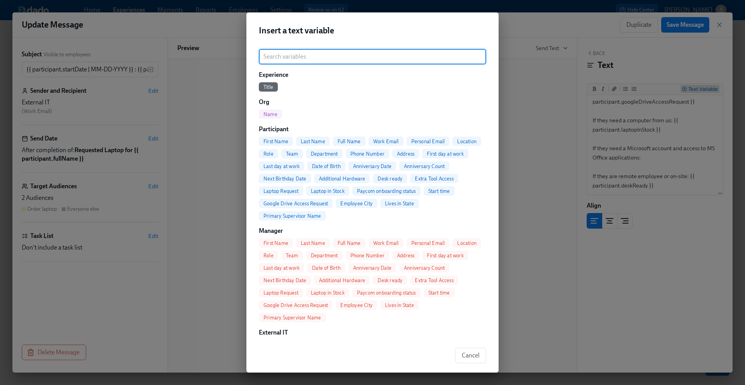
click at [561, 82] on div "Insert a text variable ​ Experience Title Org Name Participant First Name Last …" at bounding box center [372, 192] width 745 height 385
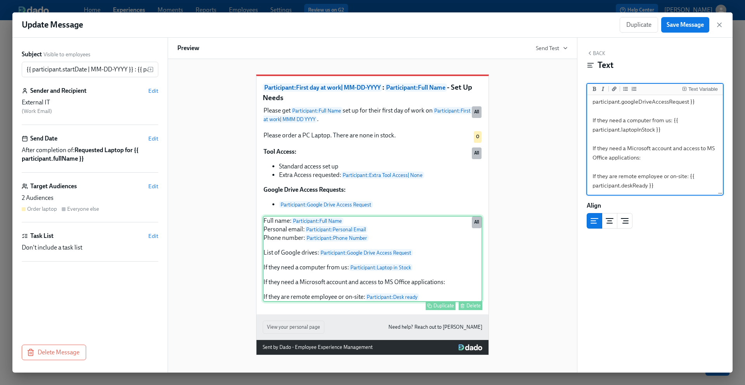
click at [452, 286] on div "Full name: Participant : Full Name Personal email: Participant : Personal Email…" at bounding box center [373, 259] width 220 height 86
type textarea "Full name: {{ participant.fullName }} Personal email: {{ participant.personalEm…"
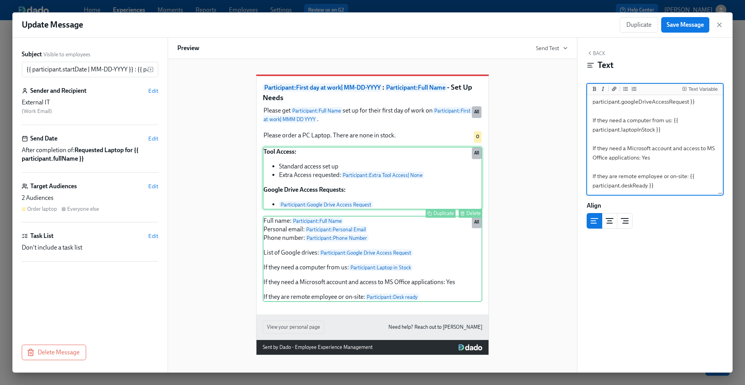
click at [289, 178] on div "Tool Access: Standard access set up Extra Access requested: Participant : Extra…" at bounding box center [373, 178] width 220 height 63
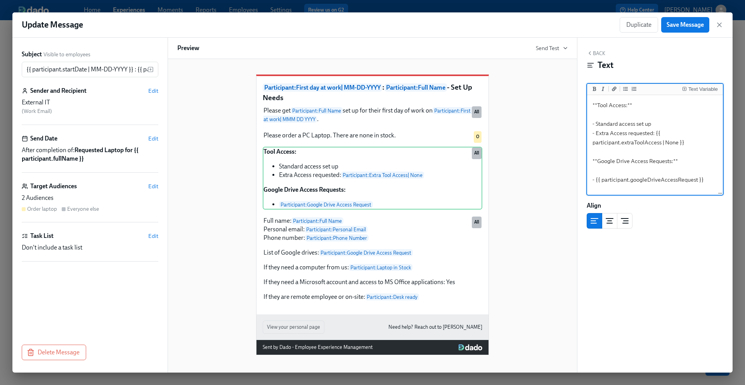
click at [604, 132] on textarea "**Tool Access:** - Standard access set up - Extra Access requested: {{ particip…" at bounding box center [655, 145] width 133 height 97
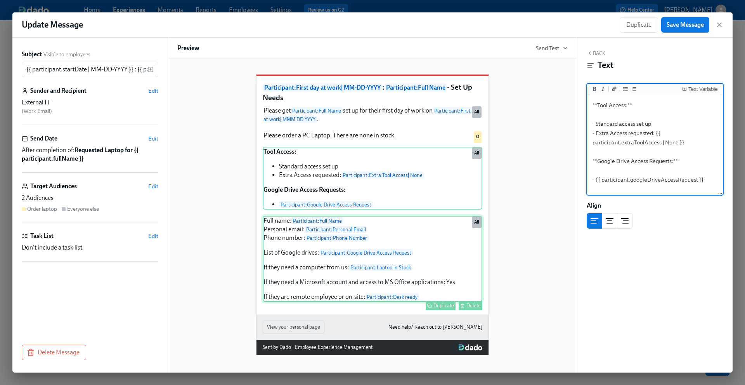
click at [431, 253] on div "Full name: Participant : Full Name Personal email: Participant : Personal Email…" at bounding box center [373, 259] width 220 height 86
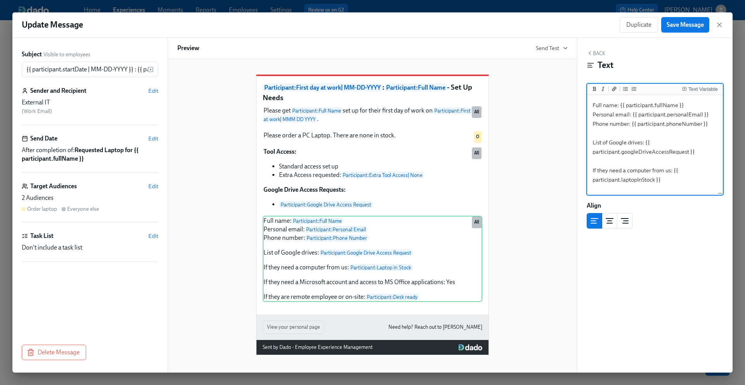
click at [695, 151] on textarea "Full name: {{ participant.fullName }} Personal email: {{ participant.personalEm…" at bounding box center [655, 170] width 133 height 147
click at [686, 158] on textarea "Full name: {{ participant.fullName }} Personal email: {{ participant.personalEm…" at bounding box center [655, 120] width 133 height 147
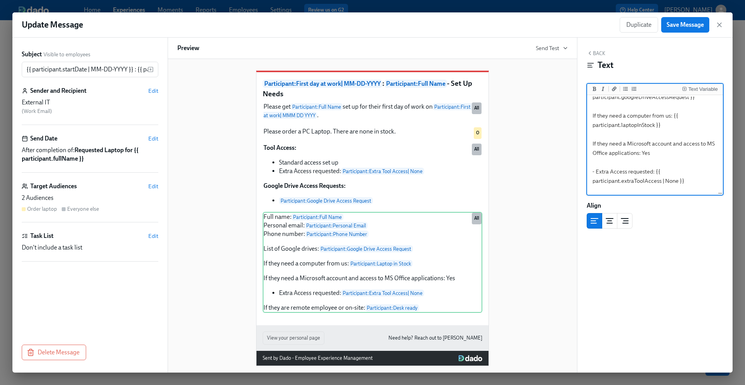
click at [593, 171] on textarea "Full name: {{ participant.fullName }} Personal email: {{ participant.personalEm…" at bounding box center [655, 134] width 133 height 185
click at [597, 172] on textarea "Full name: {{ participant.fullName }} Personal email: {{ participant.personalEm…" at bounding box center [655, 134] width 133 height 185
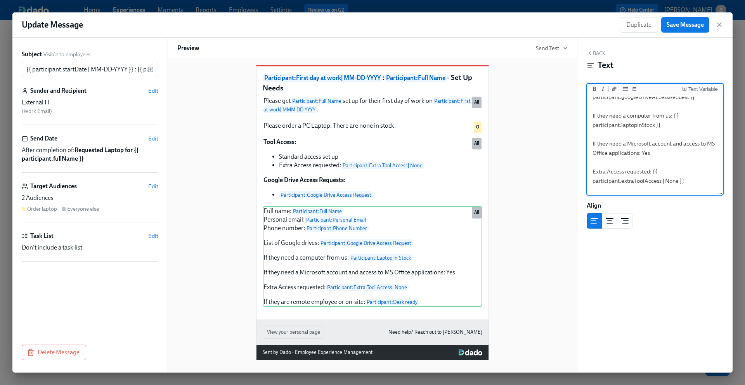
type textarea "Full name: {{ participant.fullName }} Personal email: {{ participant.personalEm…"
click at [677, 42] on div "Back Text Text Variable Full name: {{ participant.fullName }} Personal email: {…" at bounding box center [654, 205] width 155 height 335
click at [679, 25] on span "Save Message" at bounding box center [684, 25] width 37 height 8
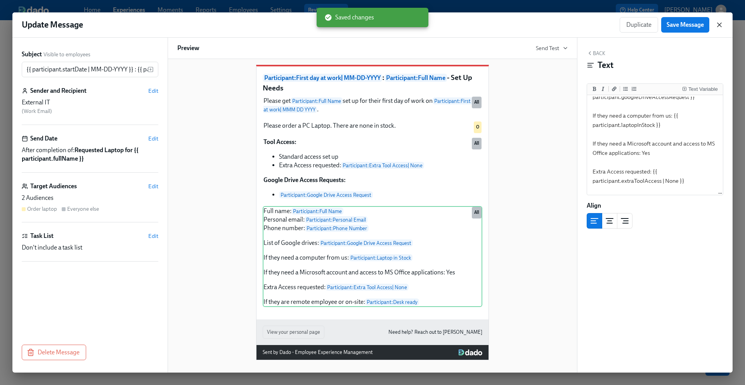
click at [720, 25] on icon "button" at bounding box center [719, 25] width 4 height 4
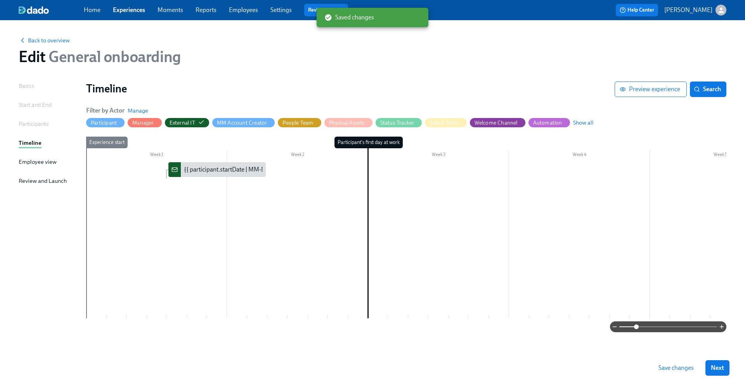
click at [683, 367] on span "Save changes" at bounding box center [675, 368] width 35 height 8
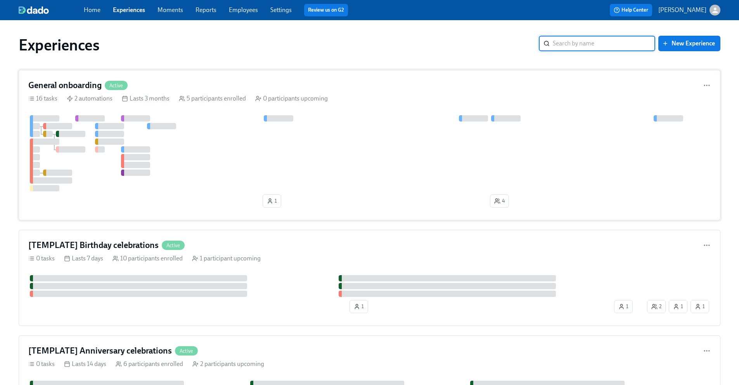
click at [215, 87] on div "General onboarding Active" at bounding box center [369, 86] width 682 height 12
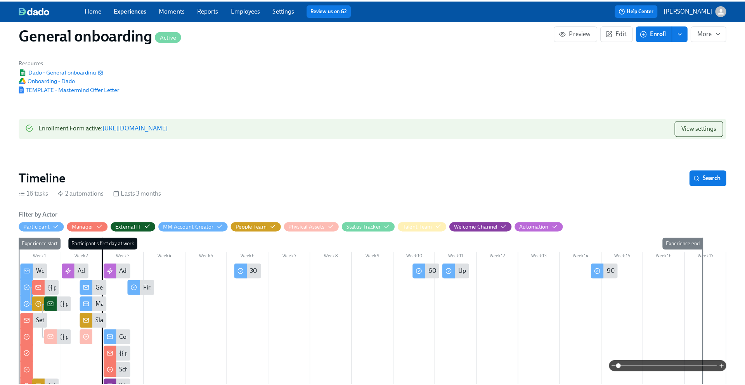
scroll to position [0, 1376]
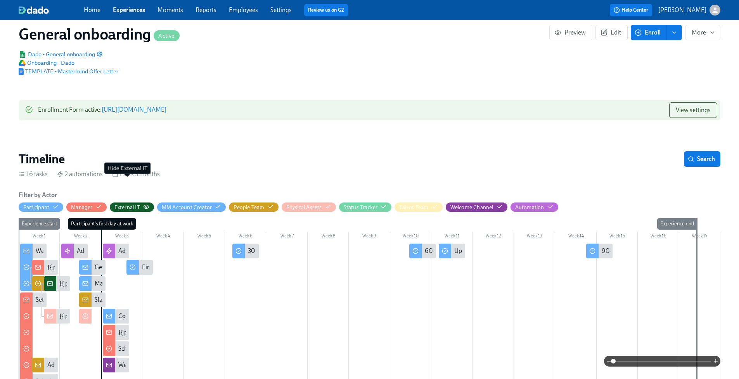
click at [130, 204] on div "External IT" at bounding box center [127, 207] width 26 height 7
click at [140, 204] on div "External IT" at bounding box center [131, 207] width 35 height 7
click at [142, 204] on div "External IT" at bounding box center [131, 207] width 35 height 7
click at [145, 204] on icon "button" at bounding box center [146, 207] width 6 height 6
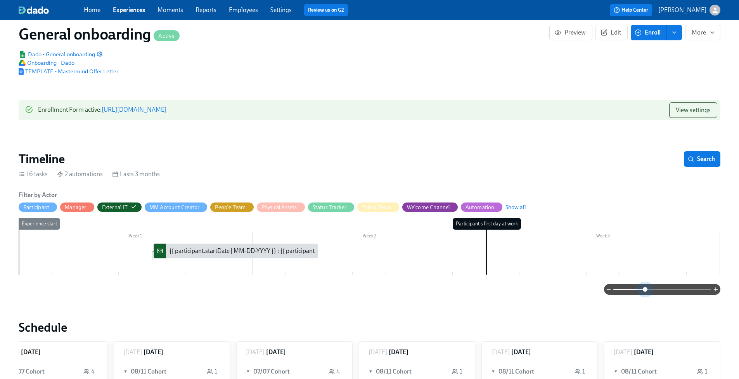
click at [645, 284] on span at bounding box center [662, 289] width 98 height 11
click at [232, 247] on div "{{ participant.startDate | MM-DD-YYYY }} : {{ participant.fullName }} - Set Up …" at bounding box center [277, 251] width 217 height 9
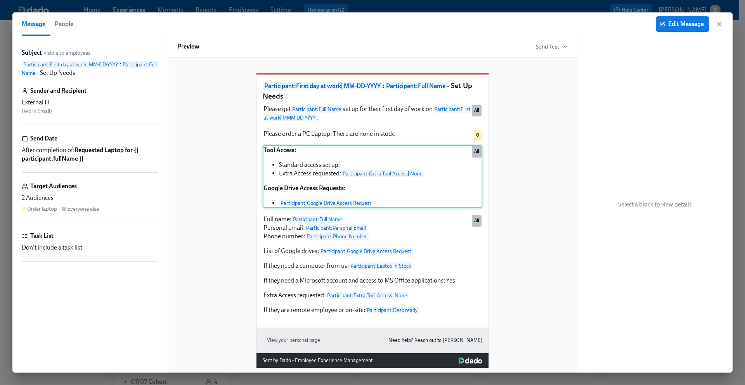
scroll to position [17, 0]
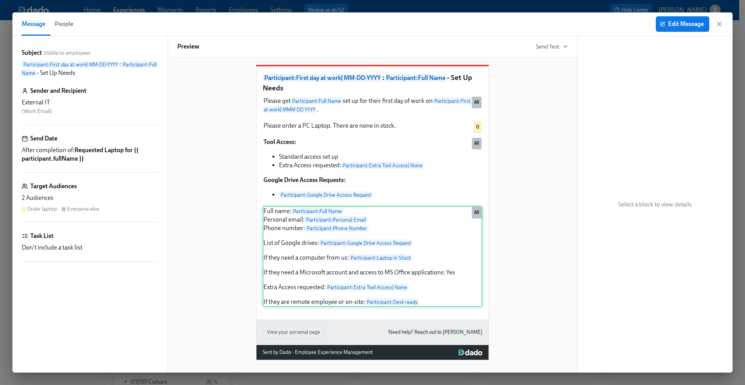
click at [424, 213] on div "Full name: Participant : Full Name Personal email: Participant : Personal Email…" at bounding box center [373, 256] width 220 height 101
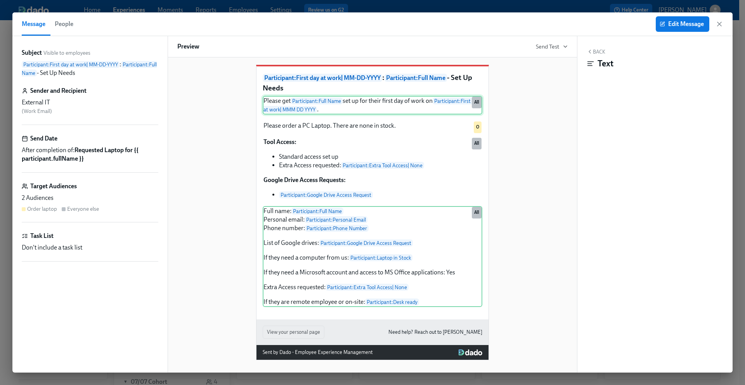
click at [431, 109] on div "Please get Participant : Full Name set up for their first day of work on Partic…" at bounding box center [373, 105] width 220 height 19
click at [409, 104] on div "Please get Participant : Full Name set up for their first day of work on Partic…" at bounding box center [373, 105] width 220 height 19
click at [667, 30] on button "Edit Message" at bounding box center [683, 24] width 54 height 16
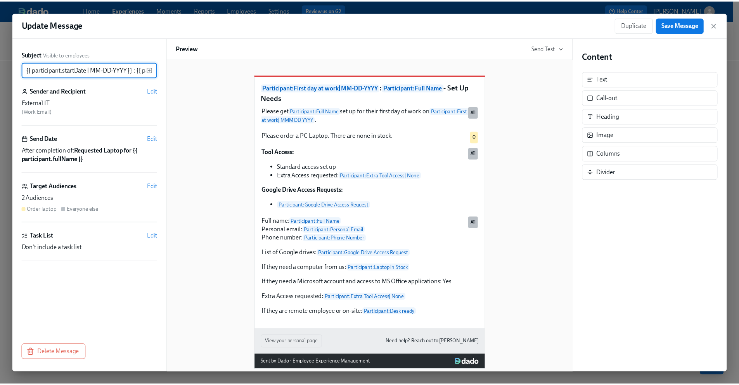
scroll to position [0, 97]
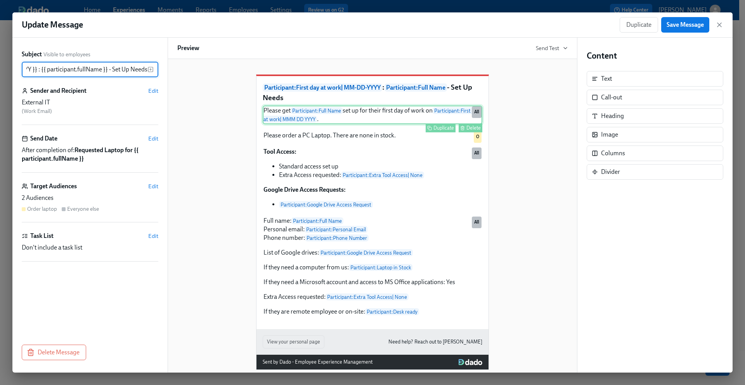
click at [395, 123] on div "Please get Participant : Full Name set up for their first day of work on Partic…" at bounding box center [373, 115] width 220 height 19
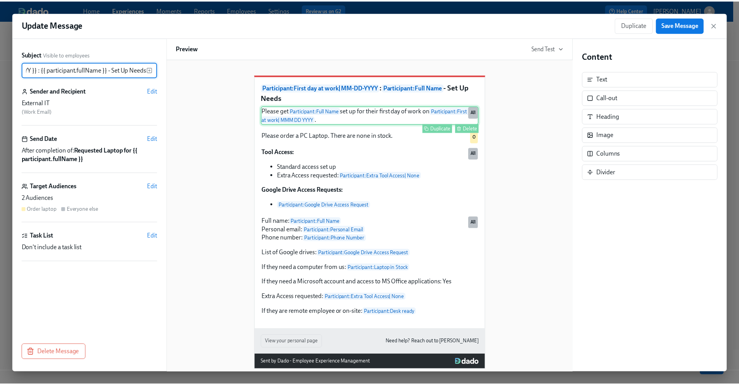
scroll to position [0, 0]
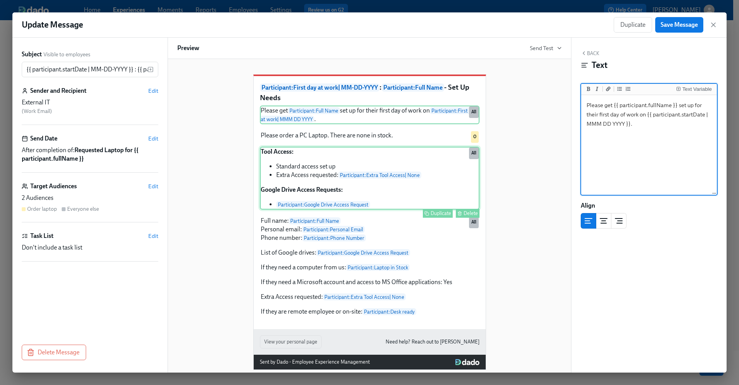
click at [380, 195] on div "Tool Access: Standard access set up Extra Access requested: Participant : Extra…" at bounding box center [370, 178] width 220 height 63
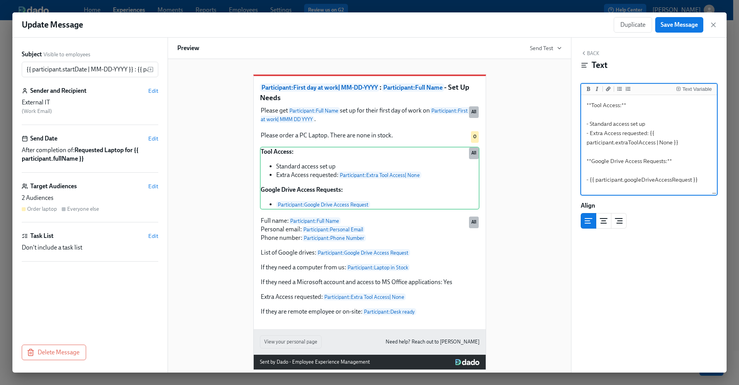
scroll to position [13, 0]
drag, startPoint x: 699, startPoint y: 178, endPoint x: 593, endPoint y: 90, distance: 137.7
click at [593, 90] on div "Text Variable **Tool Access:** - Standard access set up - Extra Access requeste…" at bounding box center [649, 139] width 137 height 112
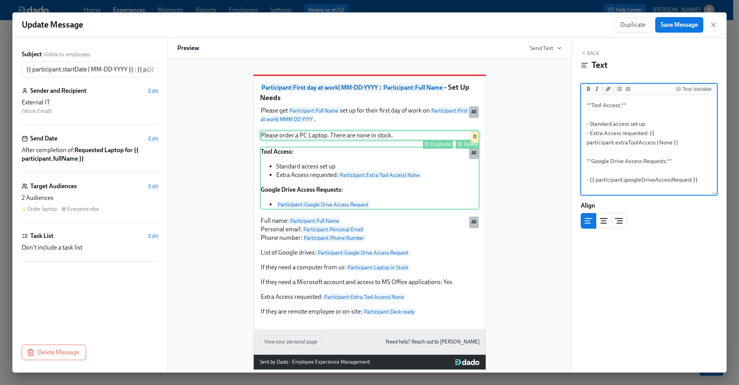
click at [400, 140] on div "Please order a PC Laptop. There are none in stock. Duplicate Delete O" at bounding box center [370, 135] width 220 height 10
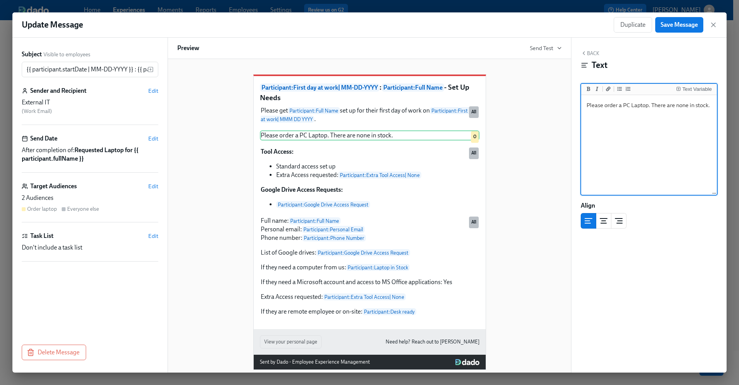
drag, startPoint x: 712, startPoint y: 104, endPoint x: 598, endPoint y: 95, distance: 114.4
click at [598, 95] on div "Please order a PC Laptop. There are none in stock. Please order a PC Laptop. Th…" at bounding box center [649, 145] width 136 height 100
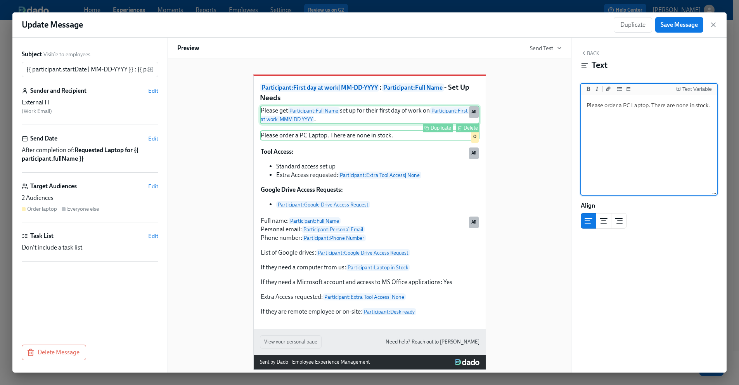
click at [399, 122] on div "Please get Participant : Full Name set up for their first day of work on Partic…" at bounding box center [370, 115] width 220 height 19
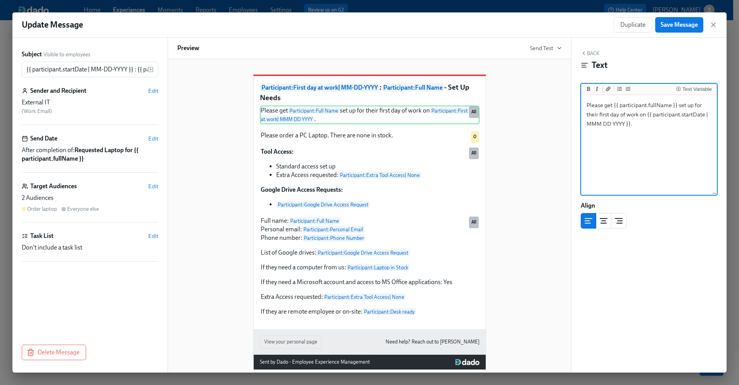
drag, startPoint x: 647, startPoint y: 124, endPoint x: 583, endPoint y: 104, distance: 67.5
click at [583, 104] on textarea "Please get {{ participant.fullName }} set up for their first day of work on {{ …" at bounding box center [649, 145] width 133 height 97
click at [414, 153] on div "Please get Participant : Full Name set up for their first day of work on Partic…" at bounding box center [370, 211] width 220 height 211
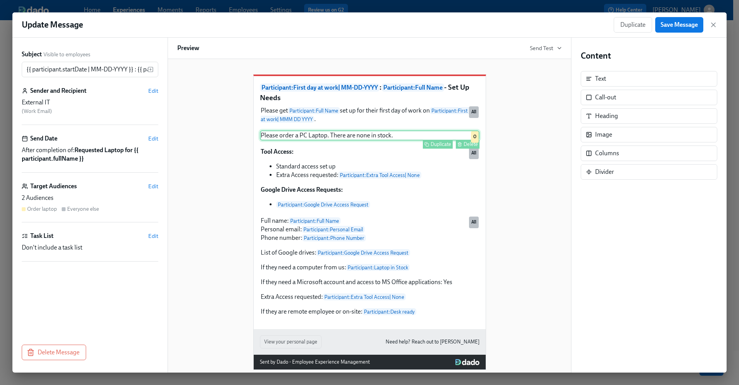
click at [383, 149] on div "Duplicate Delete" at bounding box center [370, 144] width 218 height 9
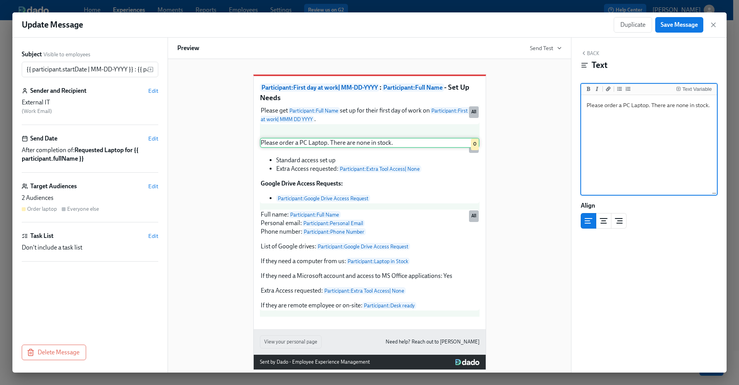
drag, startPoint x: 459, startPoint y: 152, endPoint x: 464, endPoint y: 153, distance: 5.6
click at [464, 153] on div "Please get Participant : Full Name set up for their first day of work on Partic…" at bounding box center [370, 211] width 220 height 211
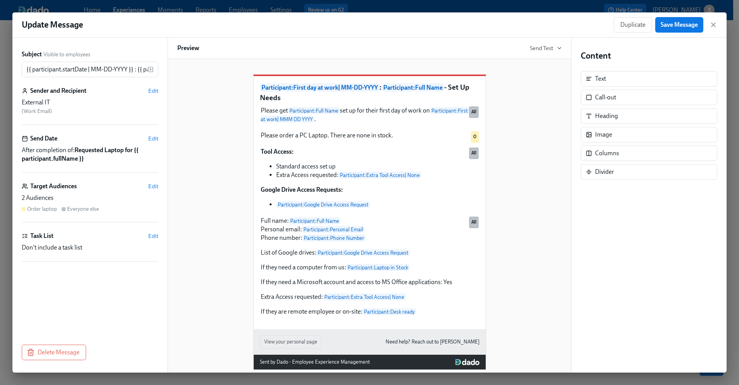
click at [106, 196] on div "2 Audiences" at bounding box center [90, 198] width 137 height 9
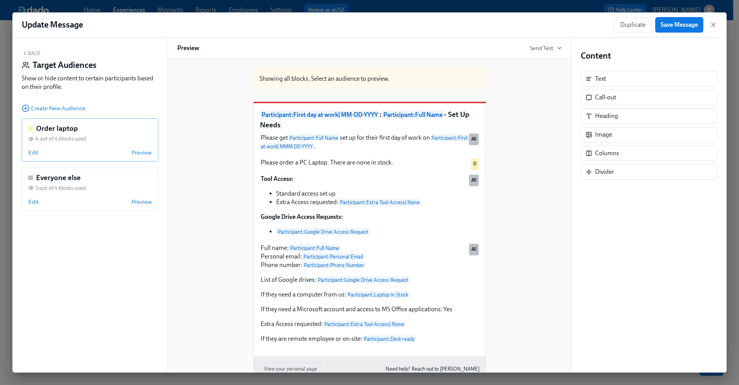
click at [28, 156] on div "Order laptop 4 out of 4 blocks used Edit Preview" at bounding box center [90, 139] width 137 height 43
click at [31, 152] on span "Edit" at bounding box center [33, 153] width 10 height 8
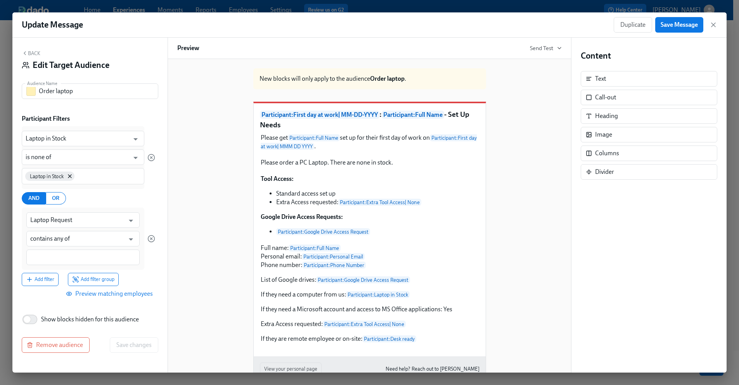
click at [513, 231] on div "New blocks will only apply to the audience Order laptop . Participant : First d…" at bounding box center [369, 229] width 384 height 335
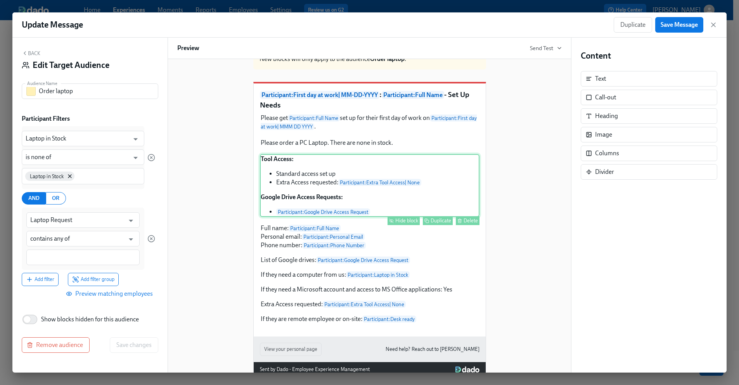
scroll to position [46, 0]
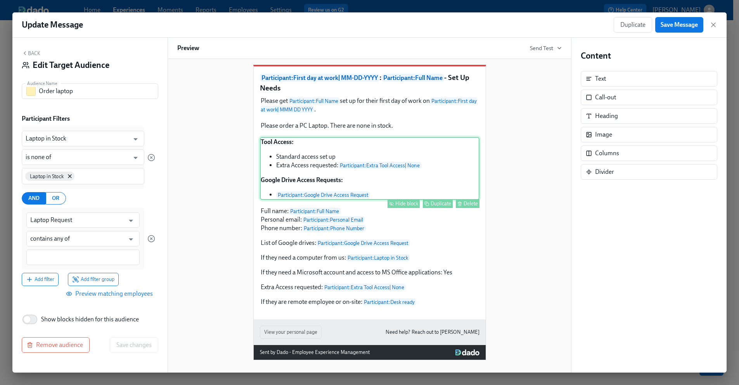
click at [436, 178] on div "Tool Access: Standard access set up Extra Access requested: Participant : Extra…" at bounding box center [370, 168] width 220 height 63
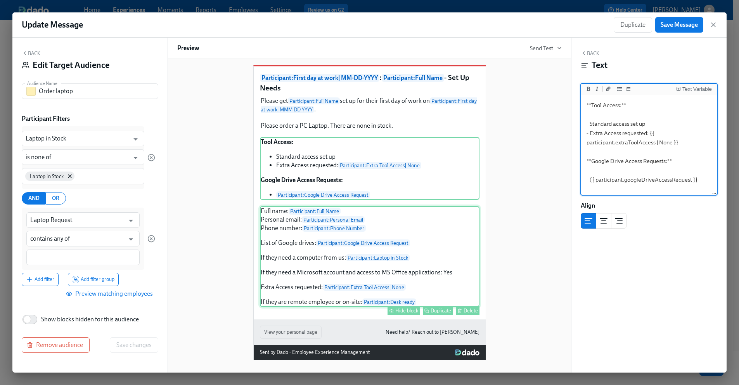
click at [424, 285] on div "Full name: Participant : Full Name Personal email: Participant : Personal Email…" at bounding box center [370, 256] width 220 height 101
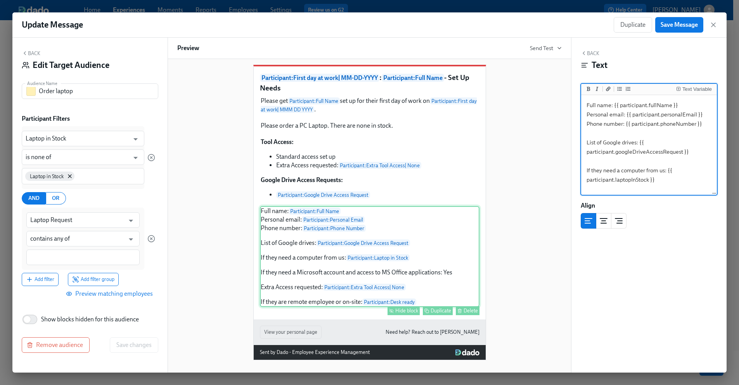
click at [414, 235] on div "Full name: Participant : Full Name Personal email: Participant : Personal Email…" at bounding box center [370, 256] width 220 height 101
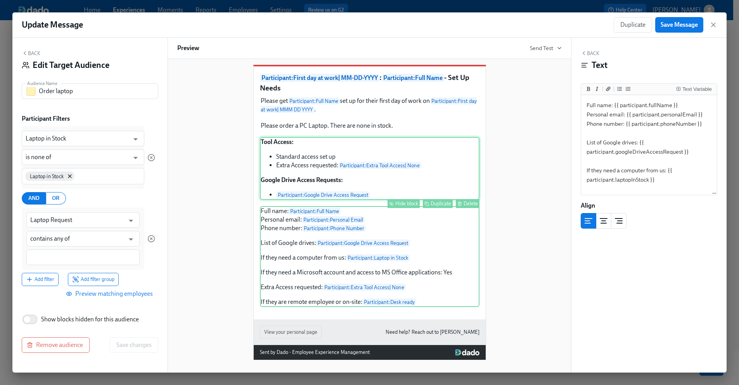
click at [410, 188] on div "Tool Access: Standard access set up Extra Access requested: Participant : Extra…" at bounding box center [370, 168] width 220 height 63
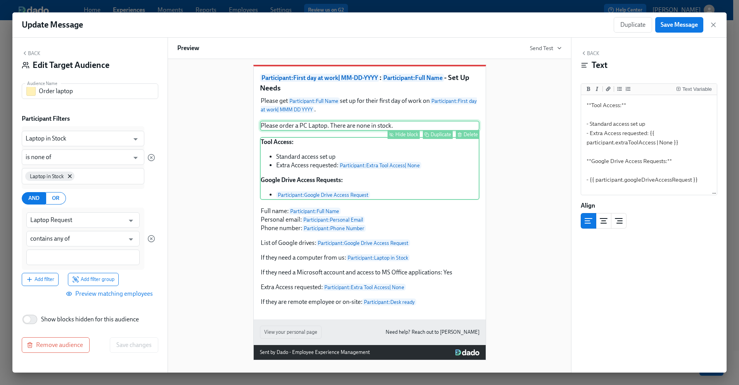
click at [394, 127] on div "Please order a PC Laptop. There are none in stock. Hide block Duplicate Delete" at bounding box center [370, 126] width 220 height 10
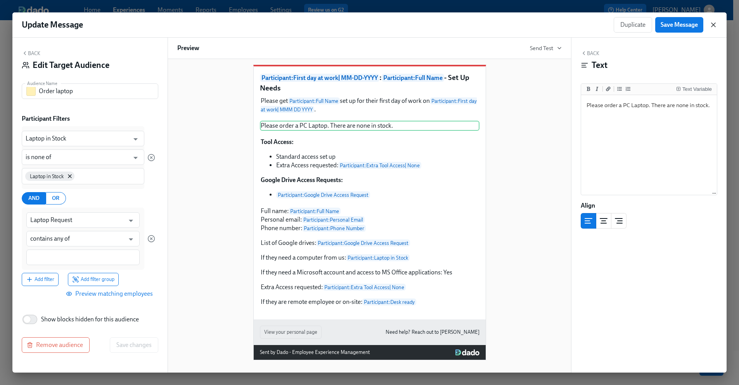
click at [712, 21] on icon "button" at bounding box center [714, 25] width 8 height 8
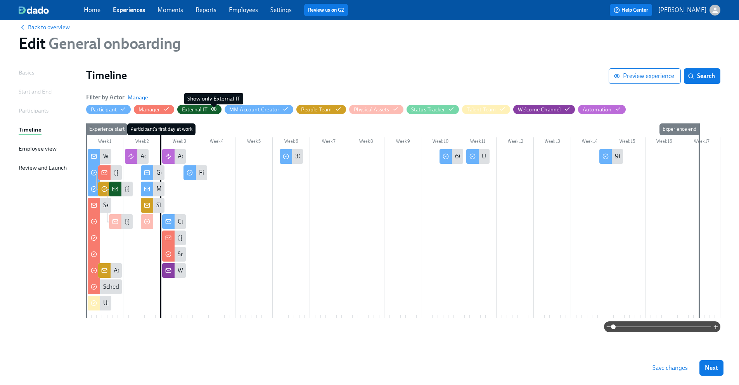
click at [216, 108] on icon "button" at bounding box center [213, 108] width 5 height 3
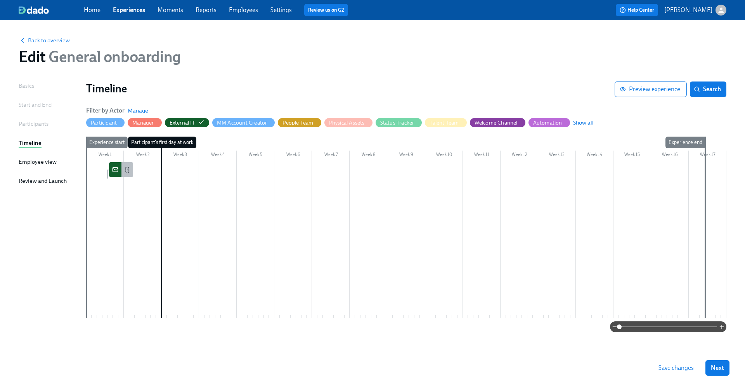
click at [121, 168] on div at bounding box center [115, 169] width 12 height 15
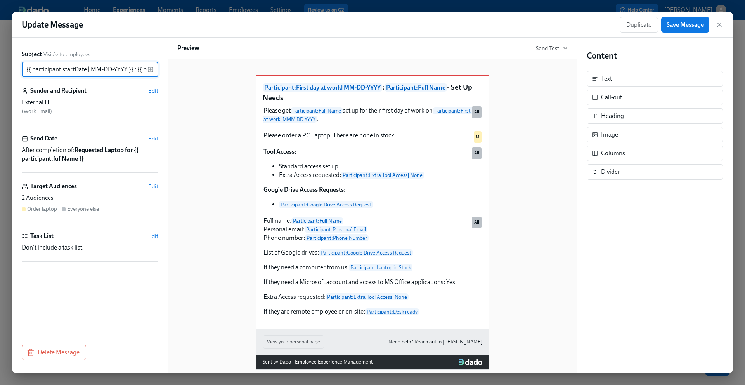
scroll to position [0, 97]
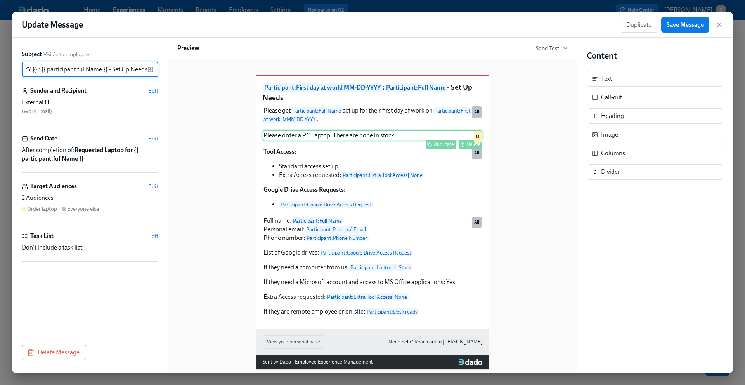
click at [398, 140] on div "Please order a PC Laptop. There are none in stock. Duplicate Delete O" at bounding box center [373, 135] width 220 height 10
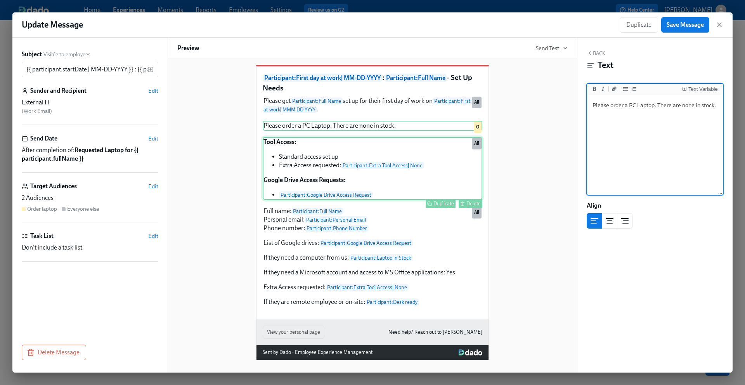
scroll to position [18, 0]
click at [387, 197] on div "Tool Access: Standard access set up Extra Access requested: Participant : Extra…" at bounding box center [373, 168] width 220 height 63
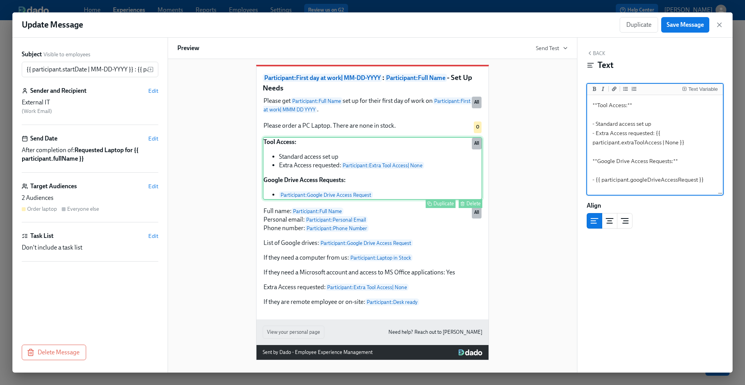
click at [469, 204] on div "Delete" at bounding box center [473, 204] width 14 height 6
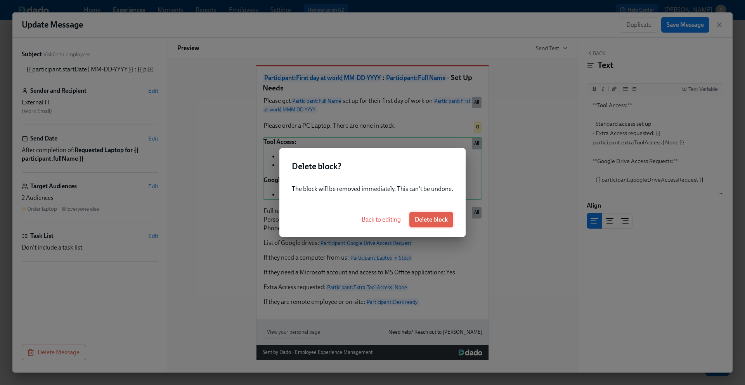
click at [440, 220] on span "Delete block" at bounding box center [431, 220] width 33 height 8
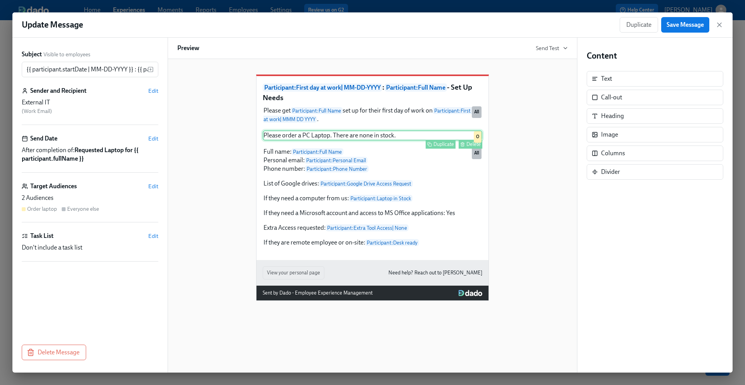
click at [376, 140] on div "Please order a PC Laptop. There are none in stock. Duplicate Delete O" at bounding box center [373, 135] width 220 height 10
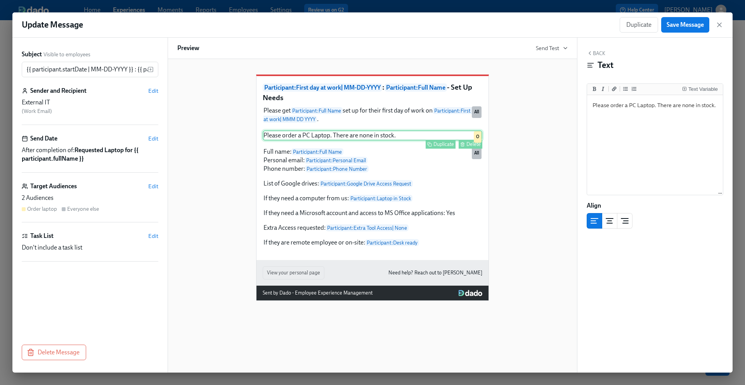
click at [466, 149] on button "Delete" at bounding box center [471, 144] width 24 height 9
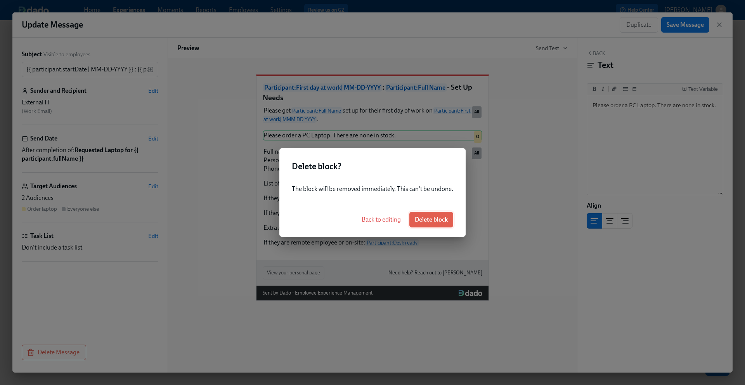
click at [436, 219] on span "Delete block" at bounding box center [431, 220] width 33 height 8
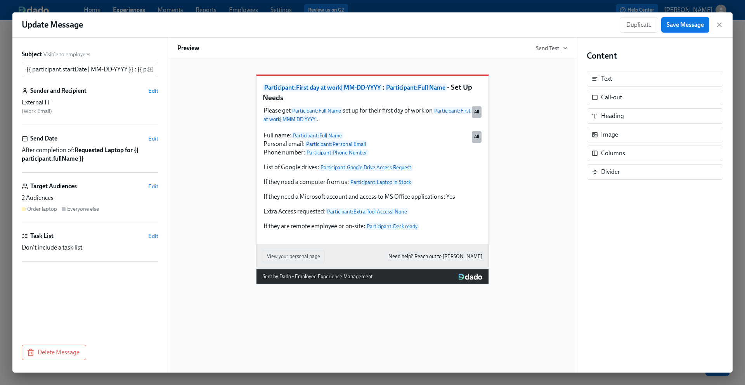
click at [500, 150] on div "Participant : First day at work | MM-DD-YYYY : Participant : Full Name - Set Up…" at bounding box center [372, 173] width 390 height 222
click at [539, 148] on div "Participant : First day at work | MM-DD-YYYY : Participant : Full Name - Set Up…" at bounding box center [372, 173] width 390 height 222
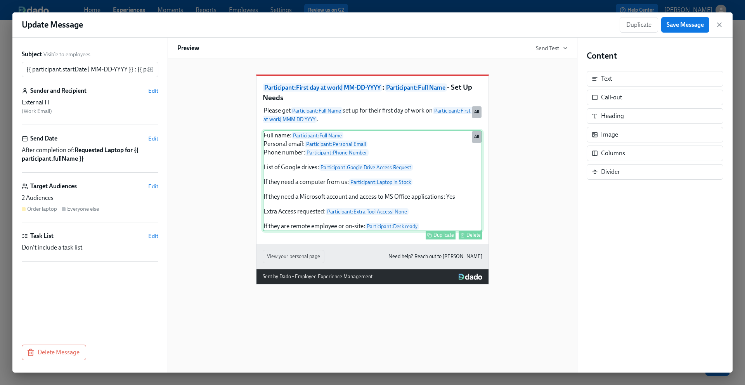
click at [420, 160] on div "Full name: Participant : Full Name Personal email: Participant : Personal Email…" at bounding box center [373, 180] width 220 height 101
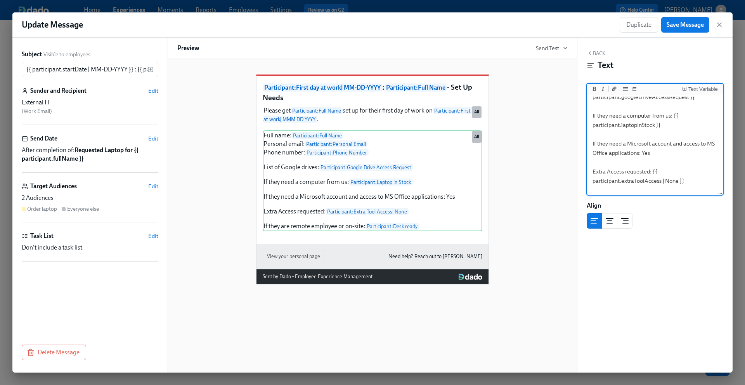
scroll to position [87, 0]
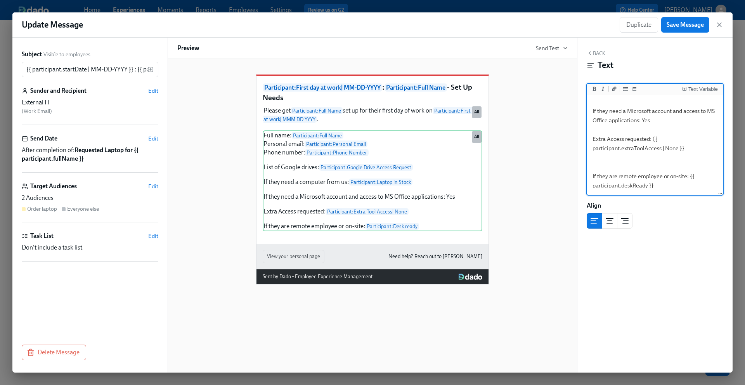
click at [609, 168] on textarea "Full name: {{ participant.fullName }} Personal email: {{ participant.personalEm…" at bounding box center [655, 101] width 133 height 185
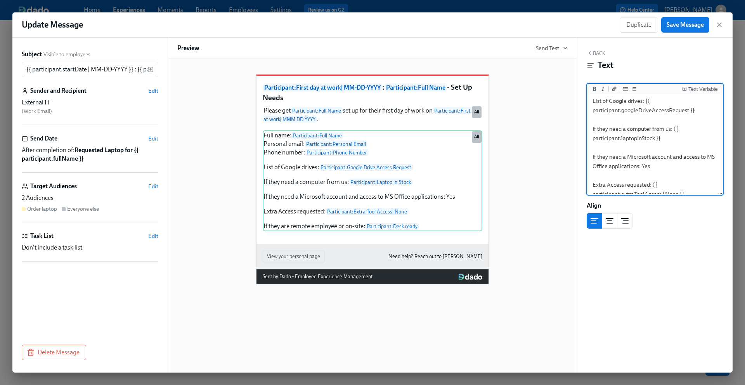
scroll to position [0, 0]
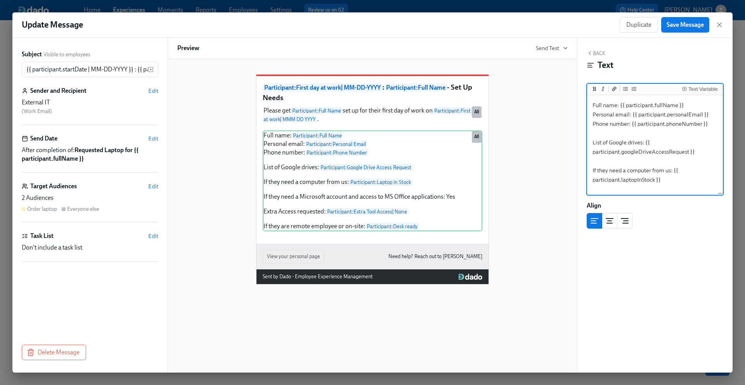
type textarea "Full name: {{ participant.fullName }} Personal email: {{ participant.personalEm…"
click at [538, 148] on div "Participant : First day at work | MM-DD-YYYY : Participant : Full Name - Set Up…" at bounding box center [372, 173] width 390 height 222
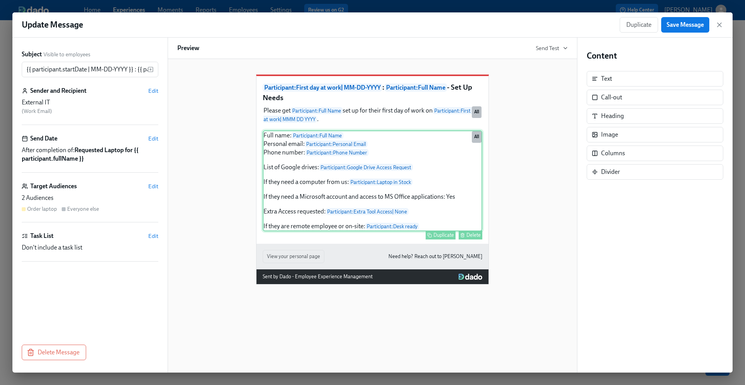
click at [265, 152] on div "Full name: Participant : Full Name Personal email: Participant : Personal Email…" at bounding box center [373, 180] width 220 height 101
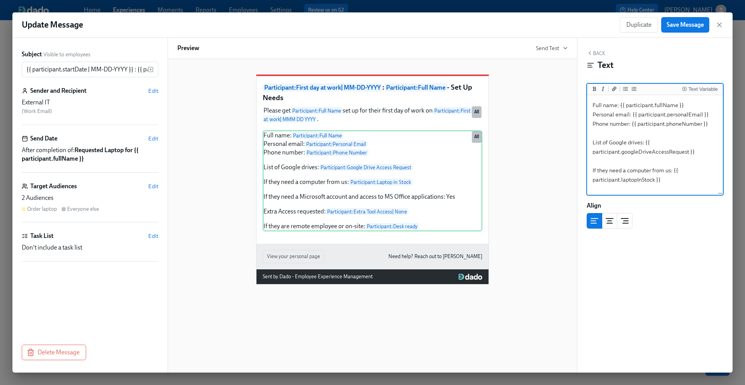
click at [592, 115] on textarea "Full name: {{ participant.fullName }} Personal email: {{ participant.personalEm…" at bounding box center [655, 184] width 133 height 175
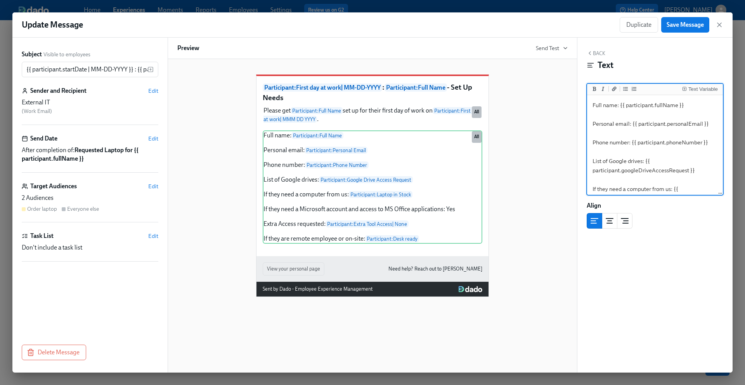
type textarea "Full name: {{ participant.fullName }} Personal email: {{ participant.personalEm…"
click at [537, 166] on div "Participant : First day at work | MM-DD-YYYY : Participant : Full Name - Set Up…" at bounding box center [372, 179] width 390 height 235
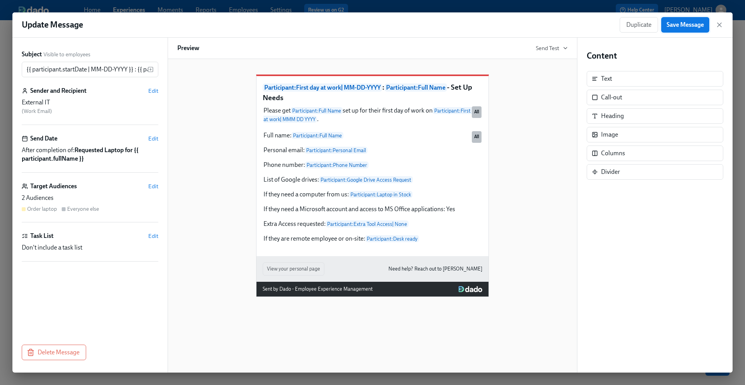
click at [689, 21] on span "Save Message" at bounding box center [684, 25] width 37 height 8
click at [716, 23] on icon "button" at bounding box center [719, 25] width 8 height 8
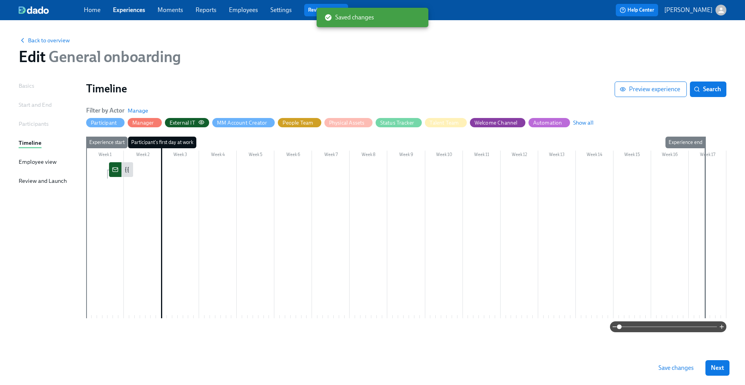
click at [201, 122] on icon "button" at bounding box center [201, 122] width 6 height 6
click at [679, 367] on span "Save changes" at bounding box center [675, 368] width 35 height 8
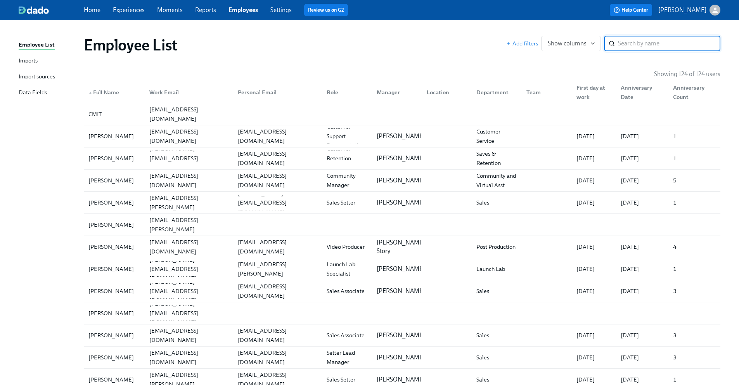
click at [637, 46] on input "search" at bounding box center [669, 44] width 102 height 16
type input "[PERSON_NAME]"
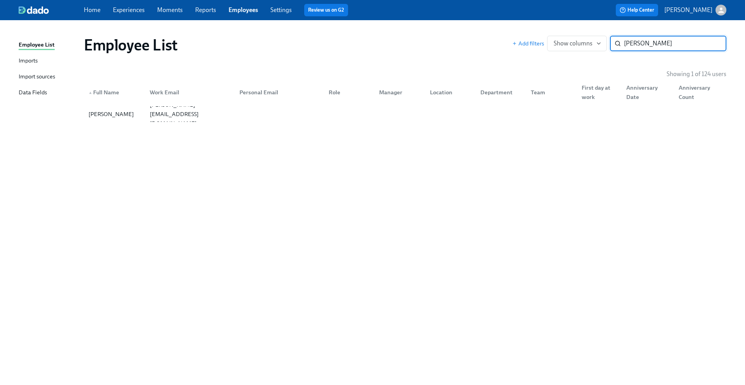
click at [715, 45] on input "[PERSON_NAME]" at bounding box center [675, 44] width 102 height 16
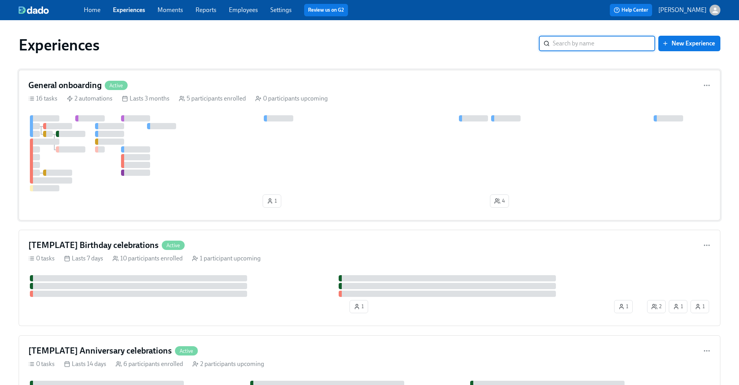
click at [222, 82] on div "General onboarding Active" at bounding box center [369, 86] width 682 height 12
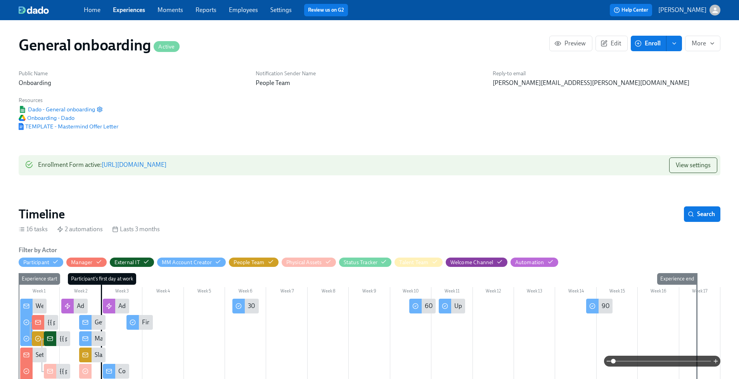
scroll to position [0, 1376]
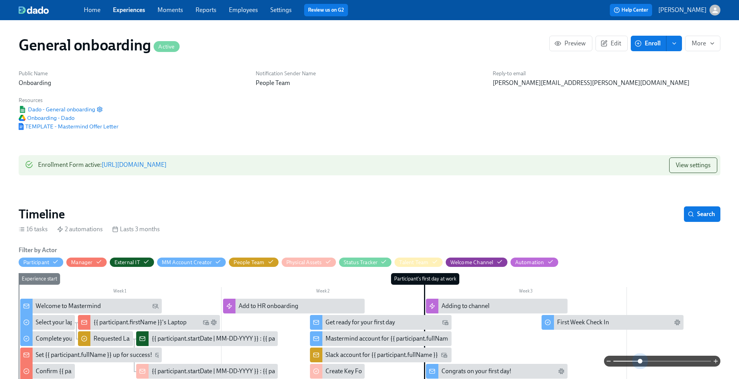
click at [641, 360] on span at bounding box center [662, 361] width 98 height 11
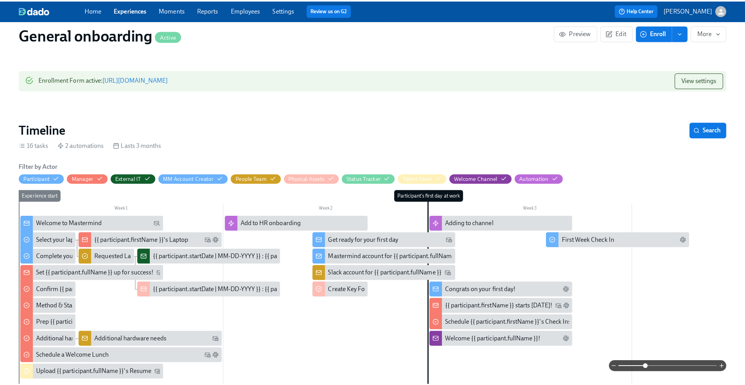
scroll to position [100, 0]
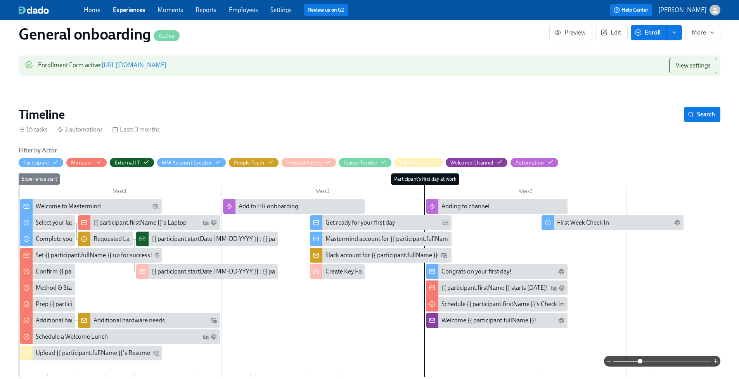
click at [68, 202] on div "Welcome to Mastermind" at bounding box center [68, 206] width 65 height 9
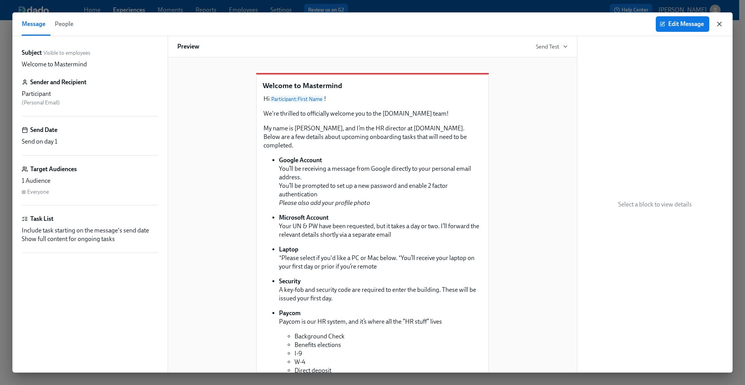
click at [719, 23] on icon "button" at bounding box center [719, 24] width 8 height 8
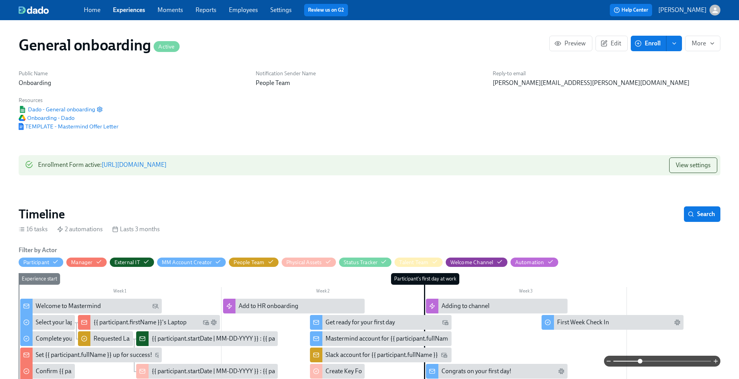
click at [121, 6] on span "Experiences" at bounding box center [129, 10] width 32 height 9
click at [123, 9] on link "Experiences" at bounding box center [129, 9] width 32 height 7
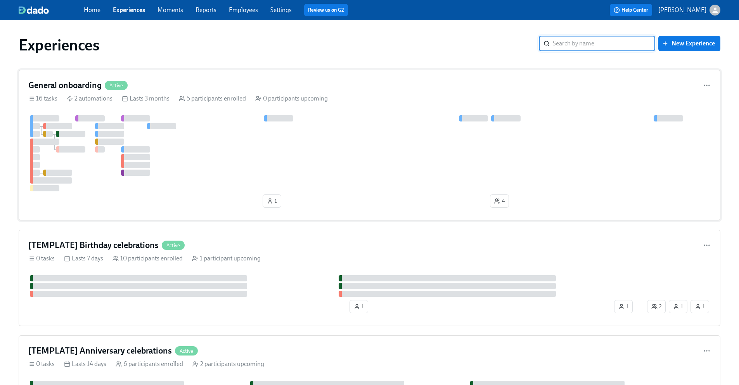
click at [149, 80] on div "General onboarding Active" at bounding box center [369, 86] width 682 height 12
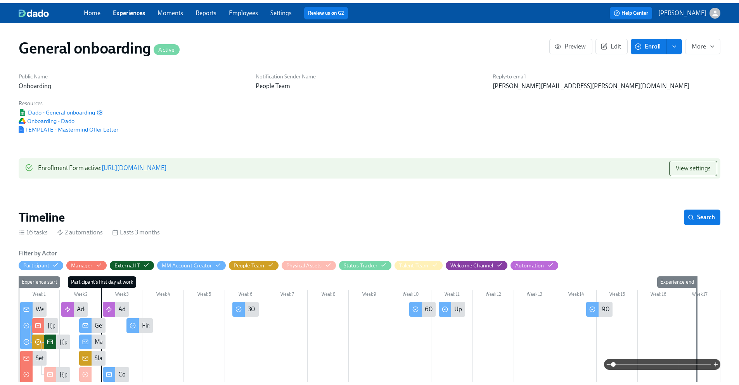
scroll to position [0, 1376]
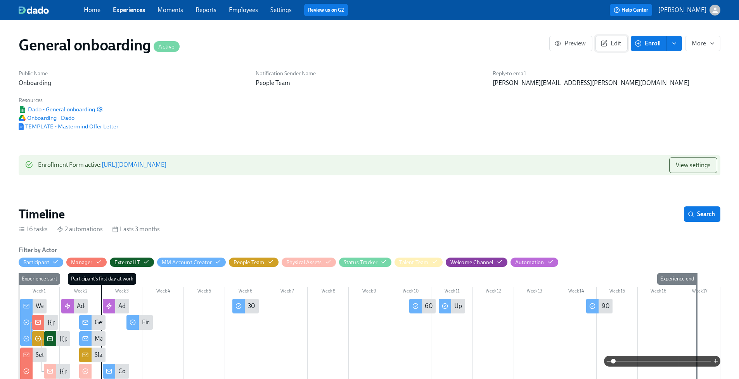
click at [610, 44] on span "Edit" at bounding box center [611, 44] width 19 height 8
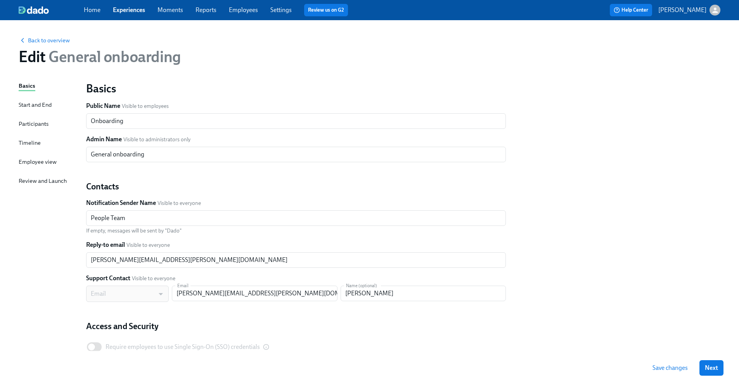
click at [30, 111] on div "Basics Start and End Participants Timeline Employee view Review and Launch" at bounding box center [48, 236] width 58 height 311
click at [30, 106] on div "Start and End" at bounding box center [35, 104] width 33 height 9
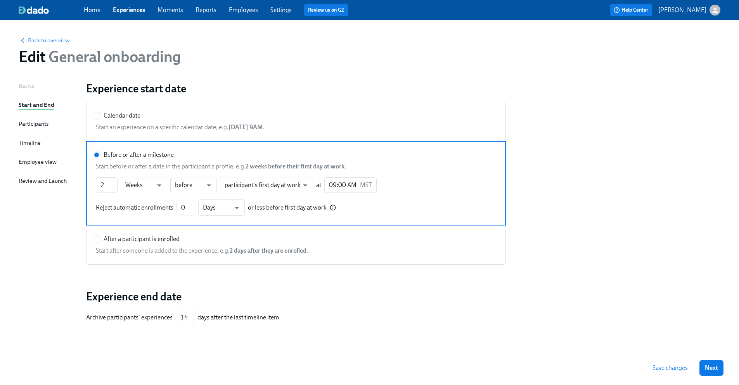
click at [31, 89] on div "Basics" at bounding box center [27, 85] width 16 height 9
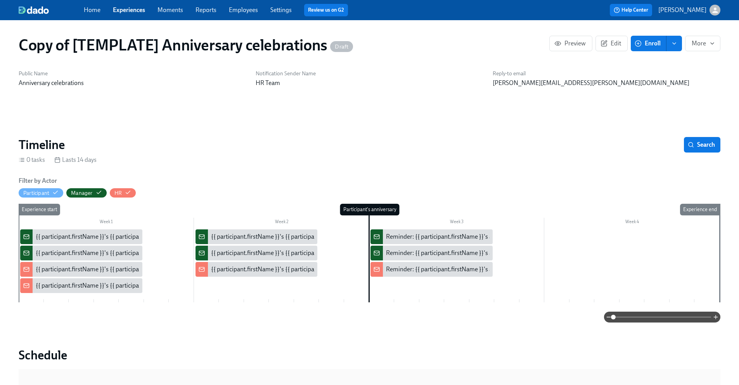
click at [129, 9] on link "Experiences" at bounding box center [129, 9] width 32 height 7
